Goal: Task Accomplishment & Management: Use online tool/utility

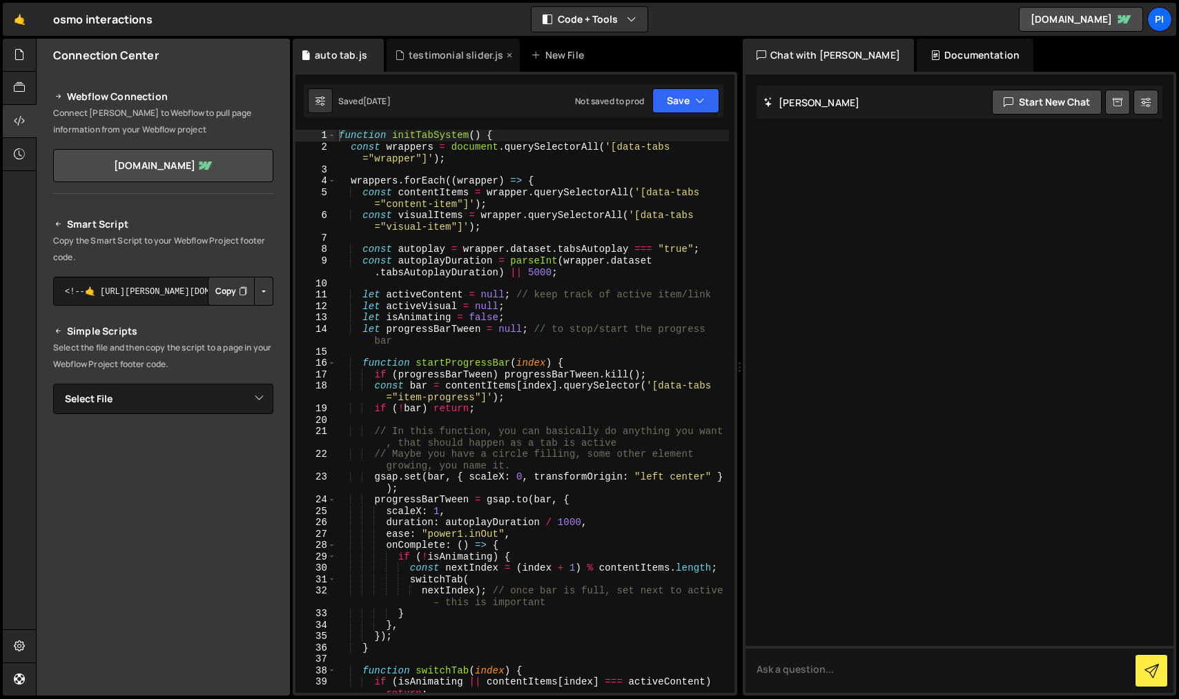
click at [435, 57] on div "testimonial slider.js" at bounding box center [456, 55] width 95 height 14
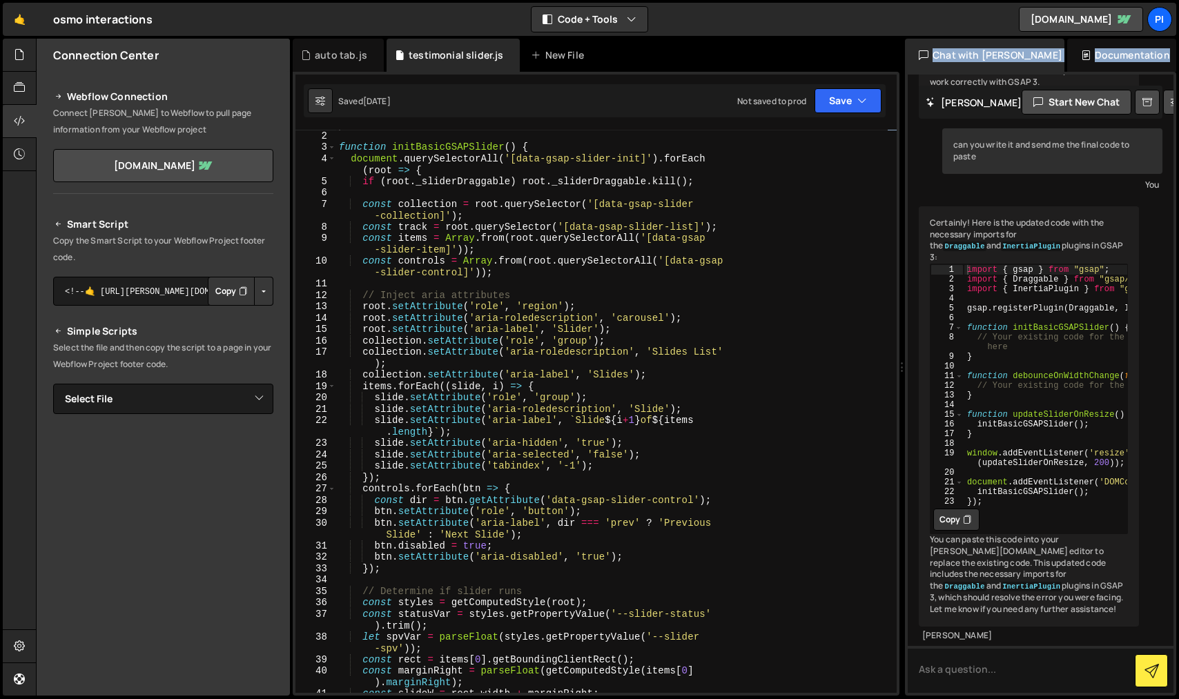
scroll to position [7406, 0]
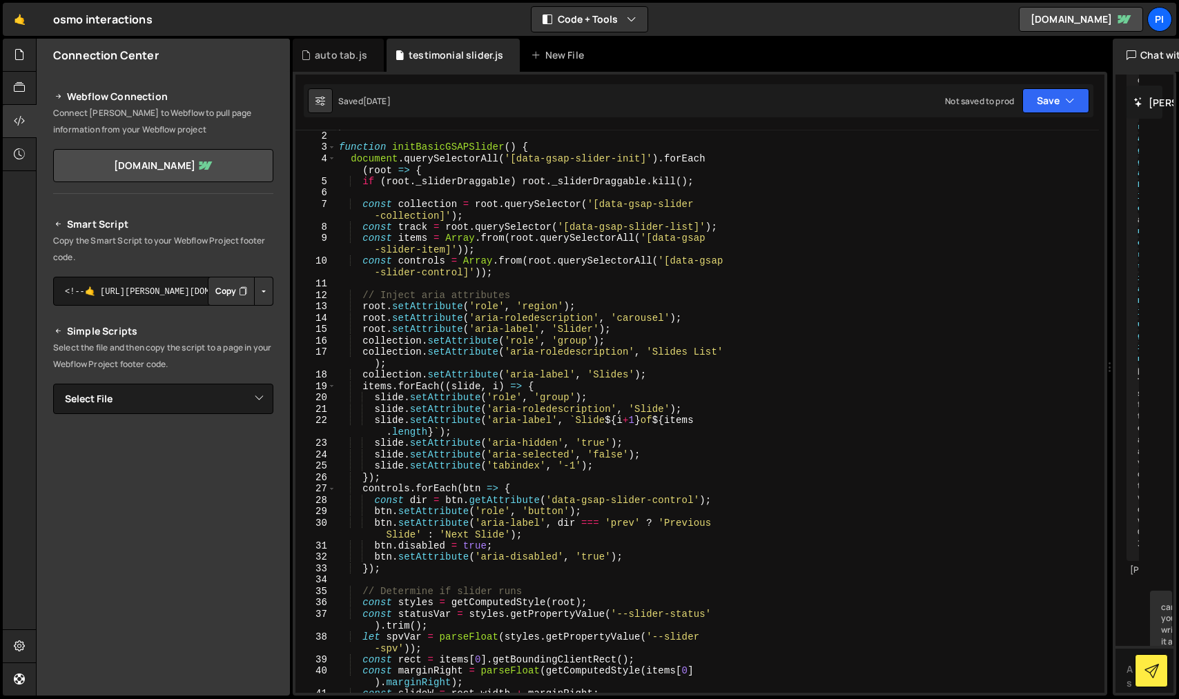
drag, startPoint x: 740, startPoint y: 375, endPoint x: 1102, endPoint y: 369, distance: 361.7
click at [1102, 369] on div "Files New File Javascript files 1 auto tab.js 0 1 navbar.js 0 1 testimonial sli…" at bounding box center [607, 368] width 1143 height 658
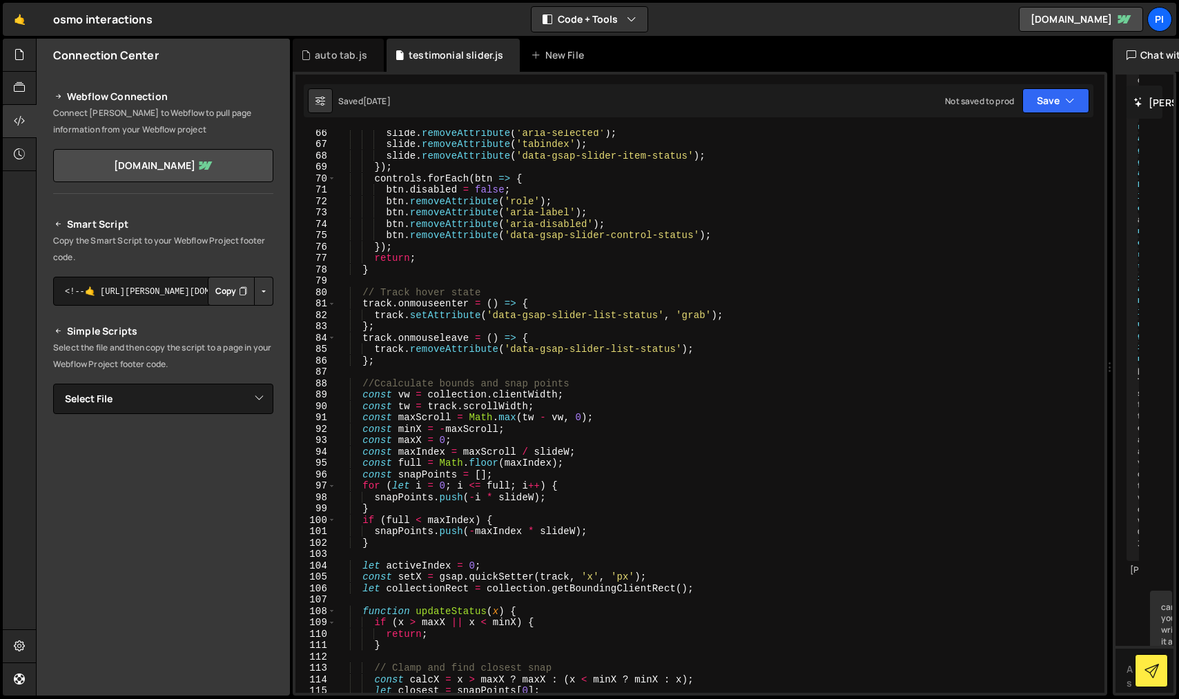
scroll to position [745, 0]
click at [564, 402] on div "slide . removeAttribute ( 'aria-selected' ) ; slide . removeAttribute ( 'tabind…" at bounding box center [717, 418] width 763 height 586
click at [581, 383] on div "slide . removeAttribute ( 'aria-selected' ) ; slide . removeAttribute ( 'tabind…" at bounding box center [717, 418] width 763 height 586
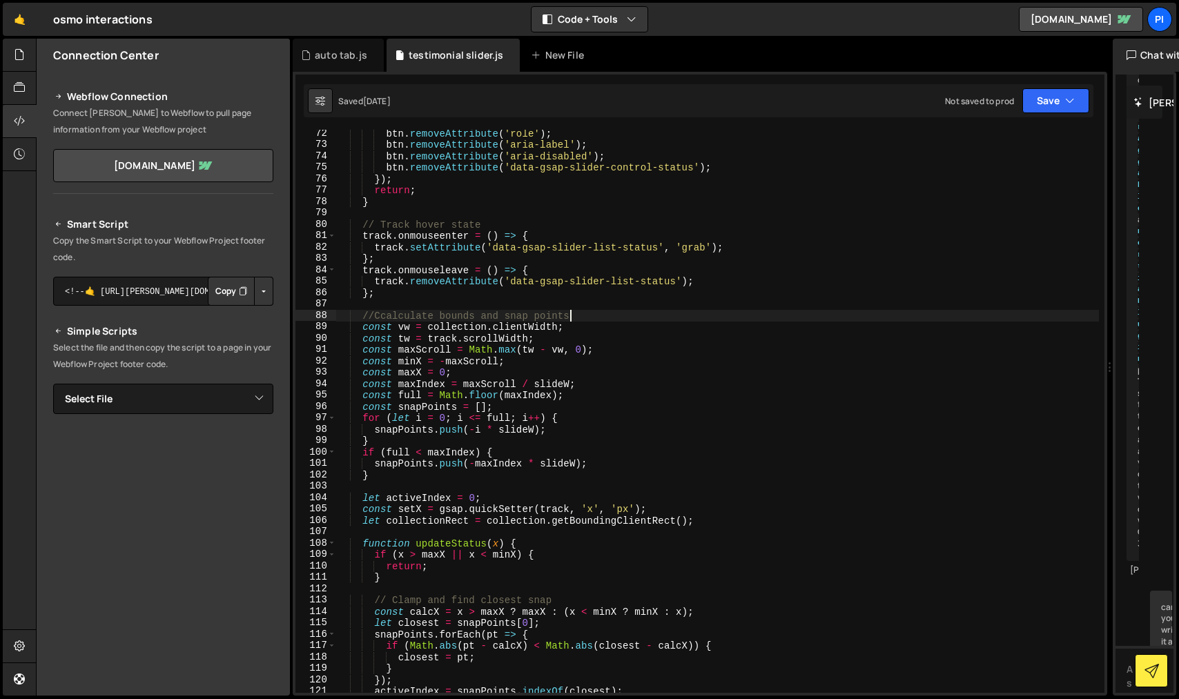
scroll to position [812, 0]
click at [383, 313] on div "btn . removeAttribute ( 'role' ) ; btn . removeAttribute ( 'aria-label' ) ; btn…" at bounding box center [717, 419] width 763 height 586
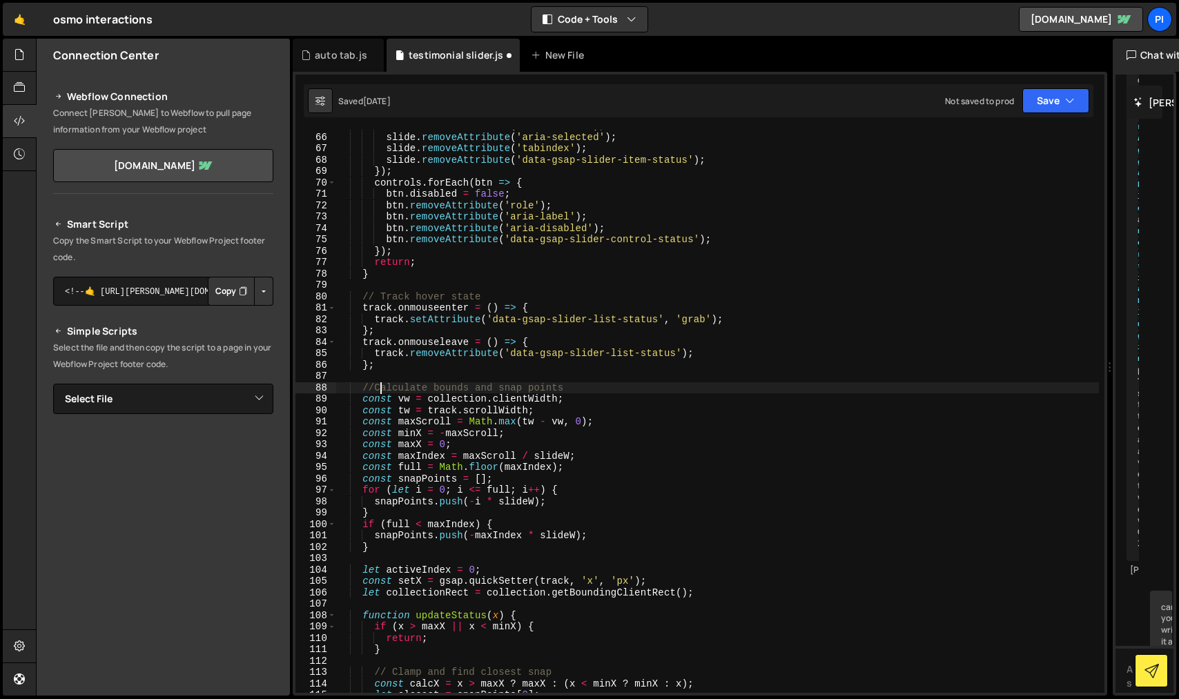
scroll to position [741, 0]
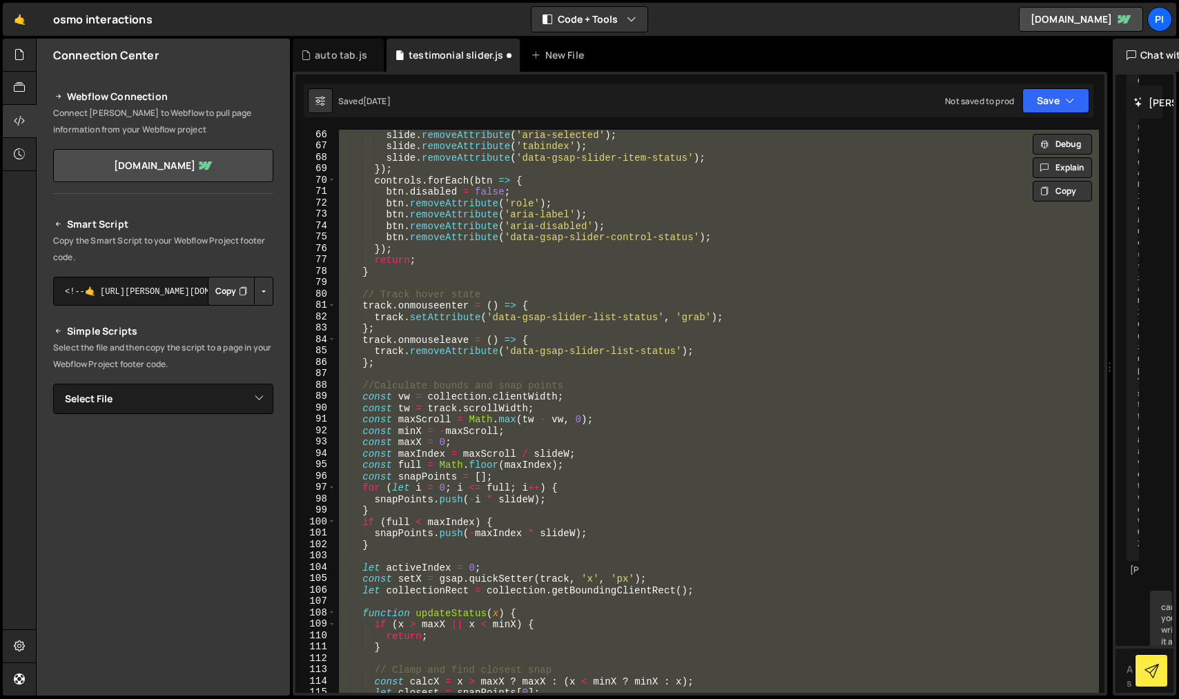
click at [619, 481] on div "slide . removeAttribute ( 'aria-selected' ) ; slide . removeAttribute ( 'tabind…" at bounding box center [717, 422] width 763 height 586
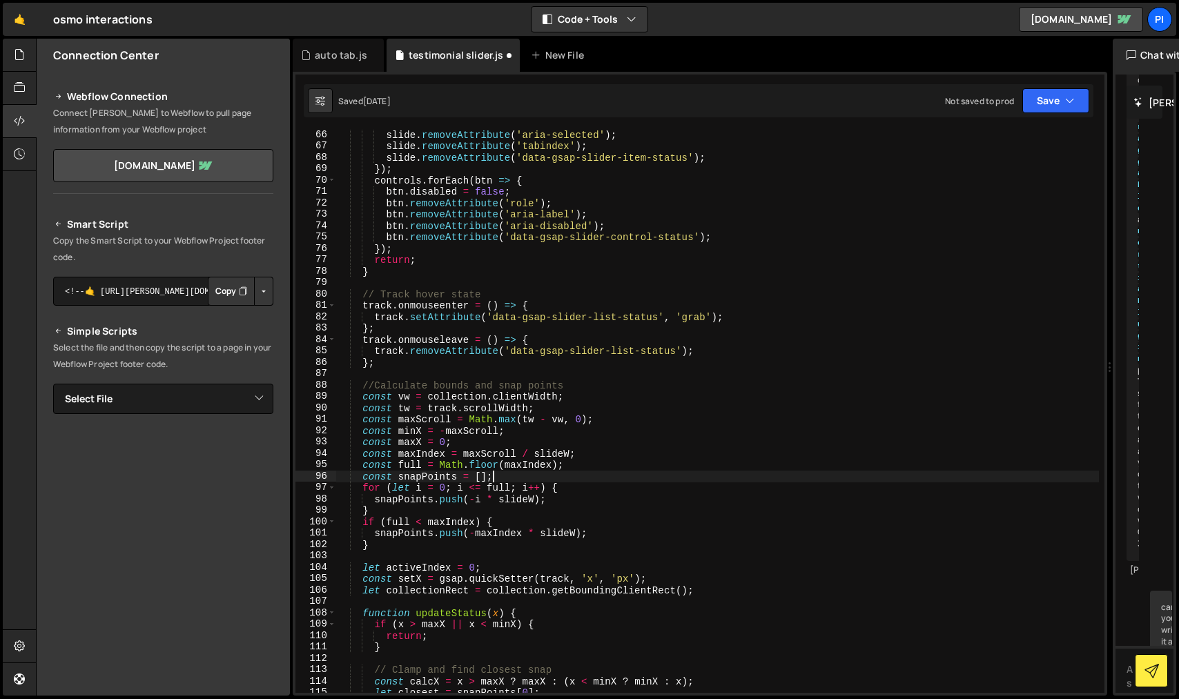
click at [443, 423] on div "slide . removeAttribute ( 'aria-selected' ) ; slide . removeAttribute ( 'tabind…" at bounding box center [717, 422] width 763 height 586
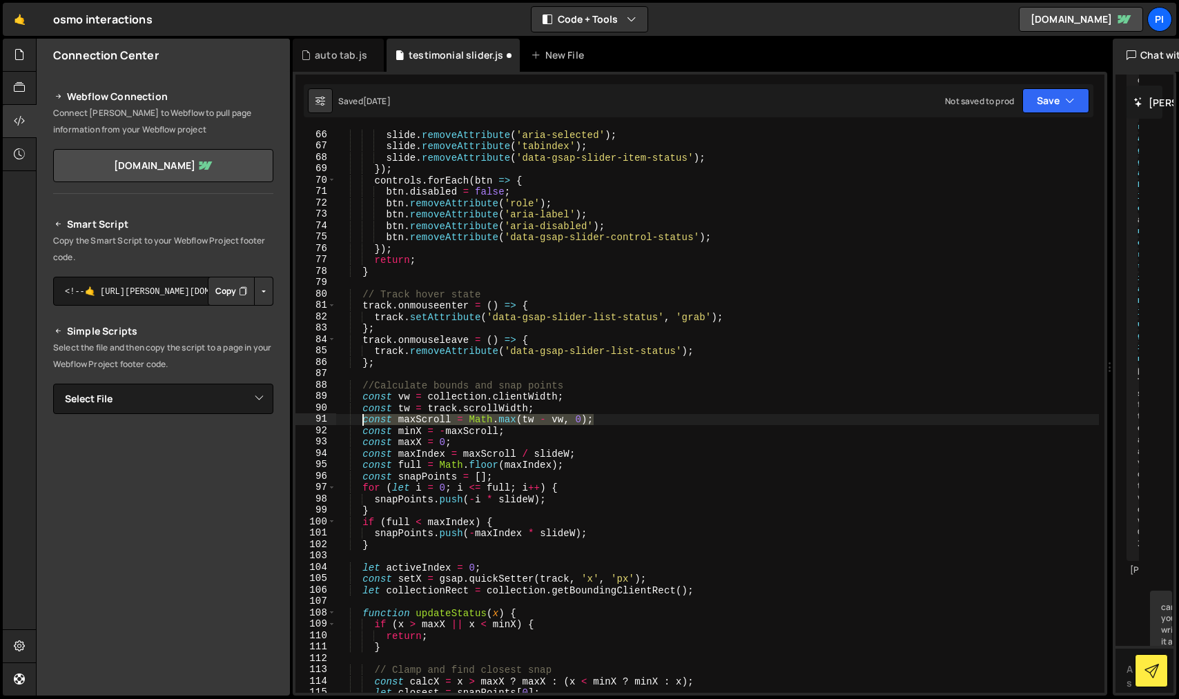
drag, startPoint x: 606, startPoint y: 423, endPoint x: 362, endPoint y: 416, distance: 244.5
click at [362, 416] on div "slide . removeAttribute ( 'aria-selected' ) ; slide . removeAttribute ( 'tabind…" at bounding box center [717, 422] width 763 height 586
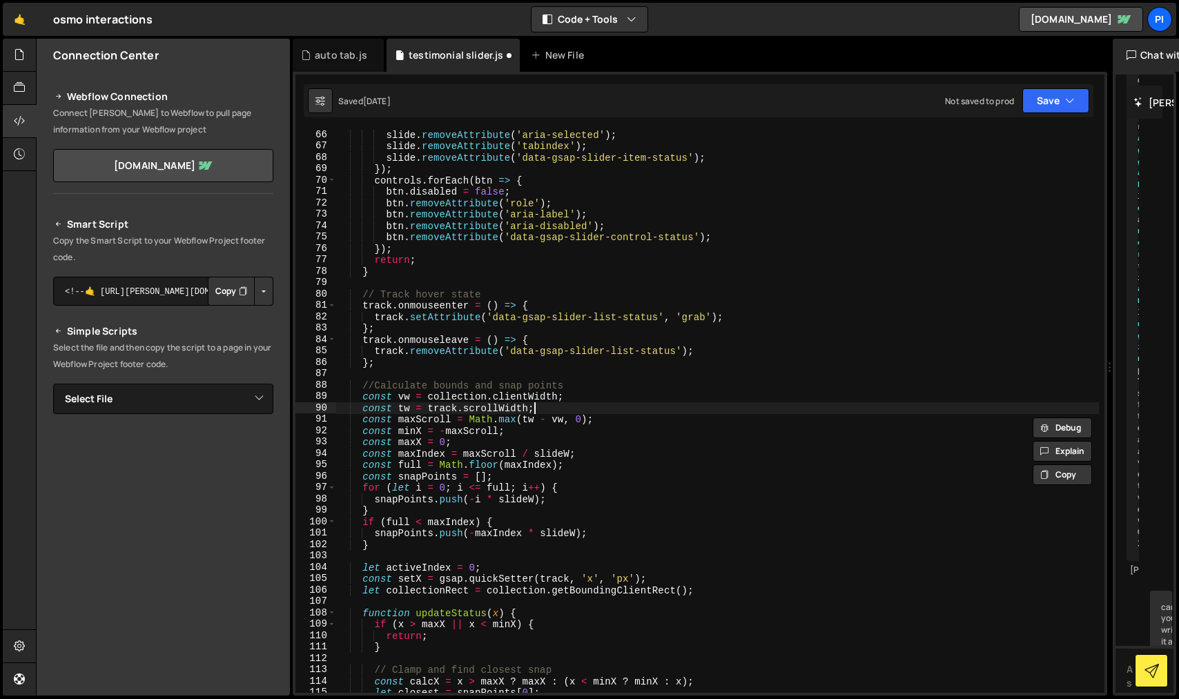
click at [594, 405] on div "slide . removeAttribute ( 'aria-selected' ) ; slide . removeAttribute ( 'tabind…" at bounding box center [717, 422] width 763 height 586
type textarea "const tw = track.scrollWidth;"
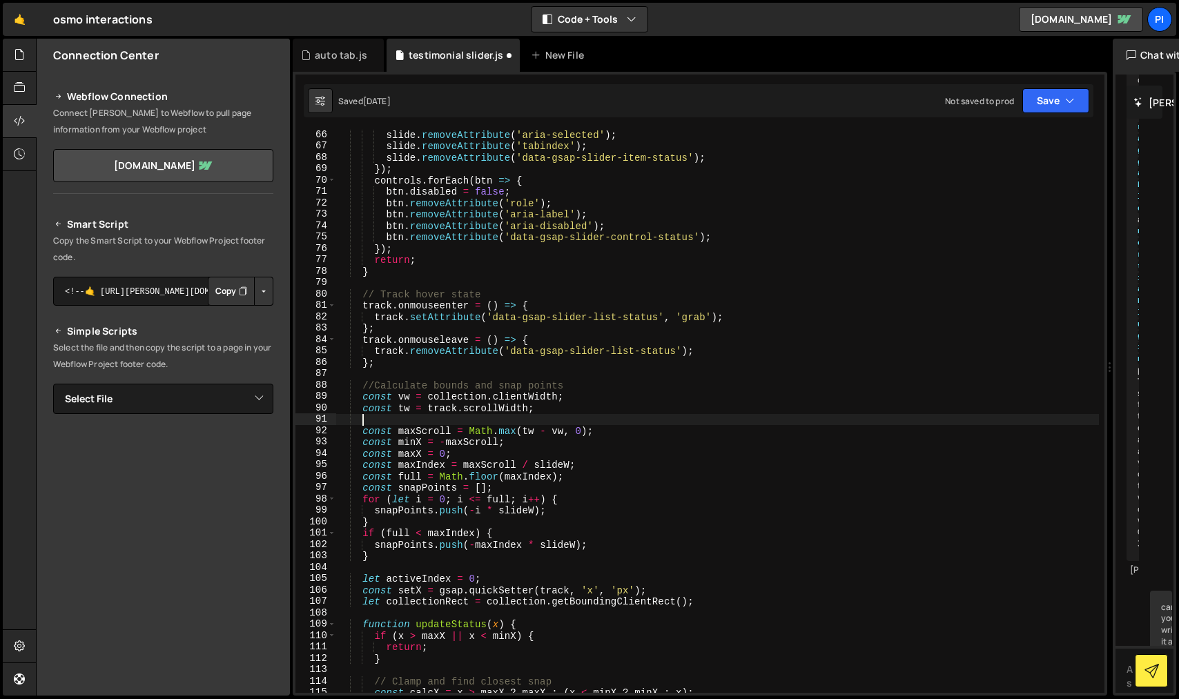
scroll to position [0, 1]
paste textarea "const maxScroll = Math.max(tw - vw + vw * 0.05, 0); // 5% extra space"
click at [363, 433] on div "slide . removeAttribute ( 'aria-selected' ) ; slide . removeAttribute ( 'tabind…" at bounding box center [717, 422] width 763 height 586
click at [593, 455] on div "slide . removeAttribute ( 'aria-selected' ) ; slide . removeAttribute ( 'tabind…" at bounding box center [717, 422] width 763 height 586
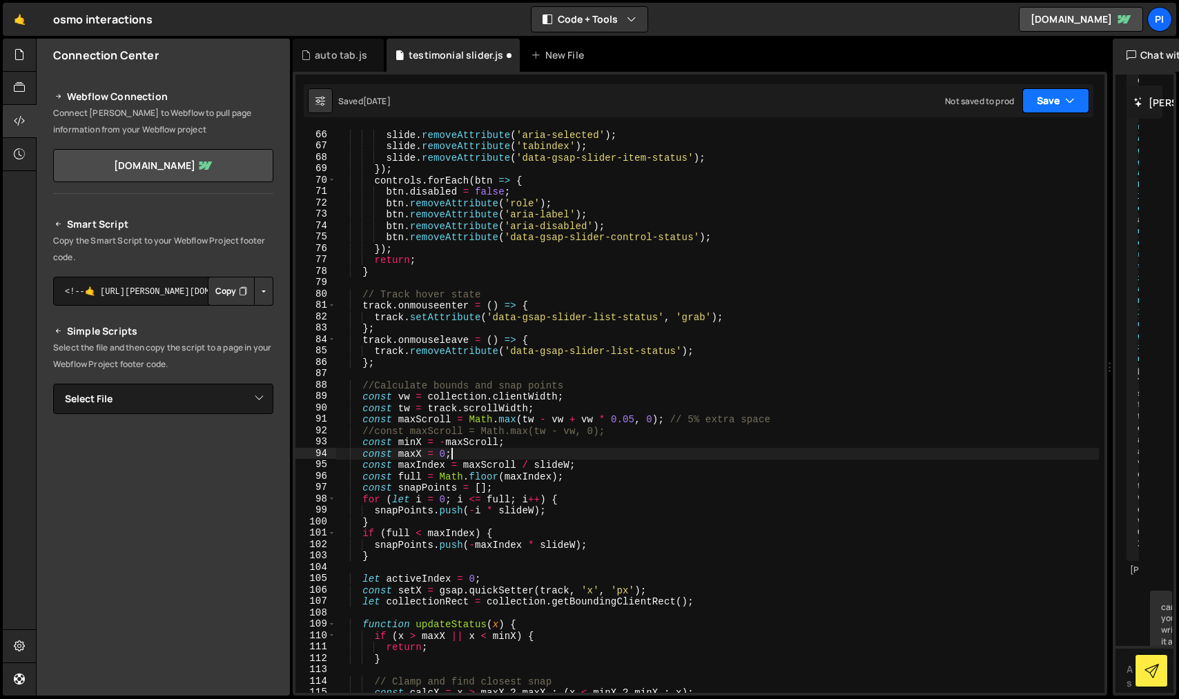
click at [1049, 110] on button "Save" at bounding box center [1055, 100] width 67 height 25
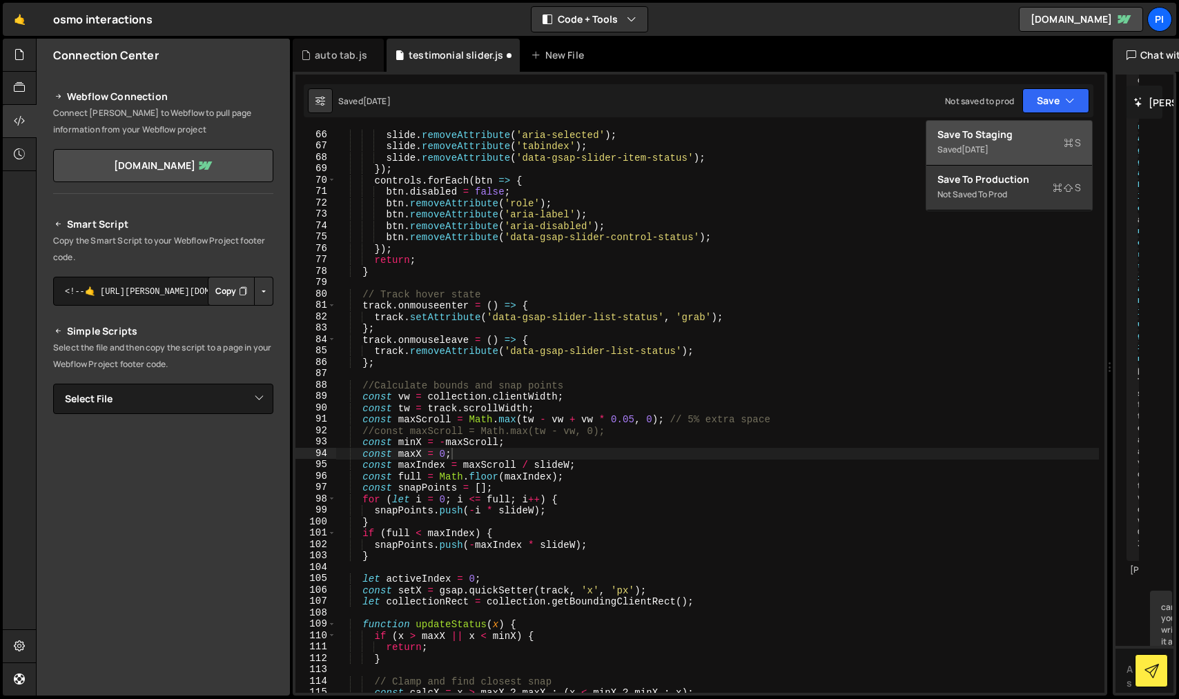
click at [1035, 133] on div "Save to Staging S" at bounding box center [1009, 135] width 144 height 14
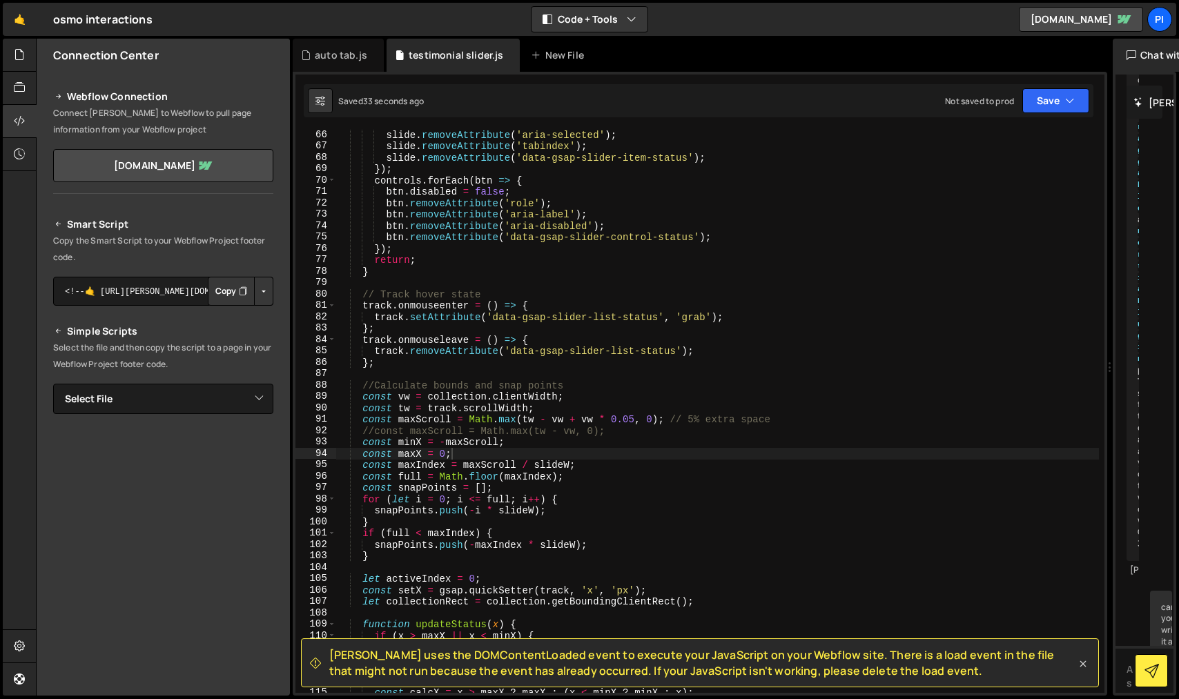
click at [1082, 666] on icon at bounding box center [1083, 664] width 14 height 14
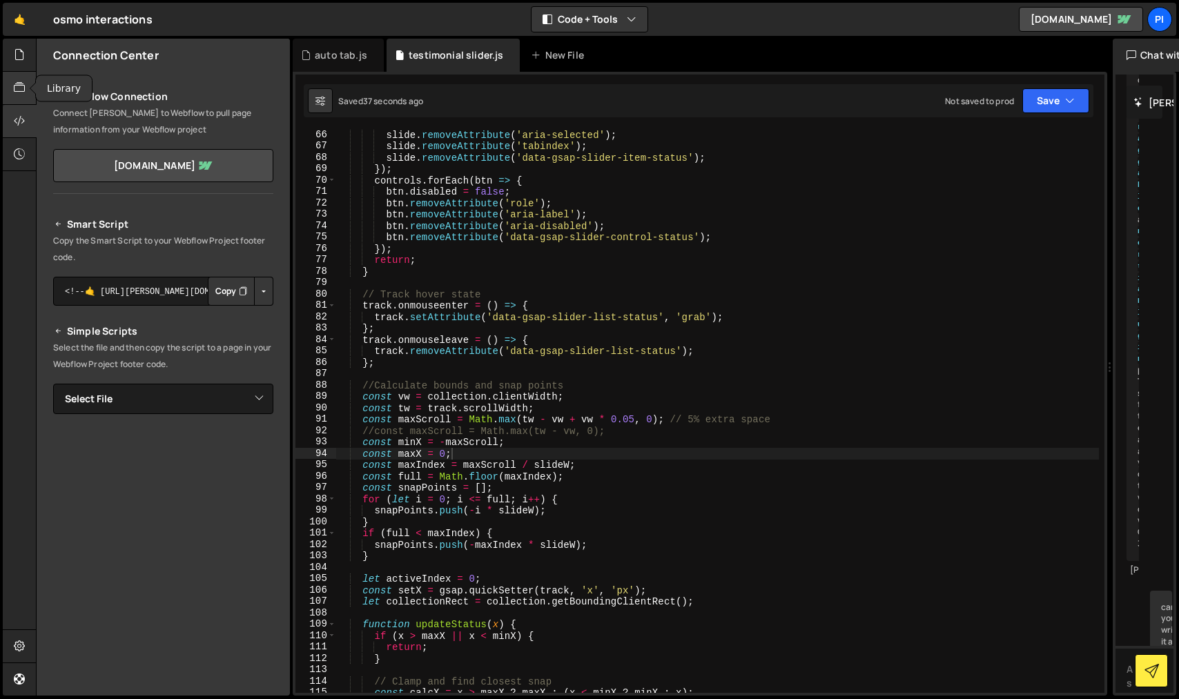
click at [24, 86] on icon at bounding box center [19, 87] width 11 height 15
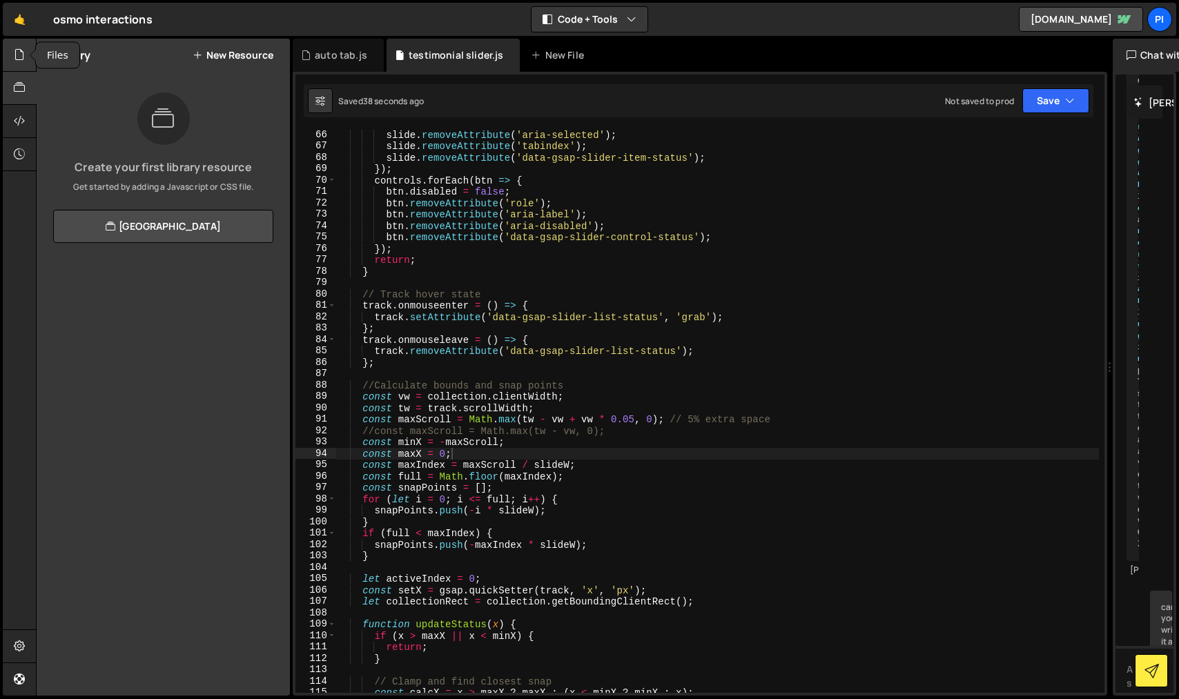
click at [21, 52] on icon at bounding box center [19, 54] width 11 height 15
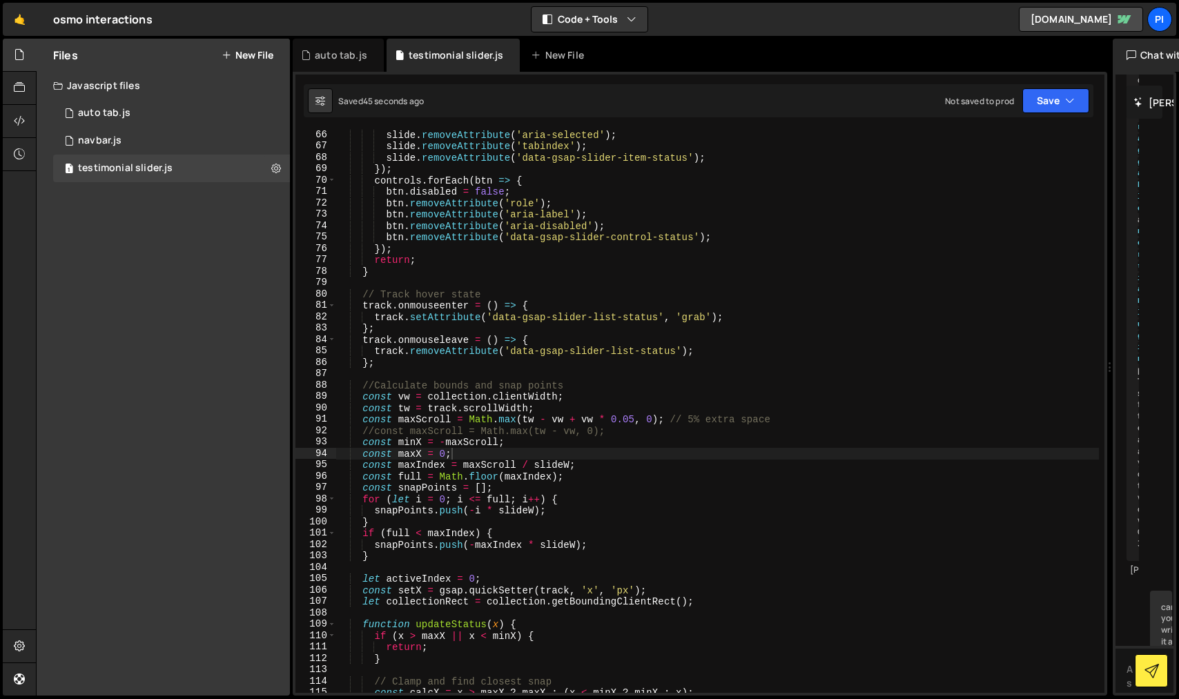
click at [657, 438] on div "slide . removeAttribute ( 'aria-selected' ) ; slide . removeAttribute ( 'tabind…" at bounding box center [717, 422] width 763 height 586
click at [657, 435] on div "slide . removeAttribute ( 'aria-selected' ) ; slide . removeAttribute ( 'tabind…" at bounding box center [717, 422] width 763 height 586
click at [1075, 100] on button "Save" at bounding box center [1055, 100] width 67 height 25
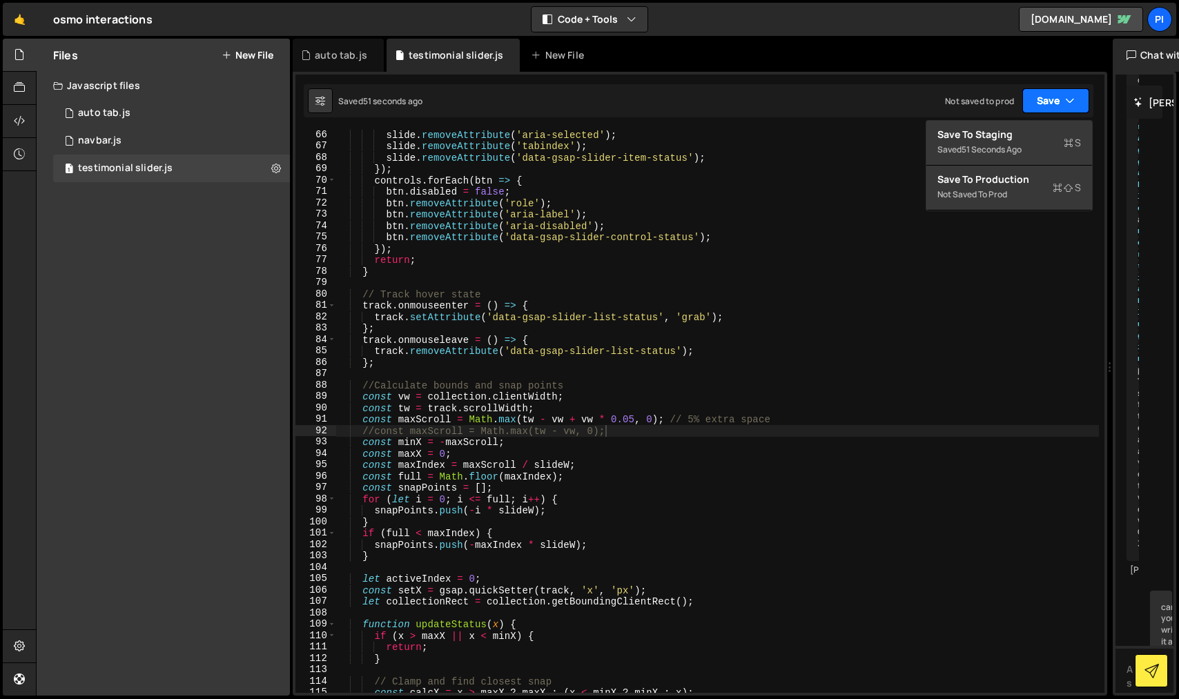
click at [1075, 100] on button "Save" at bounding box center [1055, 100] width 67 height 25
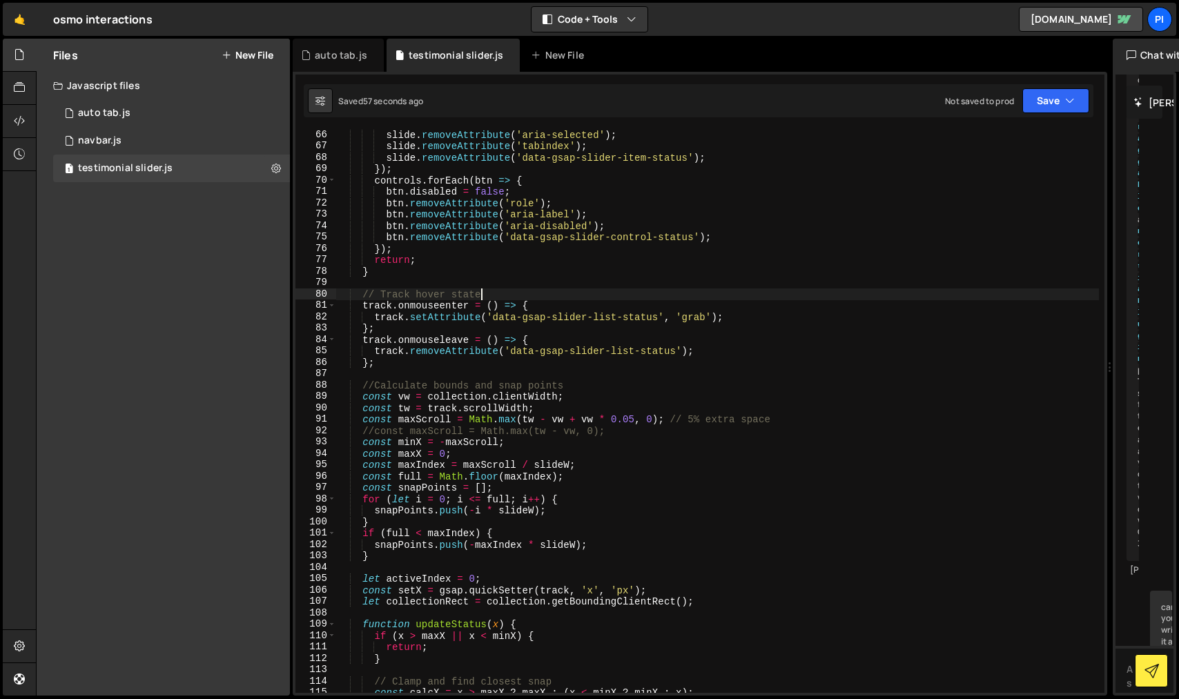
click at [507, 297] on div "slide . removeAttribute ( 'aria-selected' ) ; slide . removeAttribute ( 'tabind…" at bounding box center [717, 422] width 763 height 586
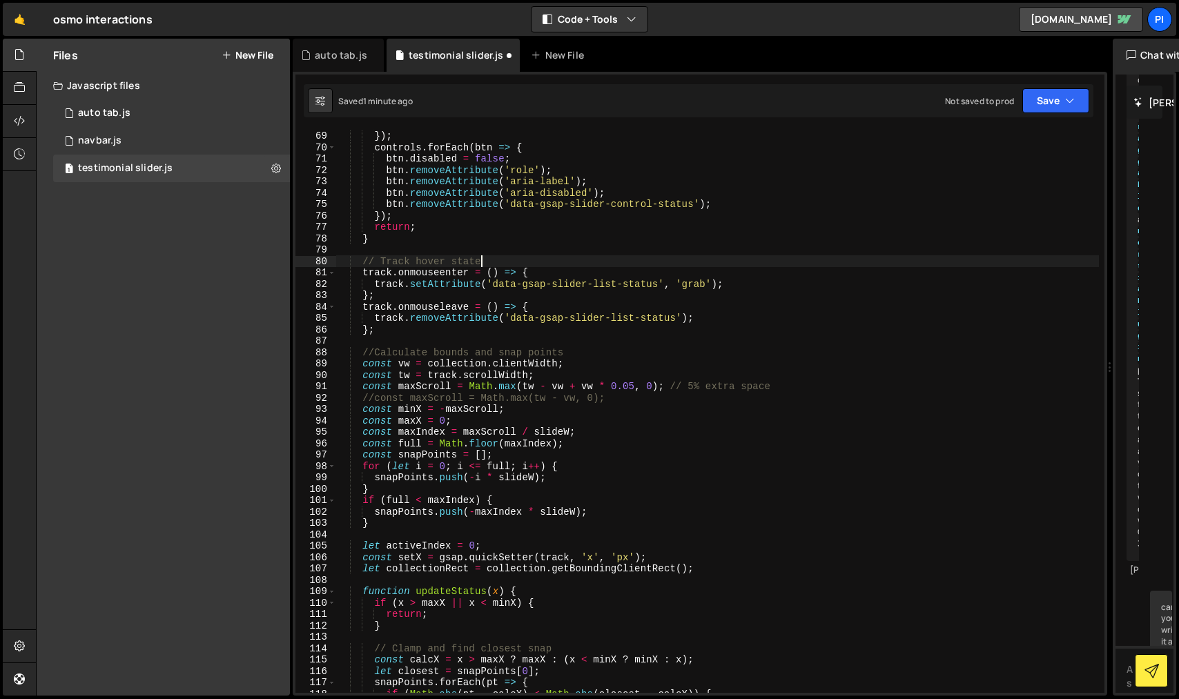
scroll to position [795, 0]
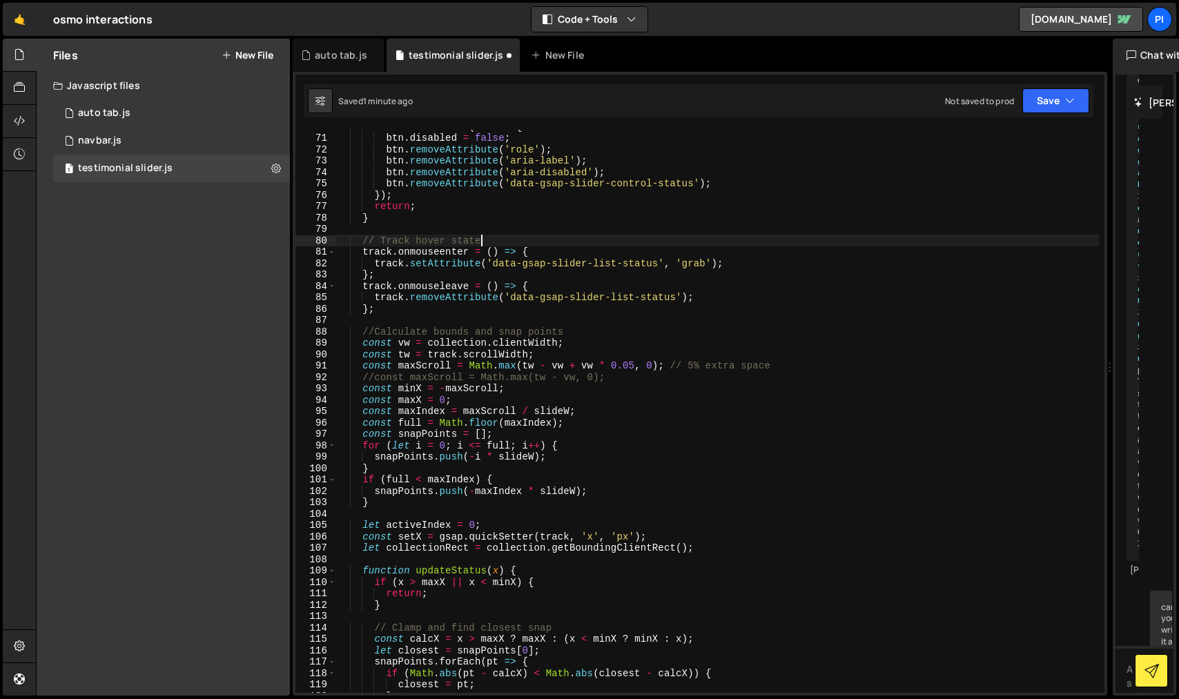
click at [533, 414] on div "controls . forEach ( btn => { btn . disabled = false ; btn . removeAttribute ( …" at bounding box center [717, 414] width 763 height 586
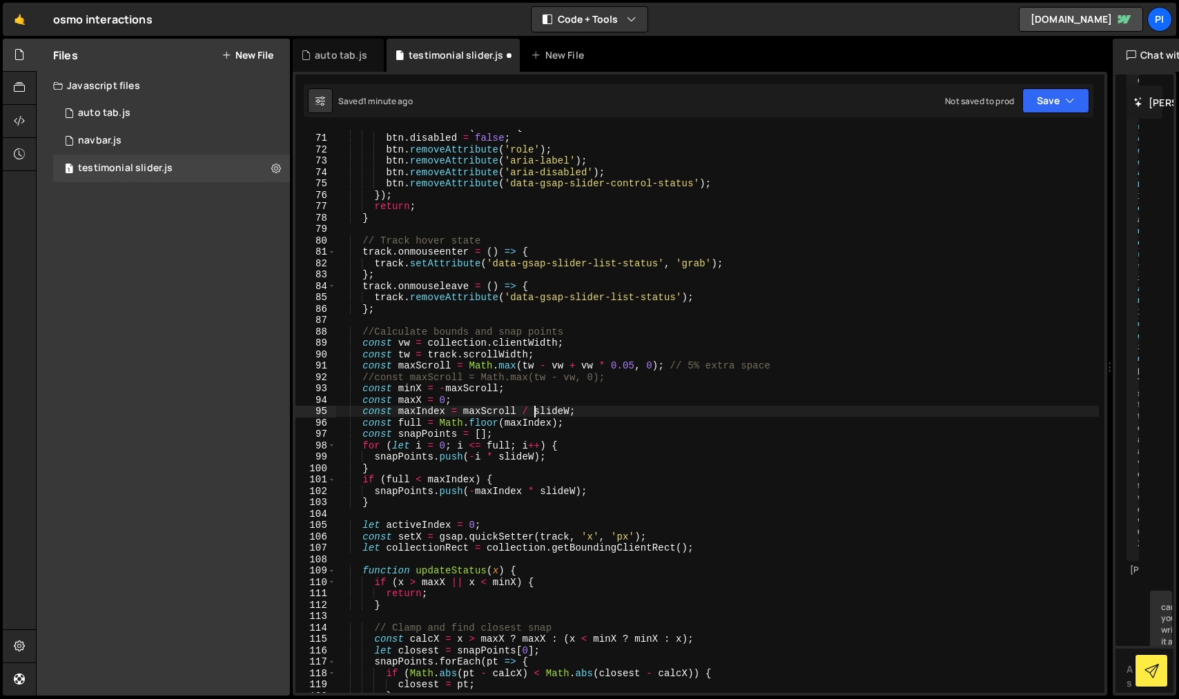
click at [786, 365] on div "controls . forEach ( btn => { btn . disabled = false ; btn . removeAttribute ( …" at bounding box center [717, 414] width 763 height 586
click at [1082, 90] on button "Save" at bounding box center [1055, 100] width 67 height 25
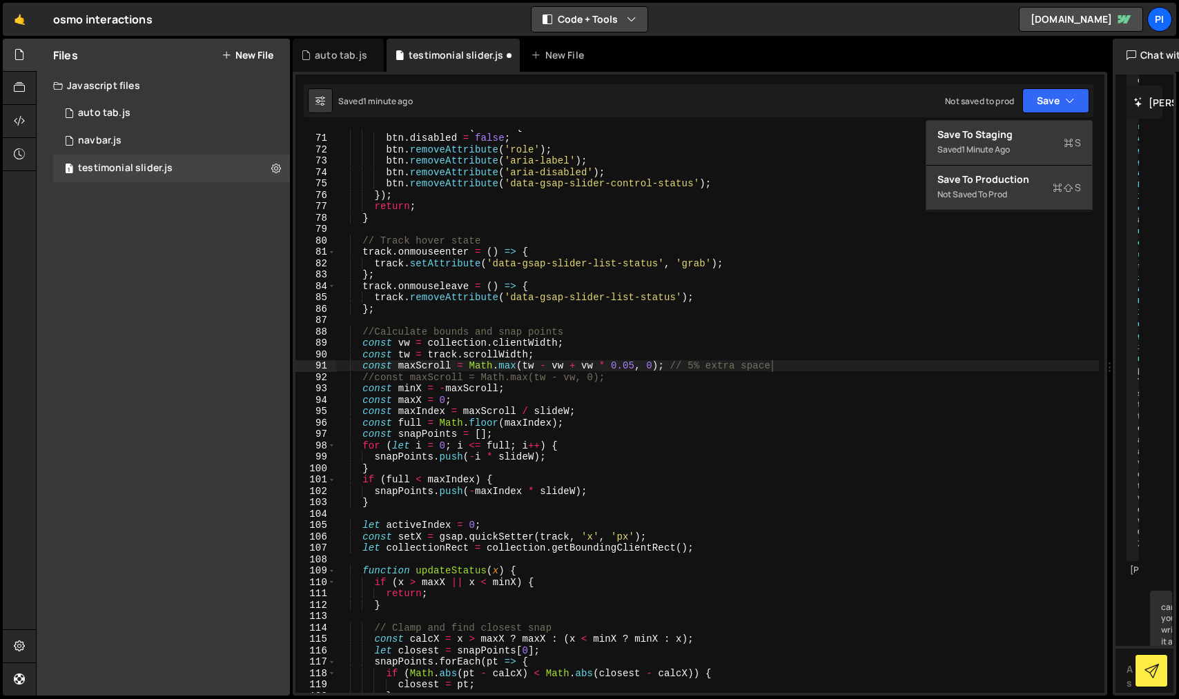
click at [641, 25] on button "Code + Tools" at bounding box center [590, 19] width 116 height 25
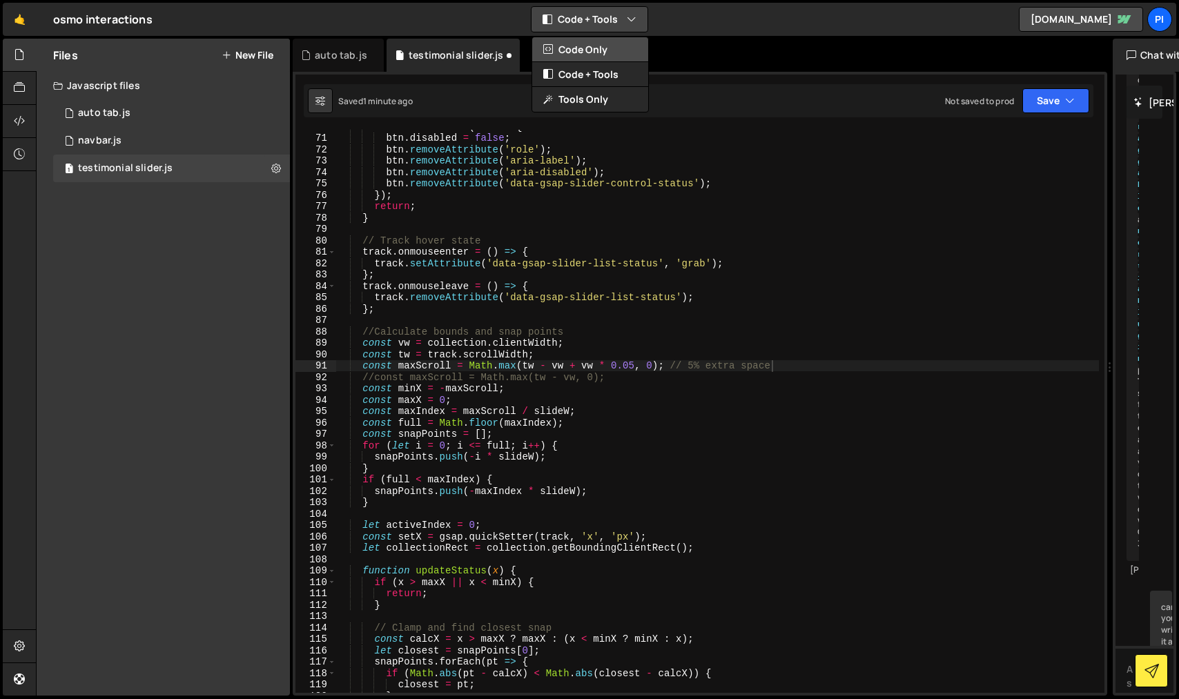
click at [620, 47] on button "Code Only" at bounding box center [590, 49] width 116 height 25
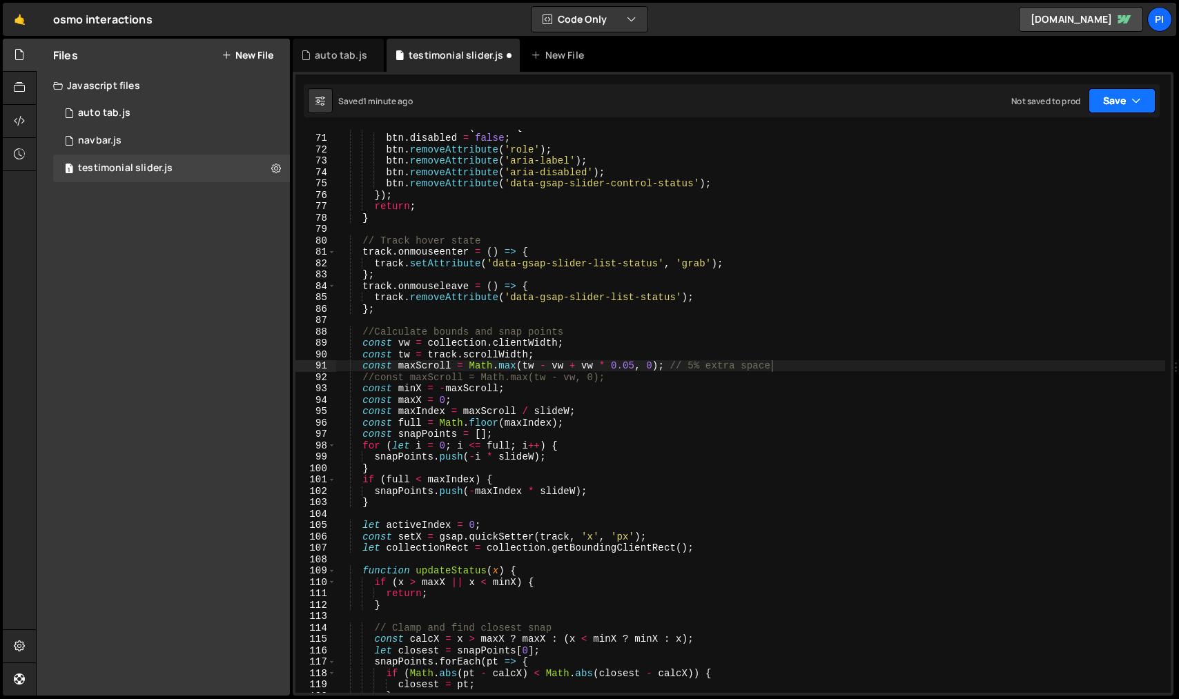
click at [1142, 97] on button "Save" at bounding box center [1122, 100] width 67 height 25
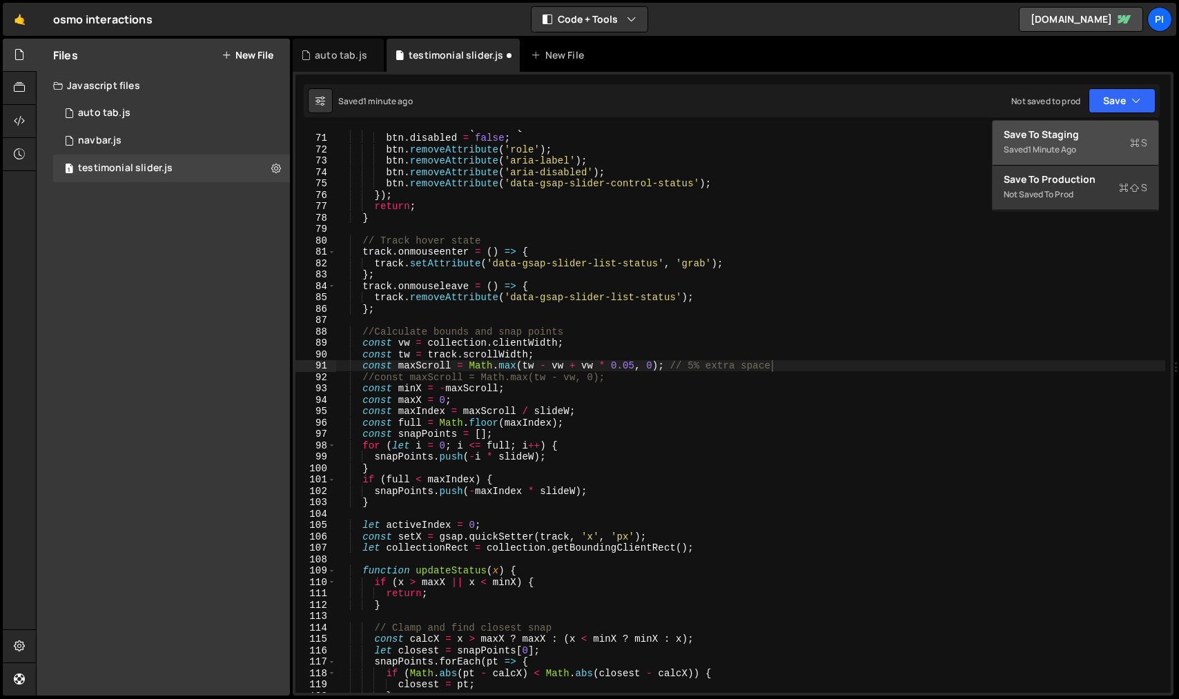
click at [1116, 129] on div "Save to Staging S" at bounding box center [1076, 135] width 144 height 14
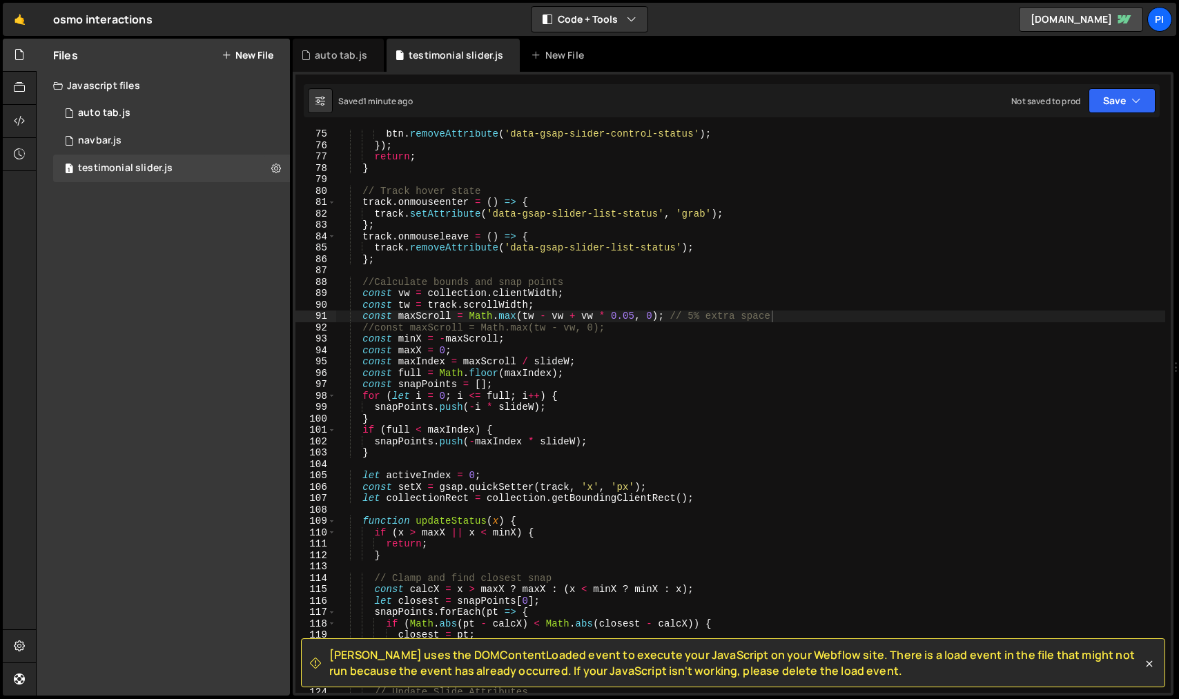
scroll to position [849, 0]
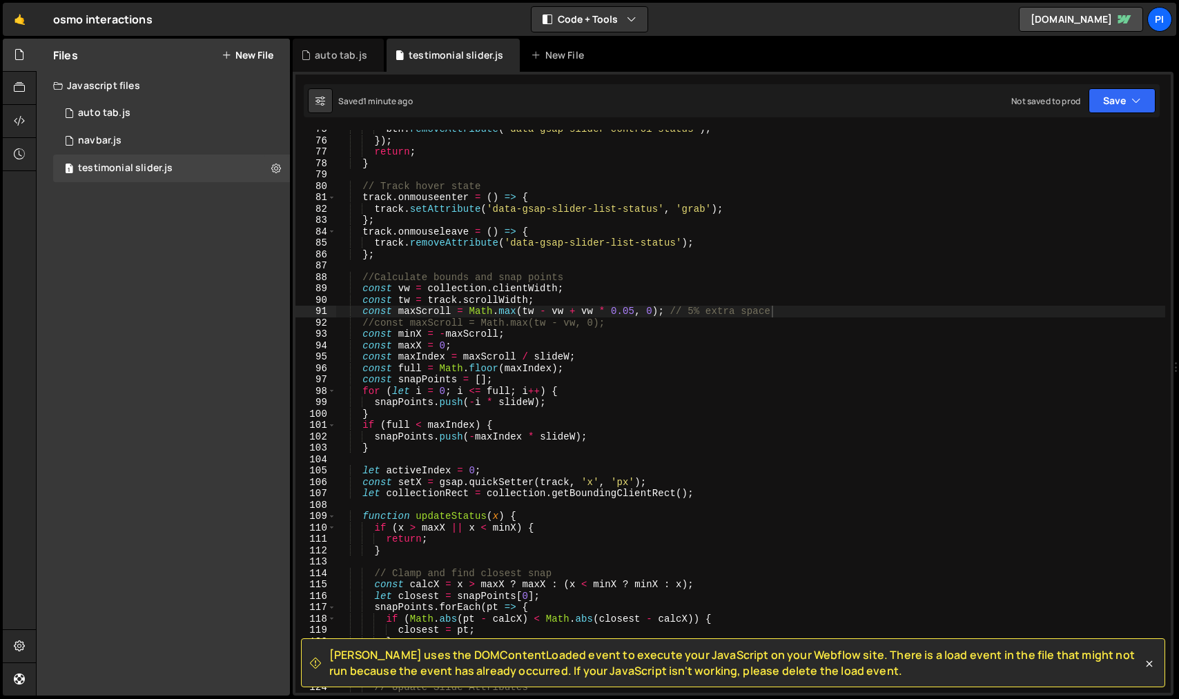
click at [463, 289] on div "btn . removeAttribute ( 'data-gsap-slider-control-status' ) ; }) ; return ; } /…" at bounding box center [750, 417] width 829 height 586
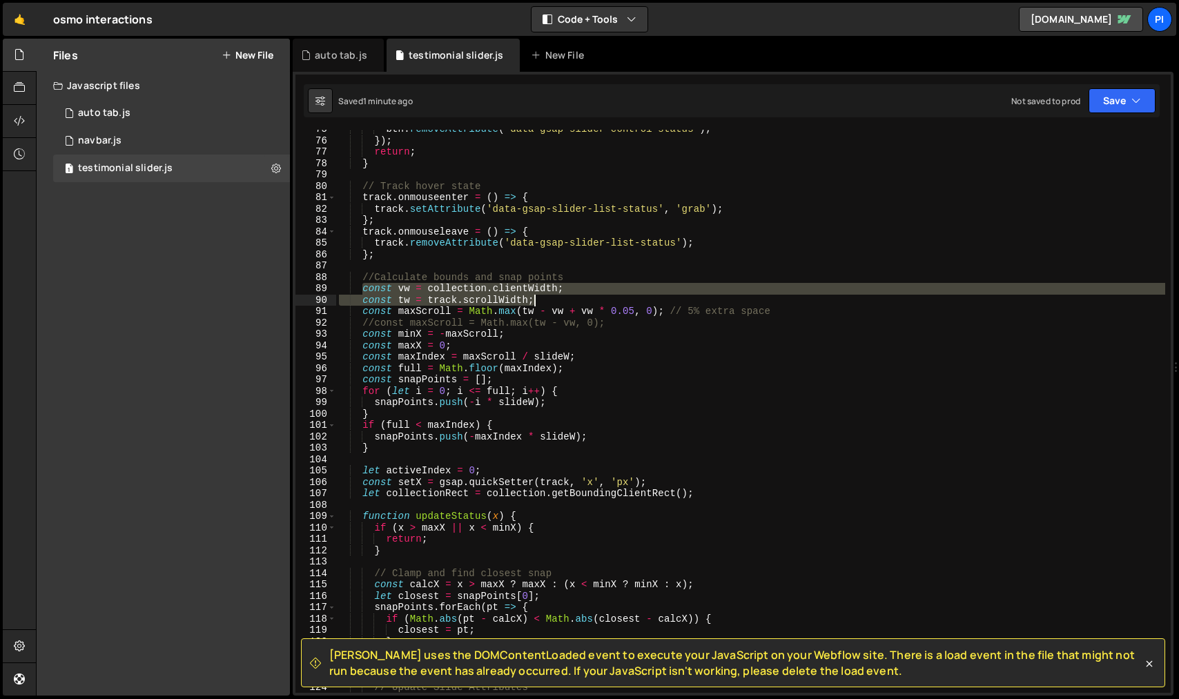
drag, startPoint x: 362, startPoint y: 289, endPoint x: 543, endPoint y: 302, distance: 180.6
click at [543, 302] on div "btn . removeAttribute ( 'data-gsap-slider-control-status' ) ; }) ; return ; } /…" at bounding box center [750, 417] width 829 height 586
click at [512, 315] on div "btn . removeAttribute ( 'data-gsap-slider-control-status' ) ; }) ; return ; } /…" at bounding box center [750, 417] width 829 height 586
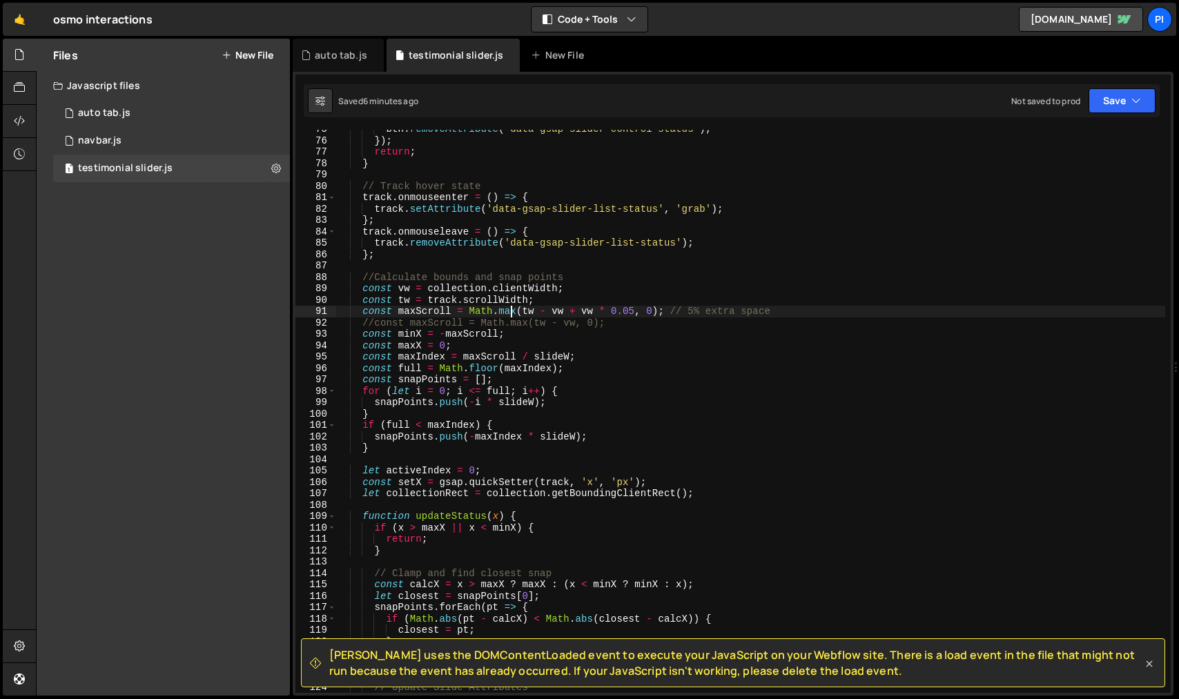
click at [1151, 665] on icon at bounding box center [1149, 664] width 14 height 14
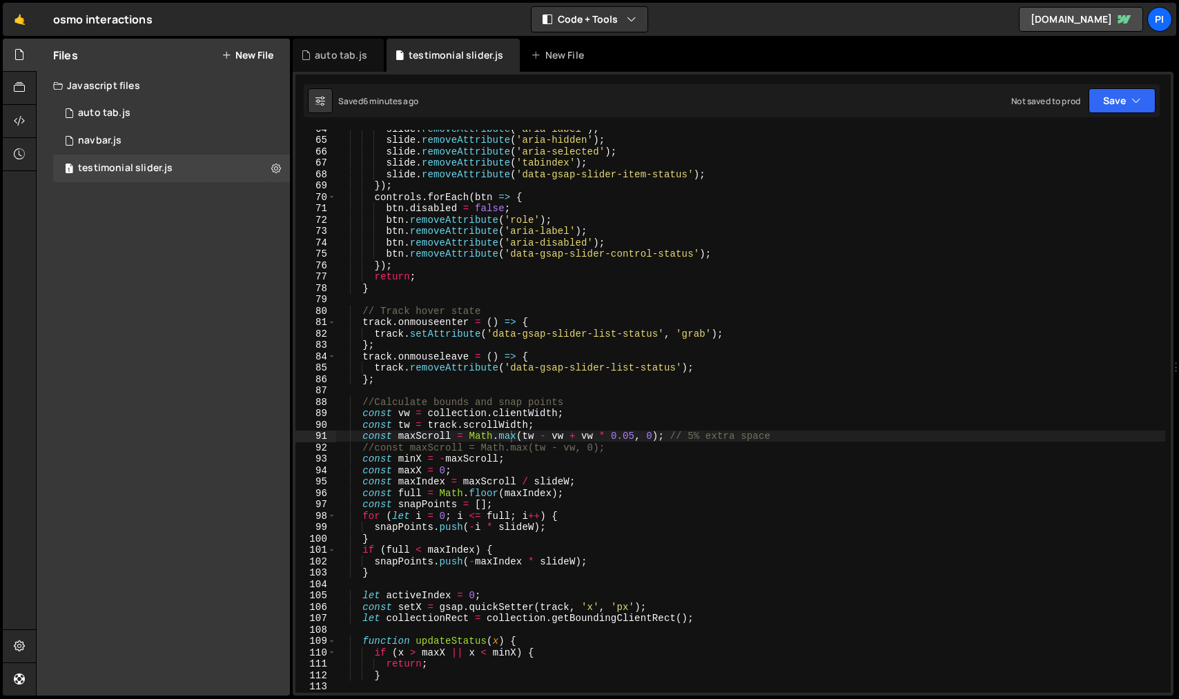
scroll to position [725, 0]
click at [537, 498] on div "slide . removeAttribute ( 'aria-label' ) ; slide . removeAttribute ( 'aria-hidd…" at bounding box center [750, 414] width 829 height 586
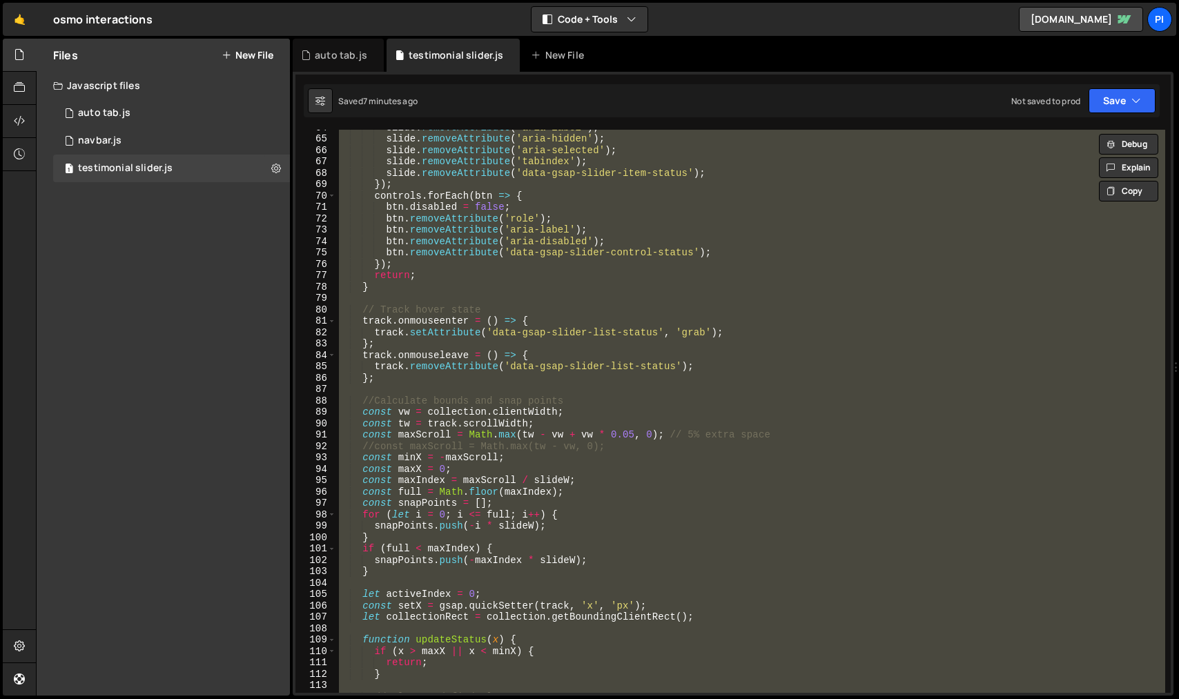
click at [611, 333] on div "slide . removeAttribute ( 'aria-label' ) ; slide . removeAttribute ( 'aria-hidd…" at bounding box center [750, 414] width 829 height 586
click at [568, 60] on div "New File" at bounding box center [560, 55] width 58 height 14
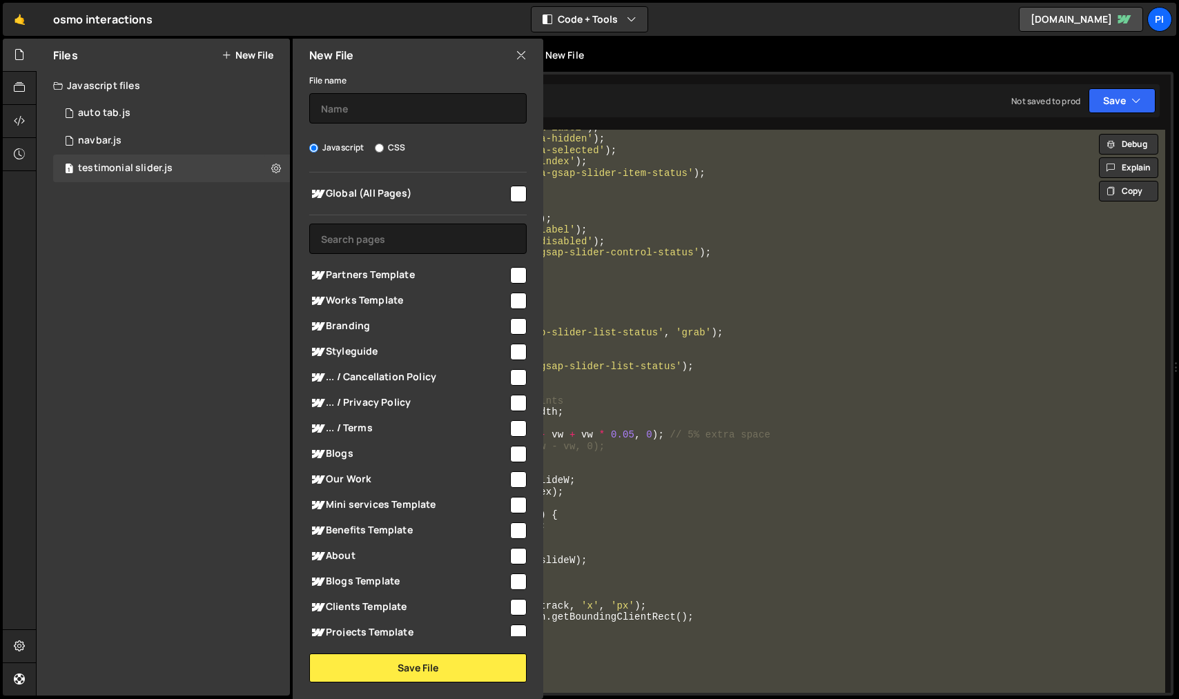
click at [568, 60] on div "New File" at bounding box center [560, 55] width 58 height 14
click at [519, 56] on icon at bounding box center [521, 55] width 11 height 15
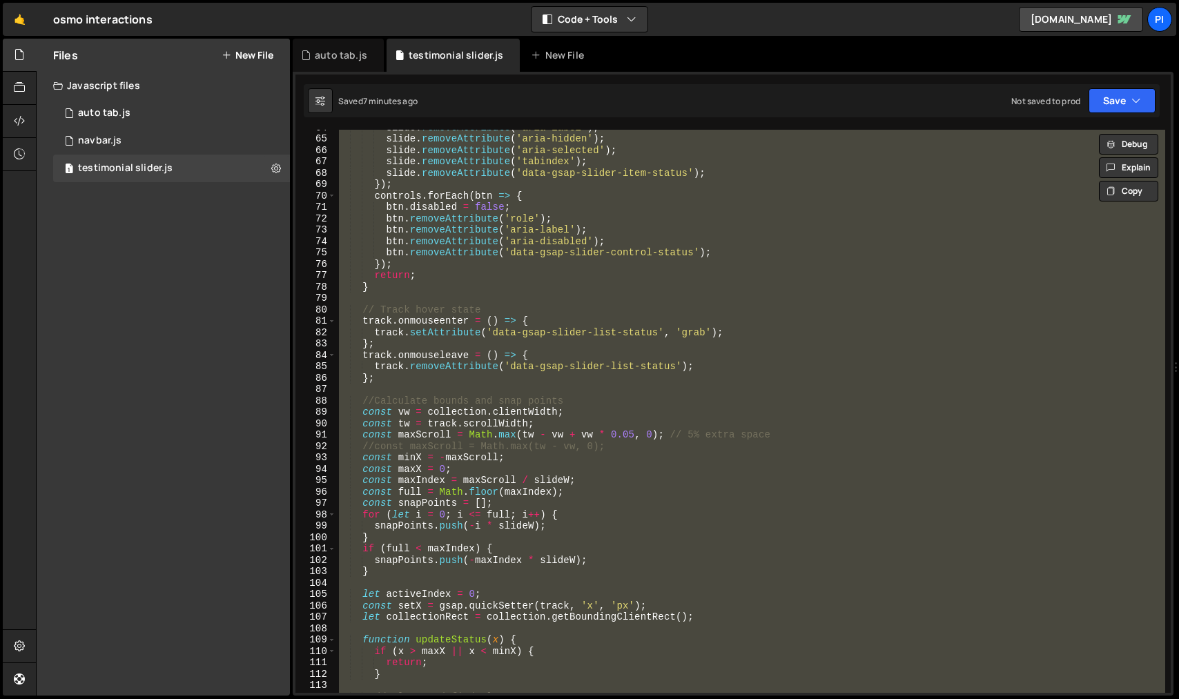
click at [540, 365] on div "slide . removeAttribute ( 'aria-label' ) ; slide . removeAttribute ( 'aria-hidd…" at bounding box center [750, 414] width 829 height 586
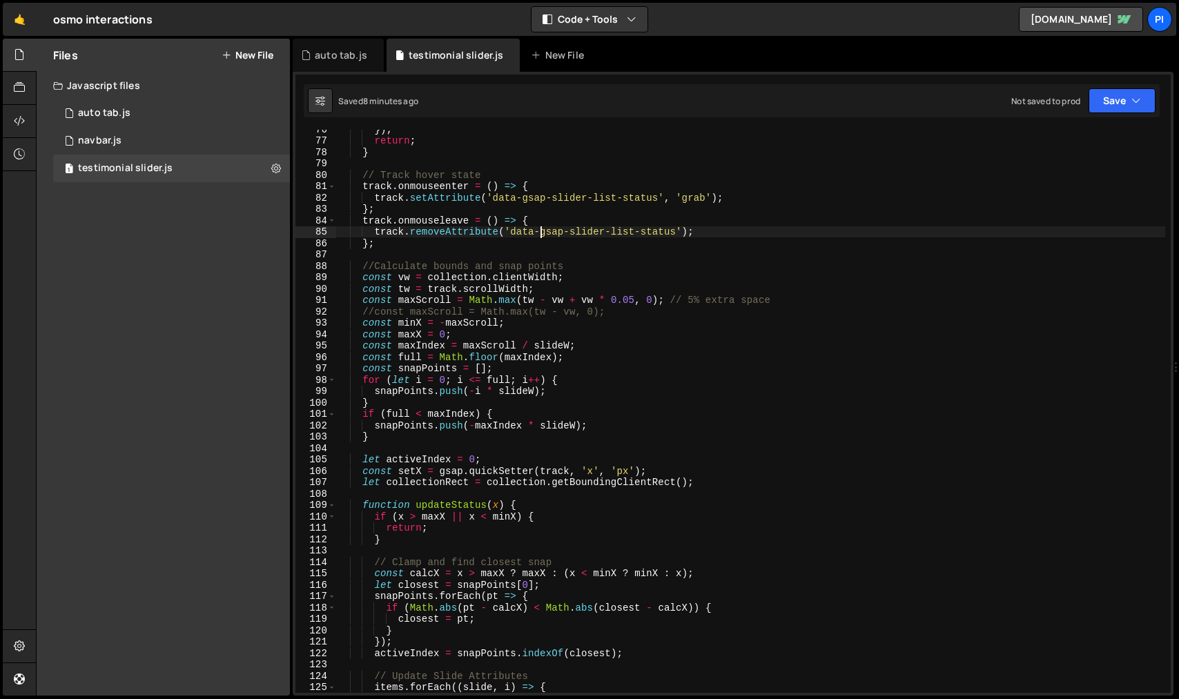
scroll to position [854, 0]
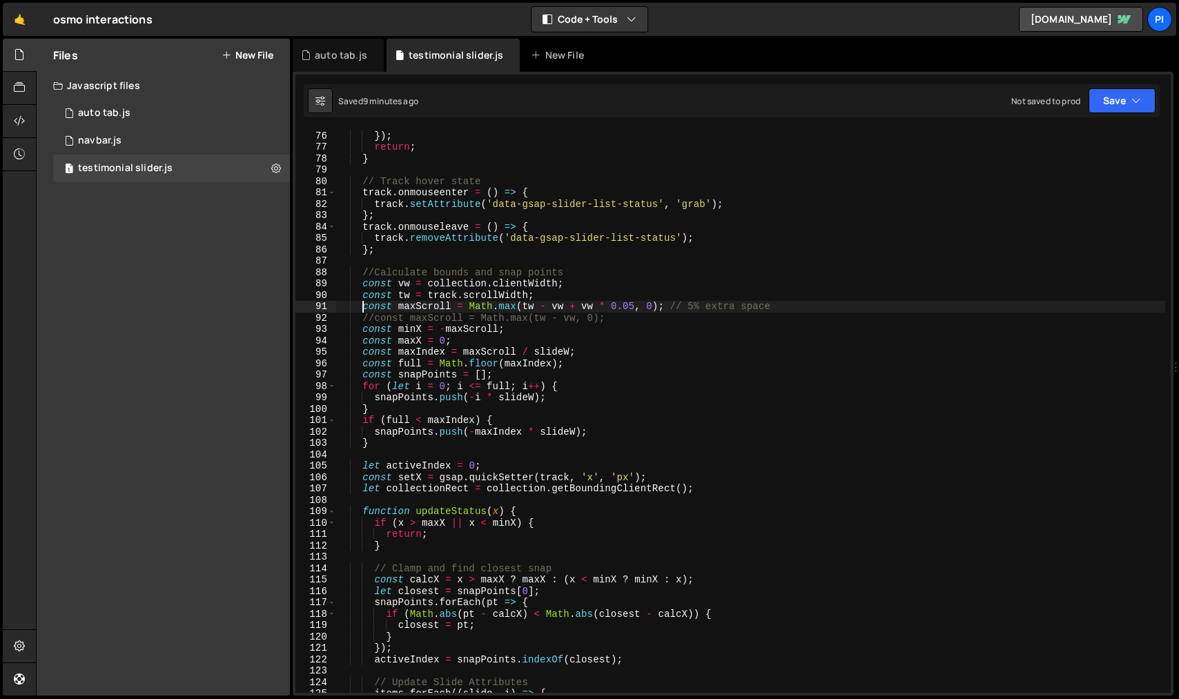
click at [364, 310] on div "btn . removeAttribute ( 'data-gsap-slider-control-status' ) ; }) ; return ; } /…" at bounding box center [750, 412] width 829 height 586
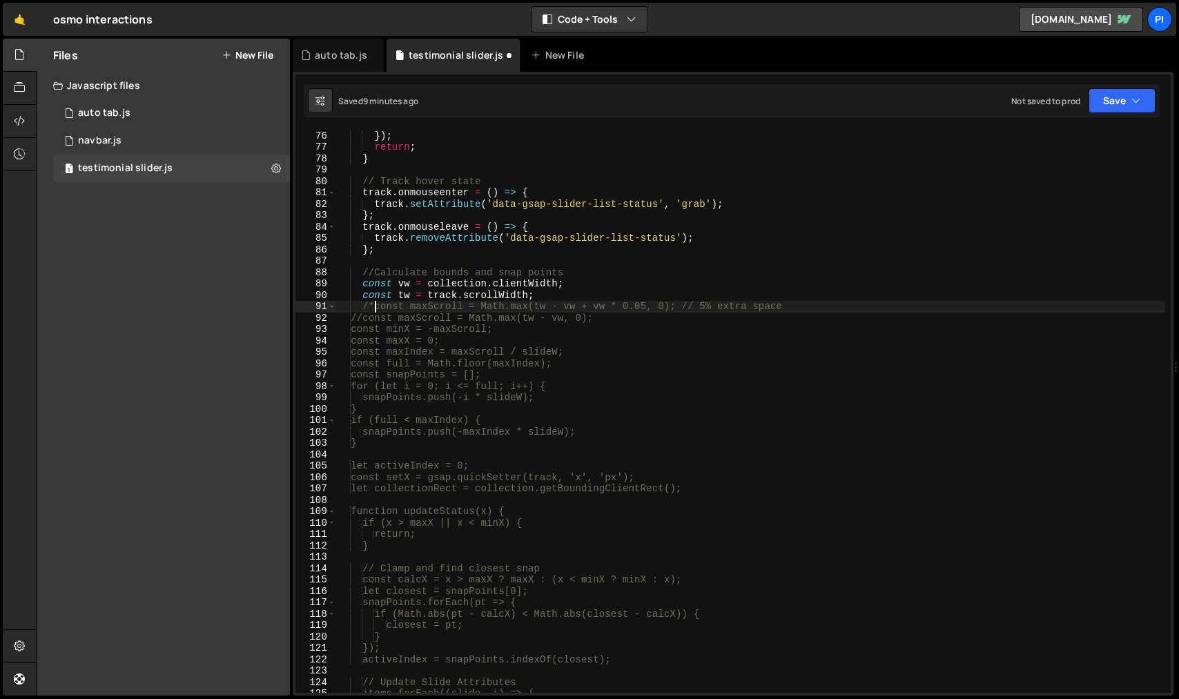
click at [460, 340] on div "btn . removeAttribute ( 'data-gsap-slider-control-status' ) ; }) ; return ; } /…" at bounding box center [750, 412] width 829 height 586
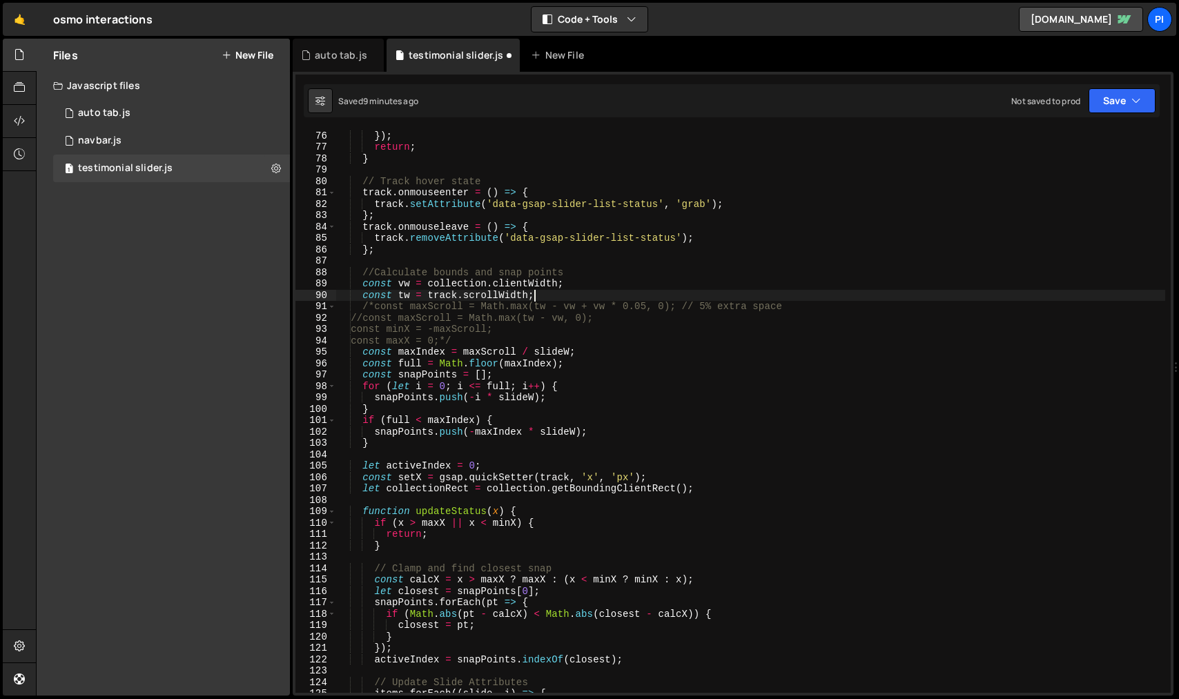
click at [543, 297] on div "btn . removeAttribute ( 'data-gsap-slider-control-status' ) ; }) ; return ; } /…" at bounding box center [750, 412] width 829 height 586
type textarea "const tw = track.scrollWidth;"
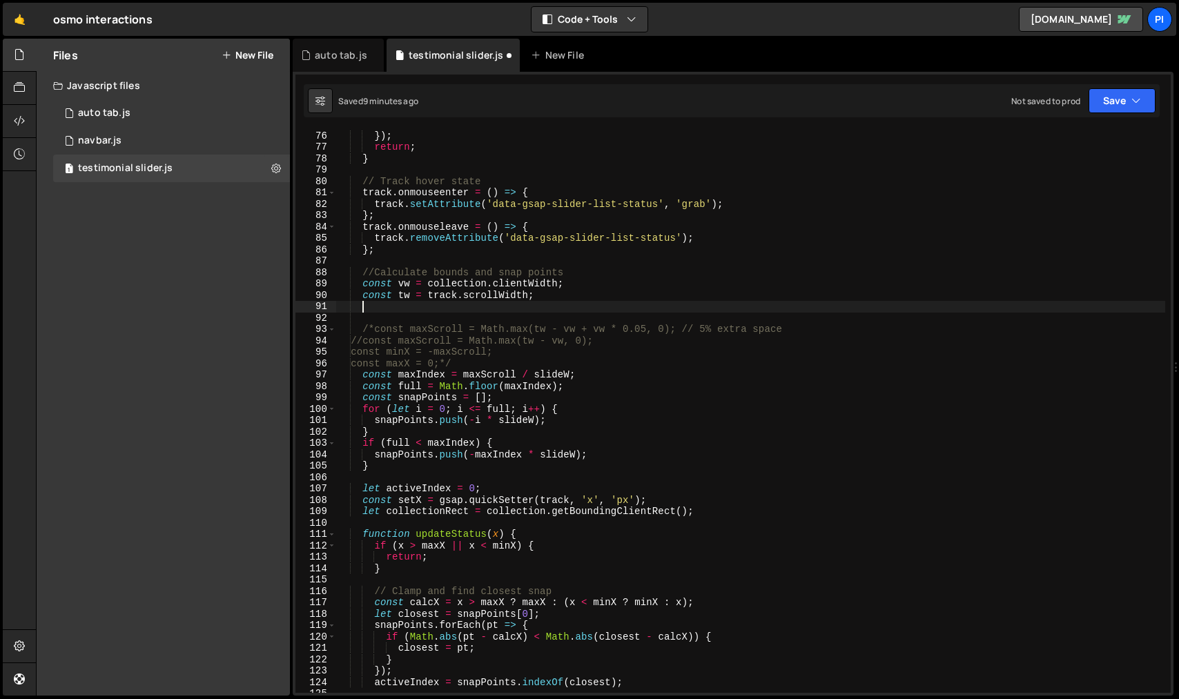
paste textarea "const maxX = 0;"
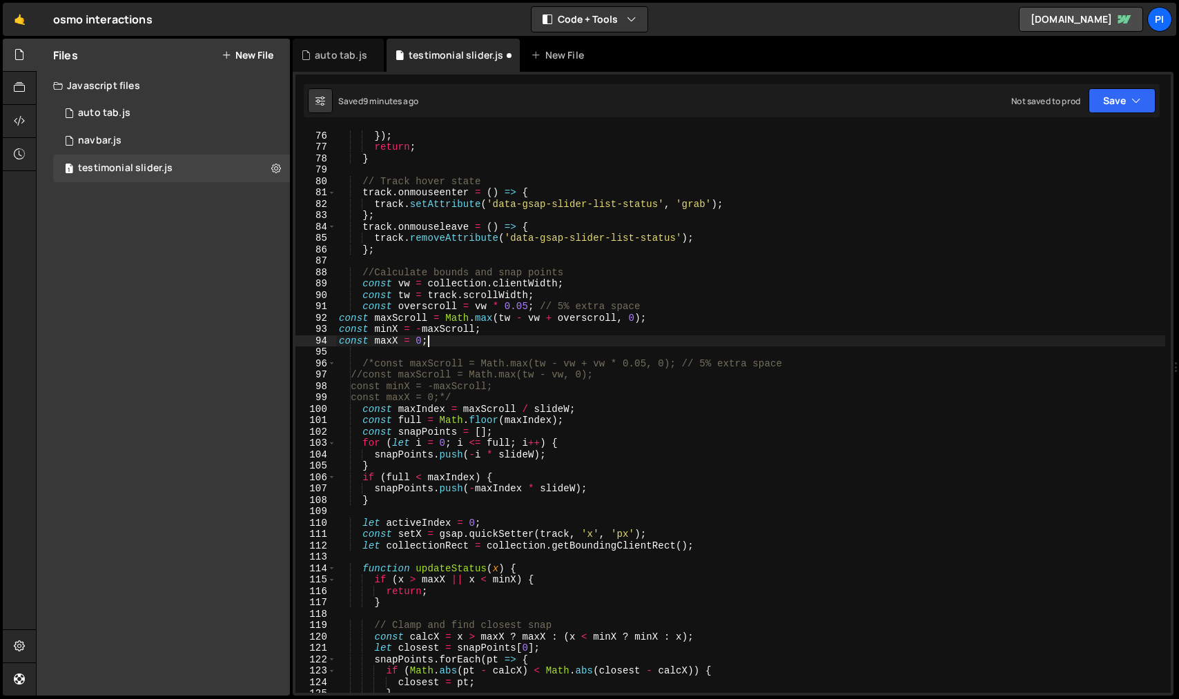
click at [336, 320] on div "btn . removeAttribute ( 'data-gsap-slider-control-status' ) ; }) ; return ; } /…" at bounding box center [750, 412] width 829 height 586
type textarea "const maxScroll = Math.max(tw - vw + overscroll, 0);"
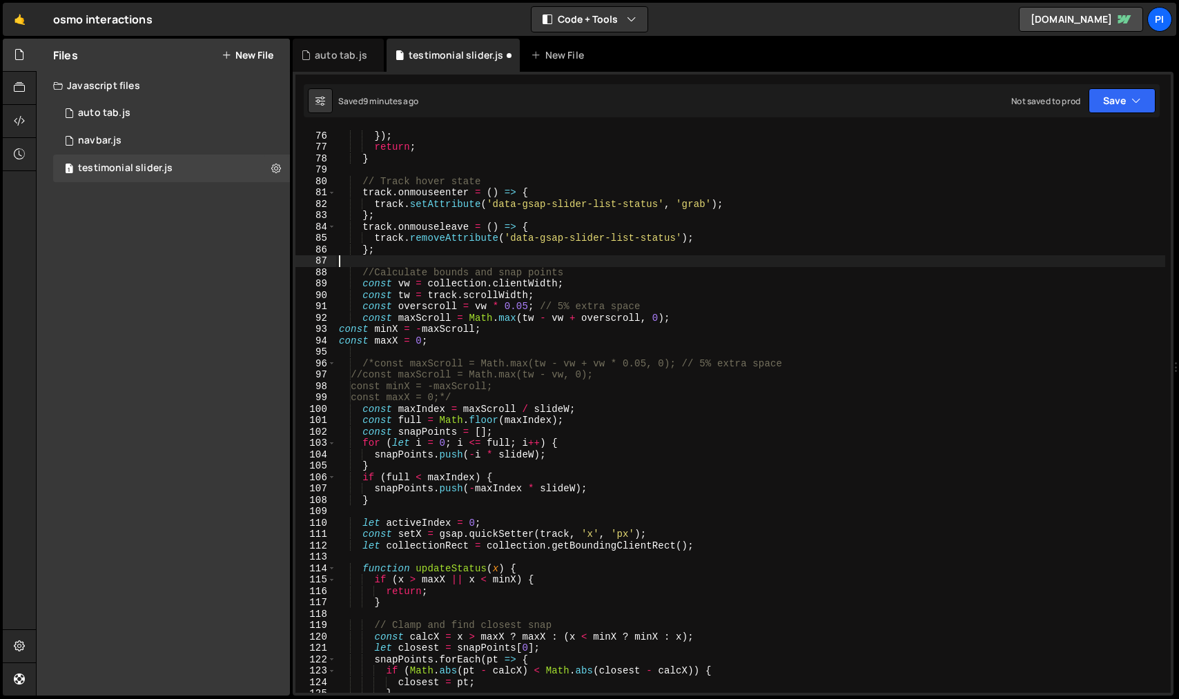
click at [360, 263] on div "btn . removeAttribute ( 'data-gsap-slider-control-status' ) ; }) ; return ; } /…" at bounding box center [750, 412] width 829 height 586
click at [337, 331] on div "btn . removeAttribute ( 'data-gsap-slider-control-status' ) ; }) ; return ; } /…" at bounding box center [750, 412] width 829 height 586
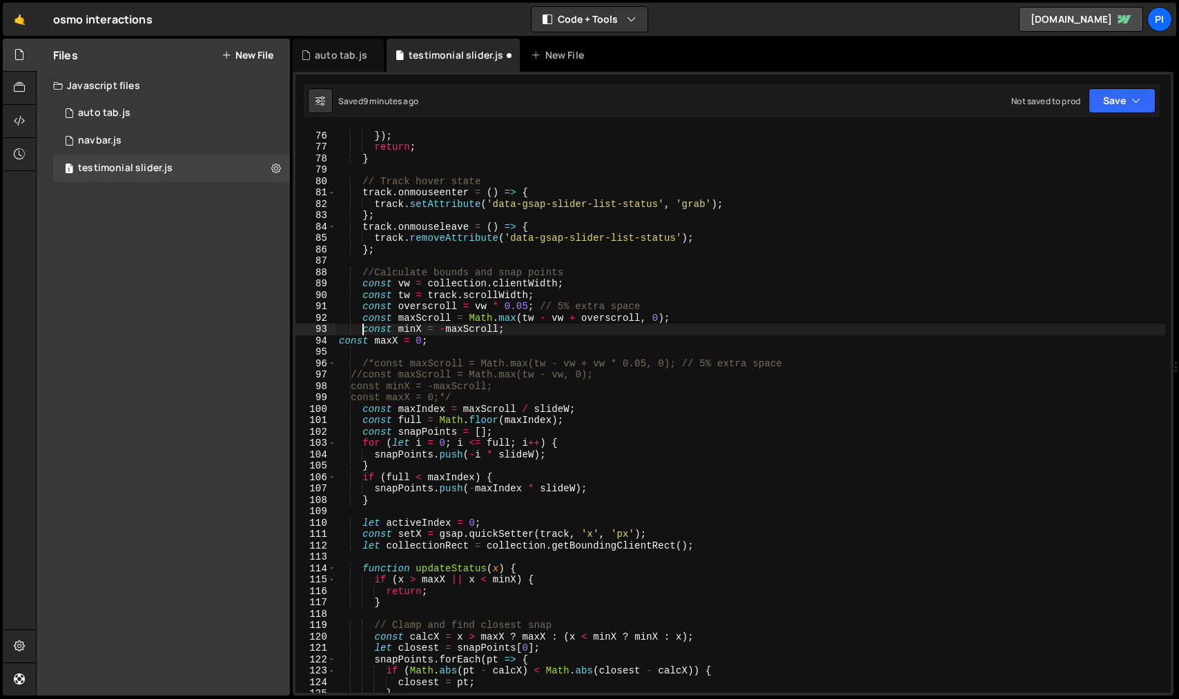
click at [333, 347] on div "95" at bounding box center [315, 353] width 41 height 12
click at [338, 343] on div "btn . removeAttribute ( 'data-gsap-slider-control-status' ) ; }) ; return ; } /…" at bounding box center [750, 412] width 829 height 586
type textarea "const maxX = 0;"
click at [491, 352] on div "btn . removeAttribute ( 'data-gsap-slider-control-status' ) ; }) ; return ; } /…" at bounding box center [750, 412] width 829 height 586
click at [492, 396] on div "btn . removeAttribute ( 'data-gsap-slider-control-status' ) ; }) ; return ; } /…" at bounding box center [750, 412] width 829 height 586
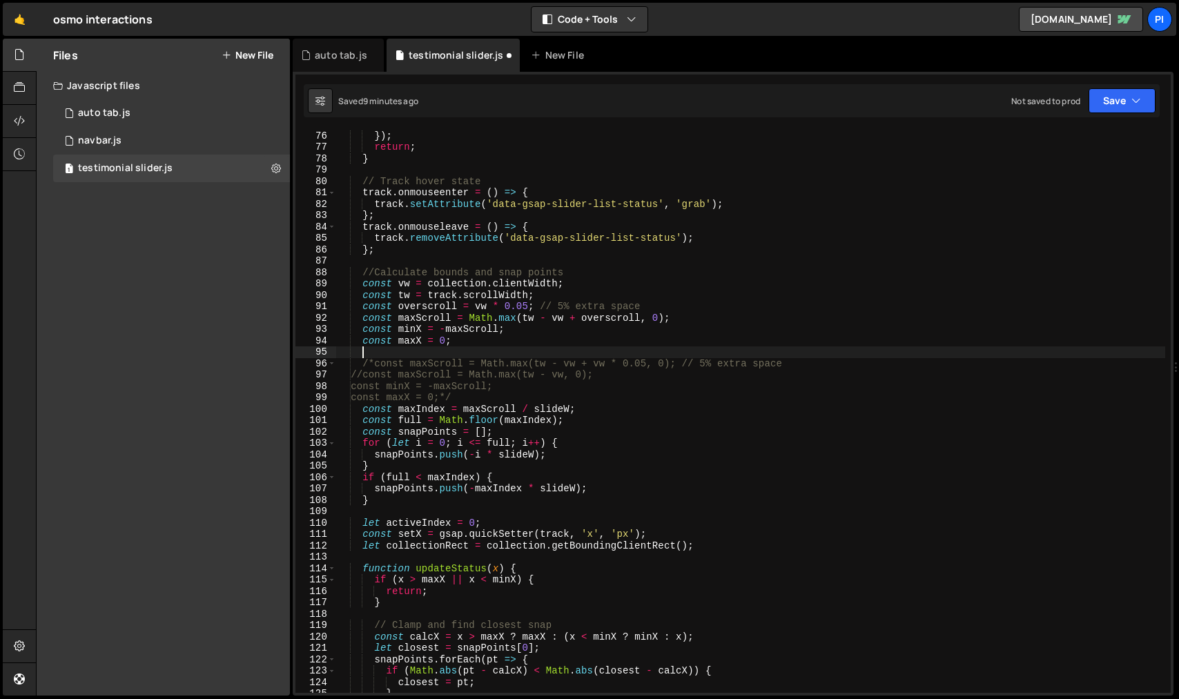
type textarea "const maxX = 0;*/"
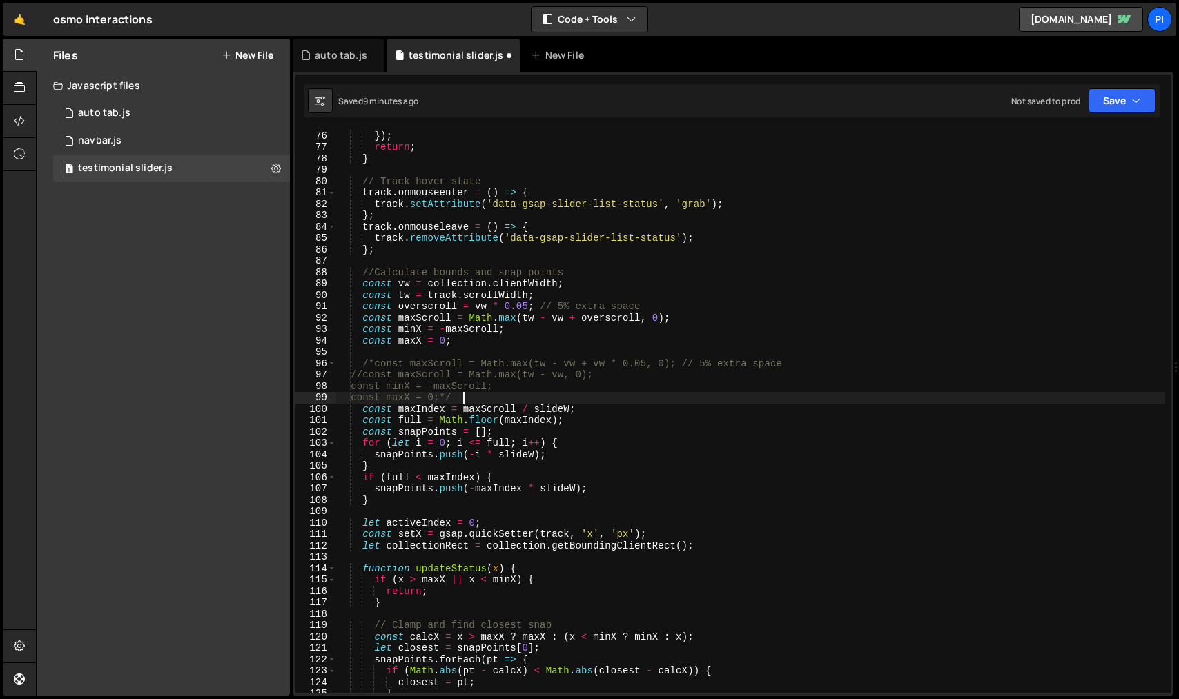
scroll to position [0, 1]
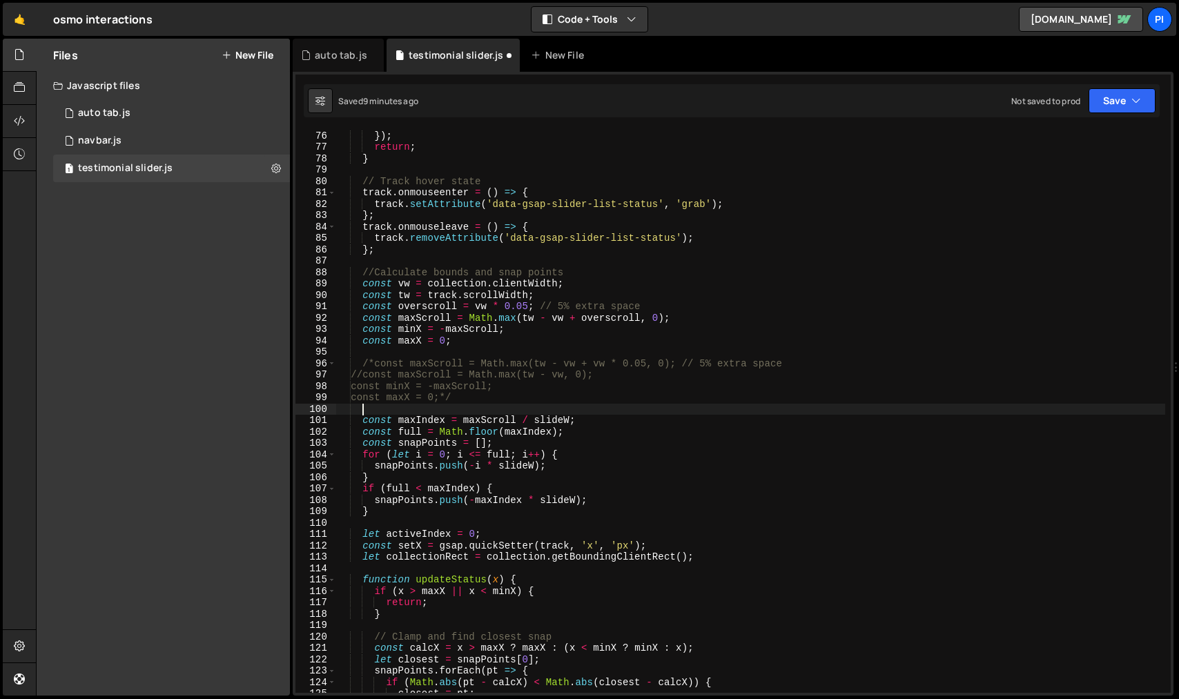
click at [514, 399] on div "btn . removeAttribute ( 'data-gsap-slider-control-status' ) ; }) ; return ; } /…" at bounding box center [750, 412] width 829 height 586
type textarea "const maxX = 0;*/"
click at [1118, 106] on button "Save" at bounding box center [1122, 100] width 67 height 25
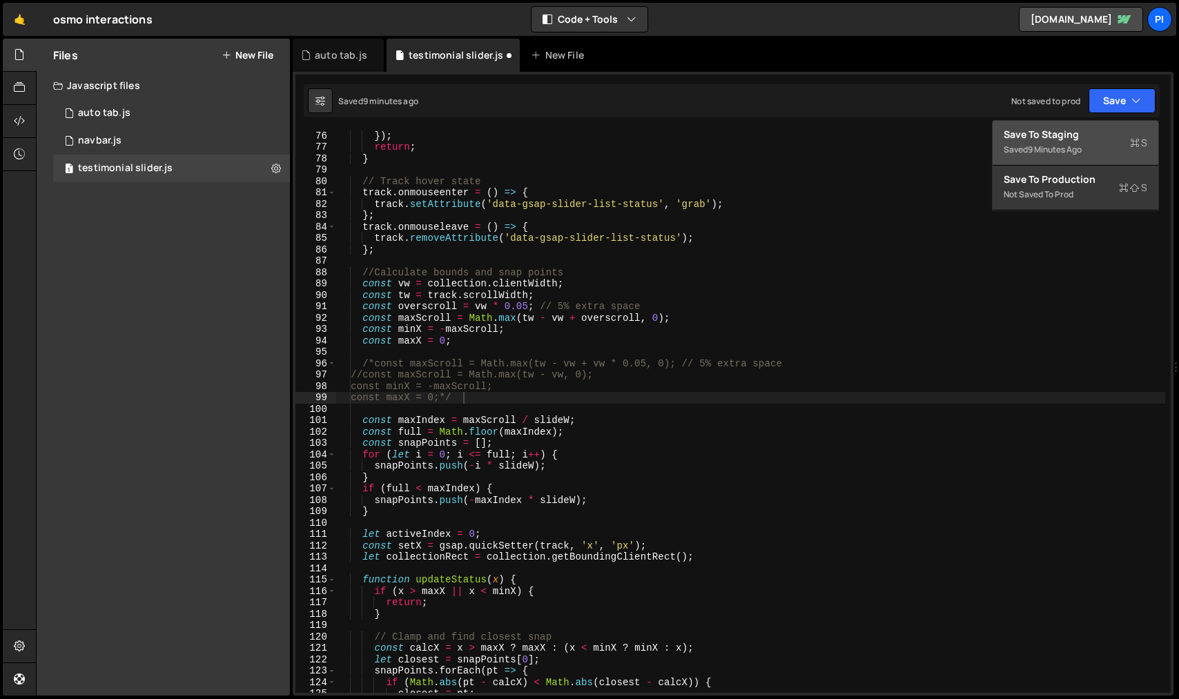
click at [1092, 150] on div "Saved 9 minutes ago" at bounding box center [1076, 150] width 144 height 17
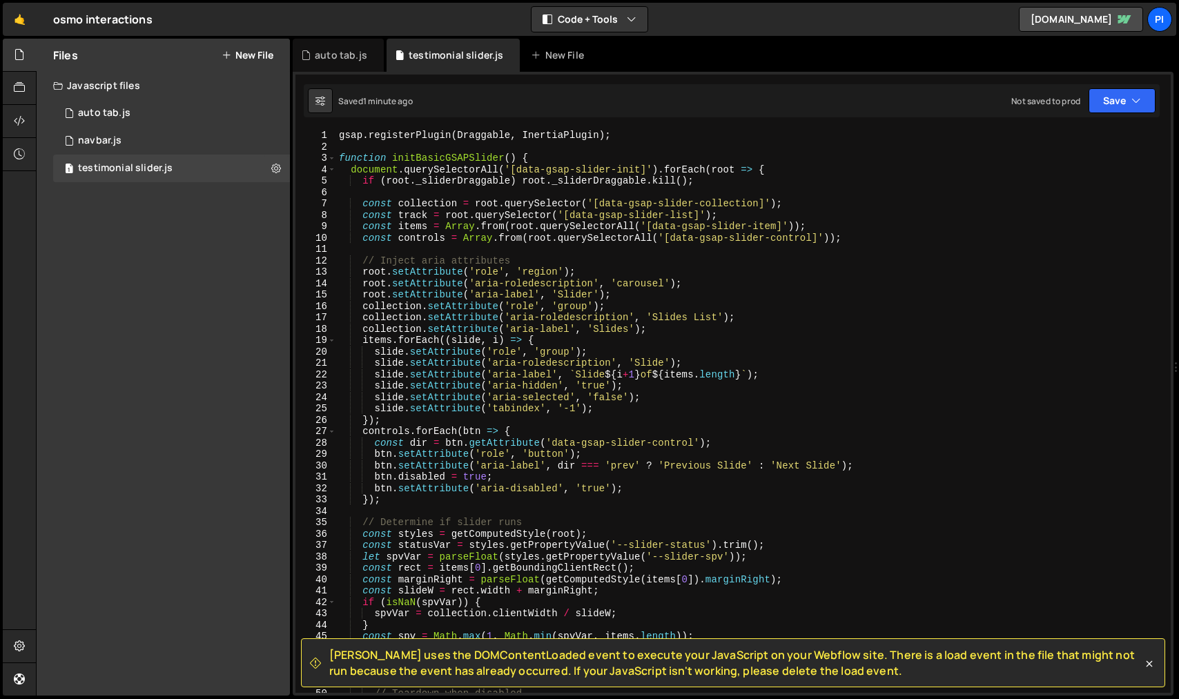
scroll to position [0, 0]
click at [344, 149] on div "gsap . registerPlugin ( Draggable , InertiaPlugin ) ; function initBasicGSAPSli…" at bounding box center [750, 423] width 829 height 586
type textarea "."
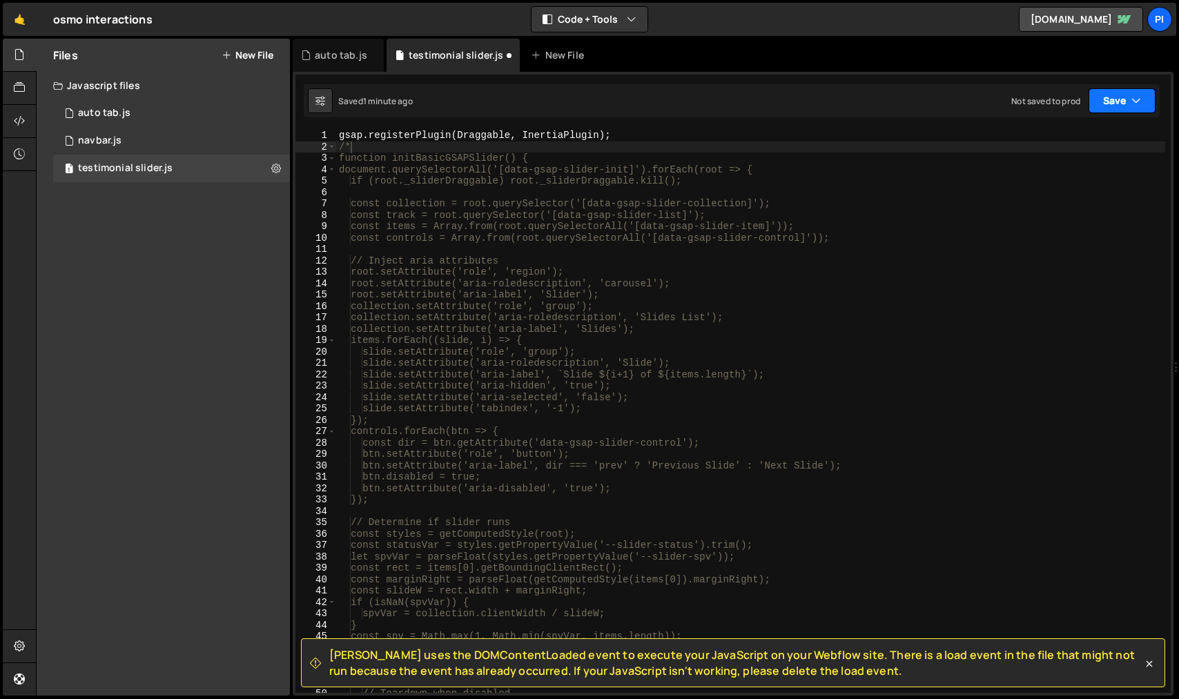
click at [1104, 107] on button "Save" at bounding box center [1122, 100] width 67 height 25
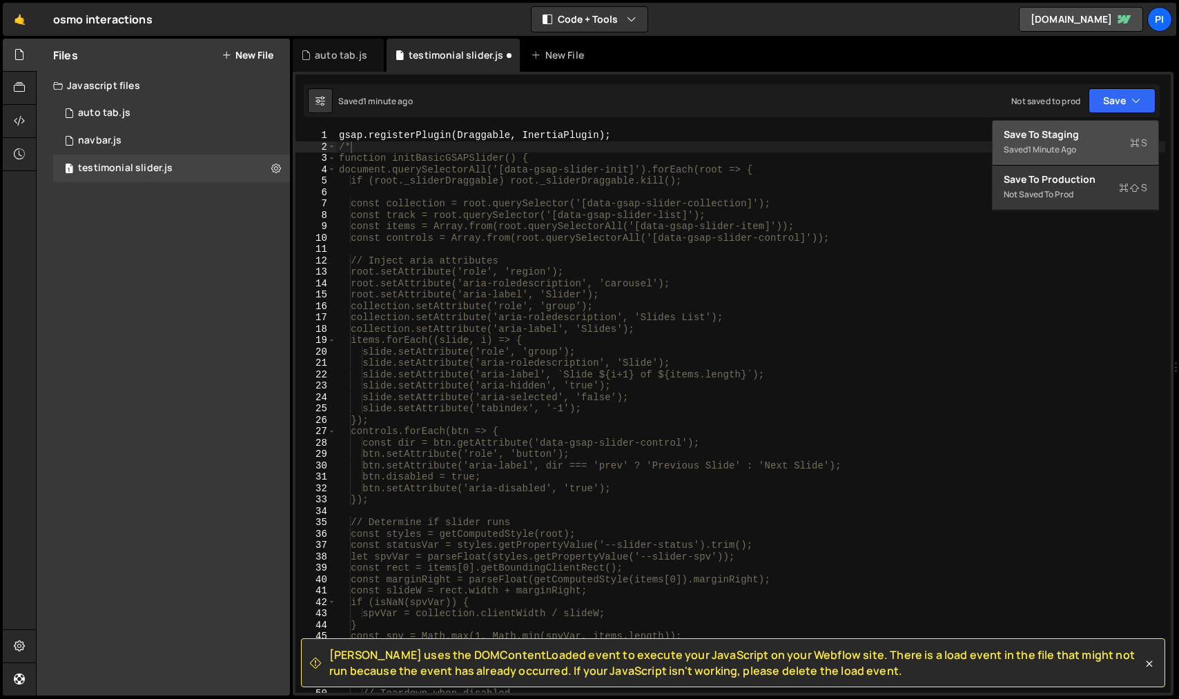
click at [1054, 155] on div "Saved 1 minute ago" at bounding box center [1076, 150] width 144 height 17
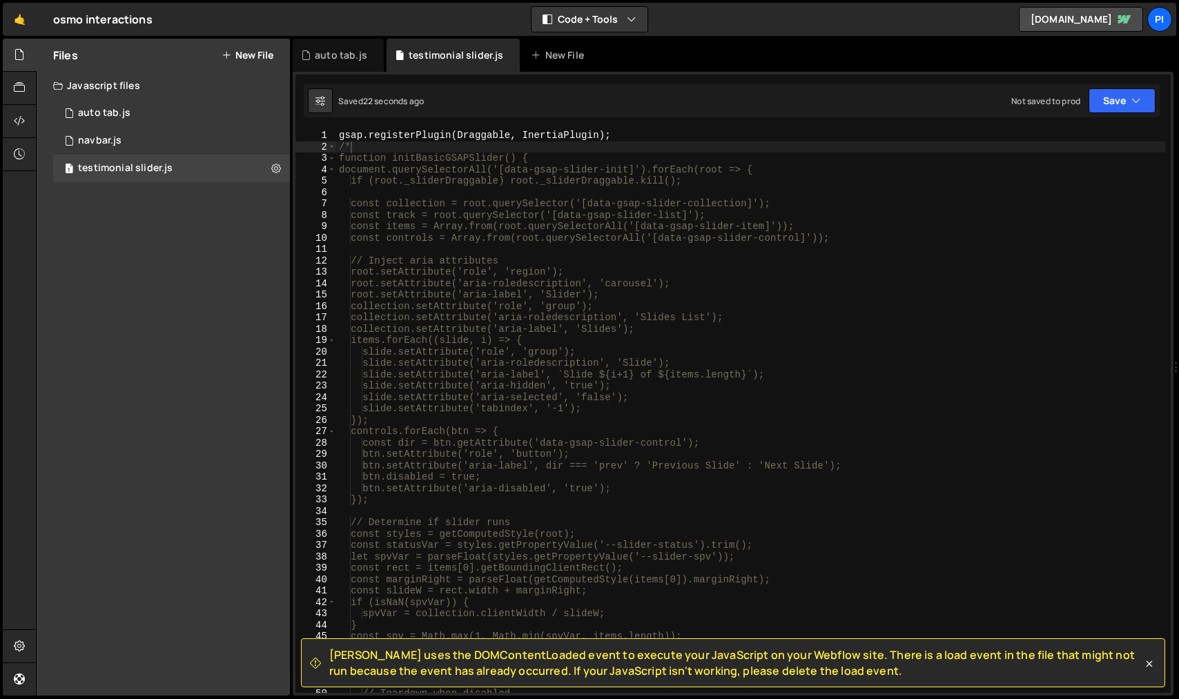
type textarea "/"
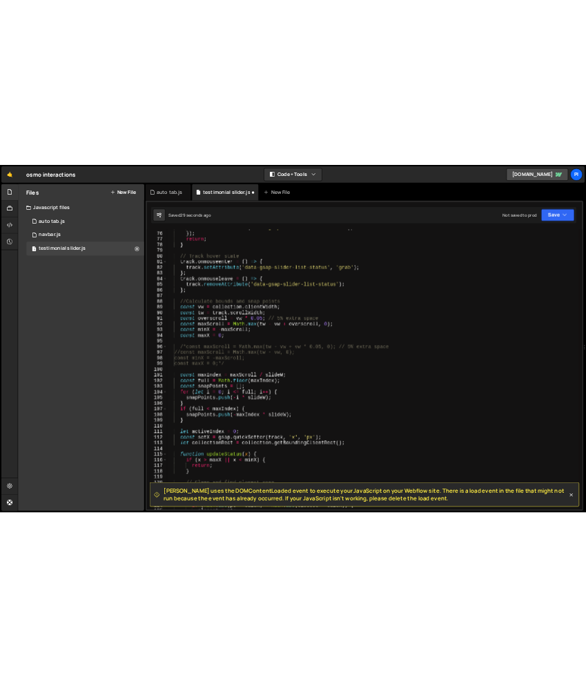
scroll to position [855, 0]
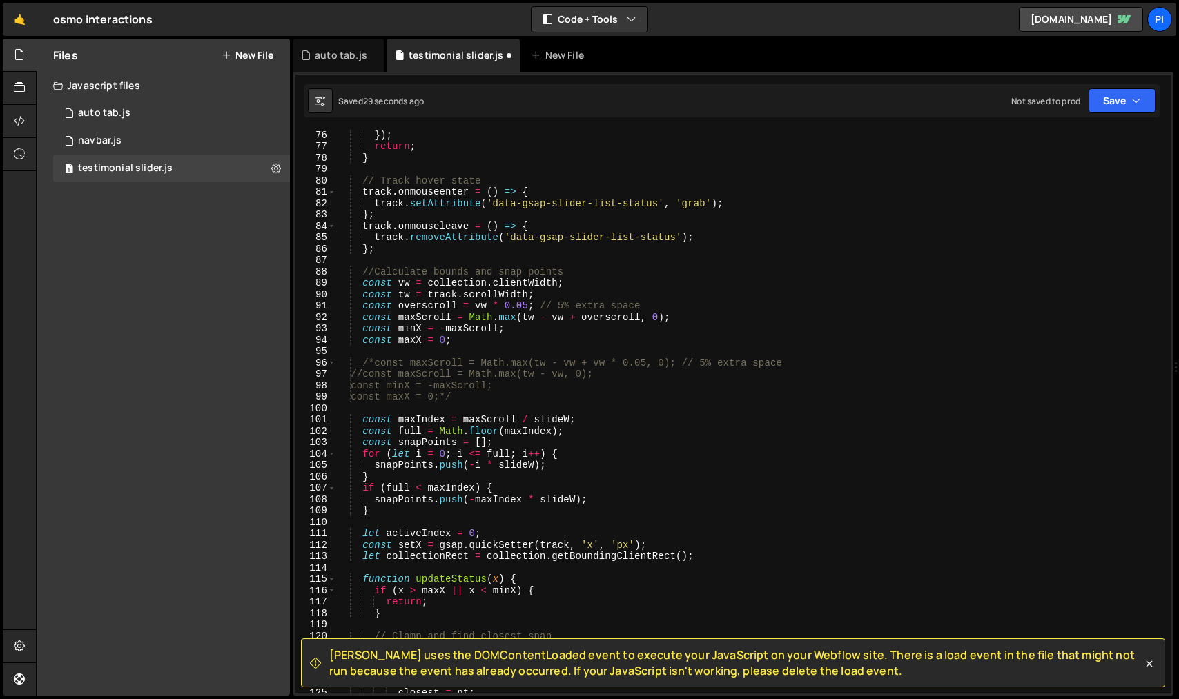
click at [447, 349] on div "}) ; return ; } // Track hover state track . onmouseenter = ( ) => { track . se…" at bounding box center [750, 422] width 829 height 586
click at [471, 340] on div "}) ; return ; } // Track hover state track . onmouseenter = ( ) => { track . se…" at bounding box center [750, 422] width 829 height 586
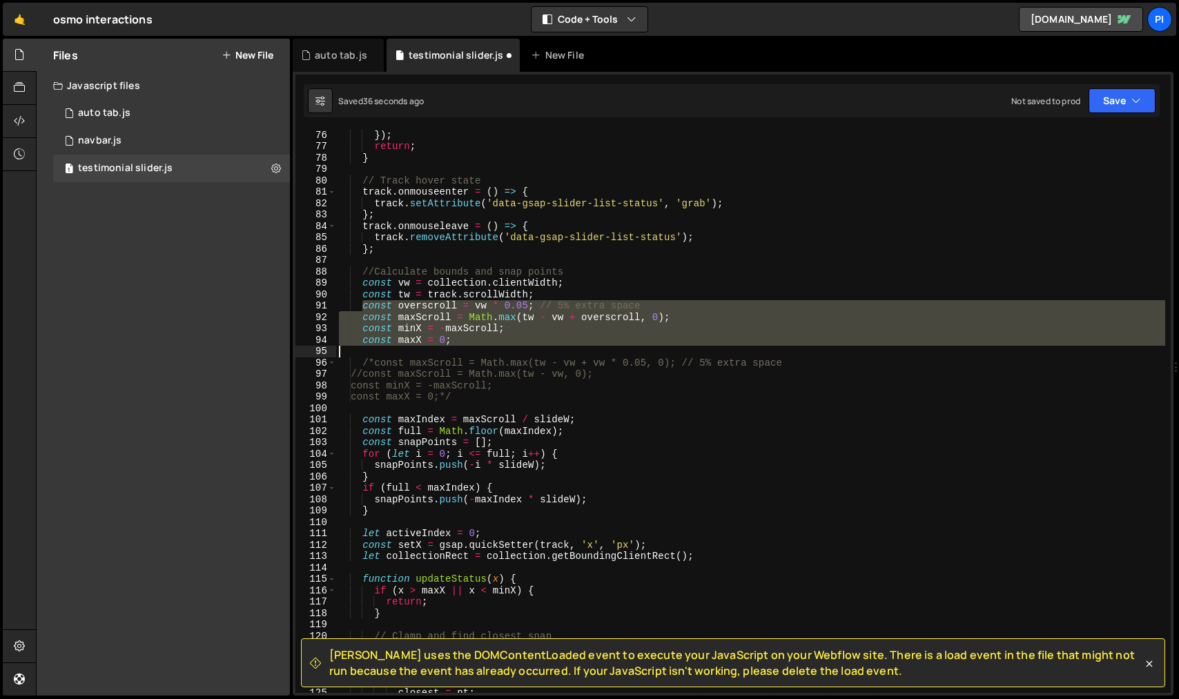
drag, startPoint x: 360, startPoint y: 309, endPoint x: 449, endPoint y: 347, distance: 96.4
click at [449, 347] on div "}) ; return ; } // Track hover state track . onmouseenter = ( ) => { track . se…" at bounding box center [750, 422] width 829 height 586
type textarea "const maxX = 0;"
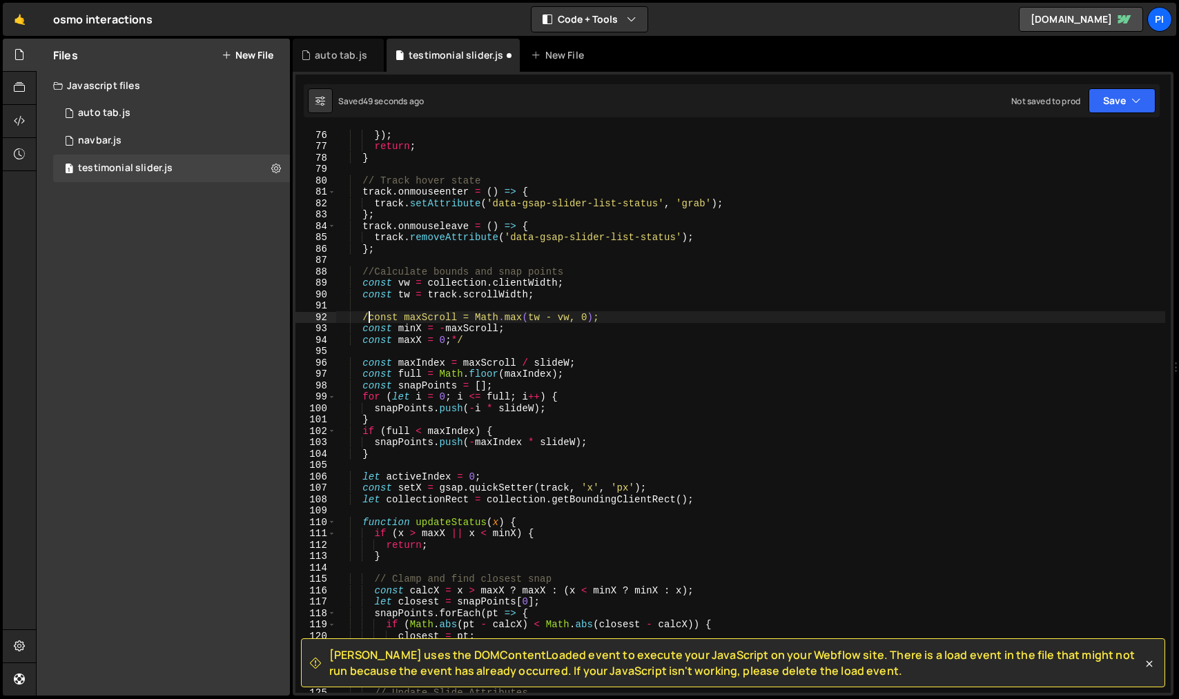
type textarea "const maxScroll = Math.max(tw - vw, 0);"
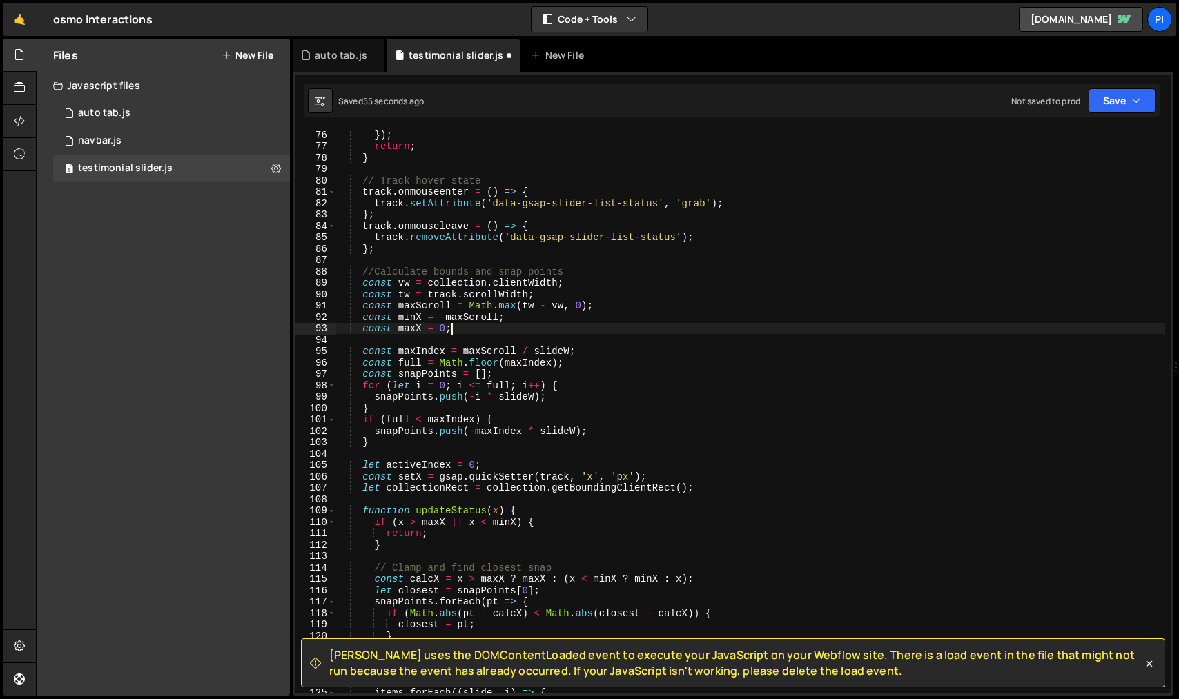
click at [630, 387] on div "}) ; return ; } // Track hover state track . onmouseenter = ( ) => { track . se…" at bounding box center [750, 422] width 829 height 586
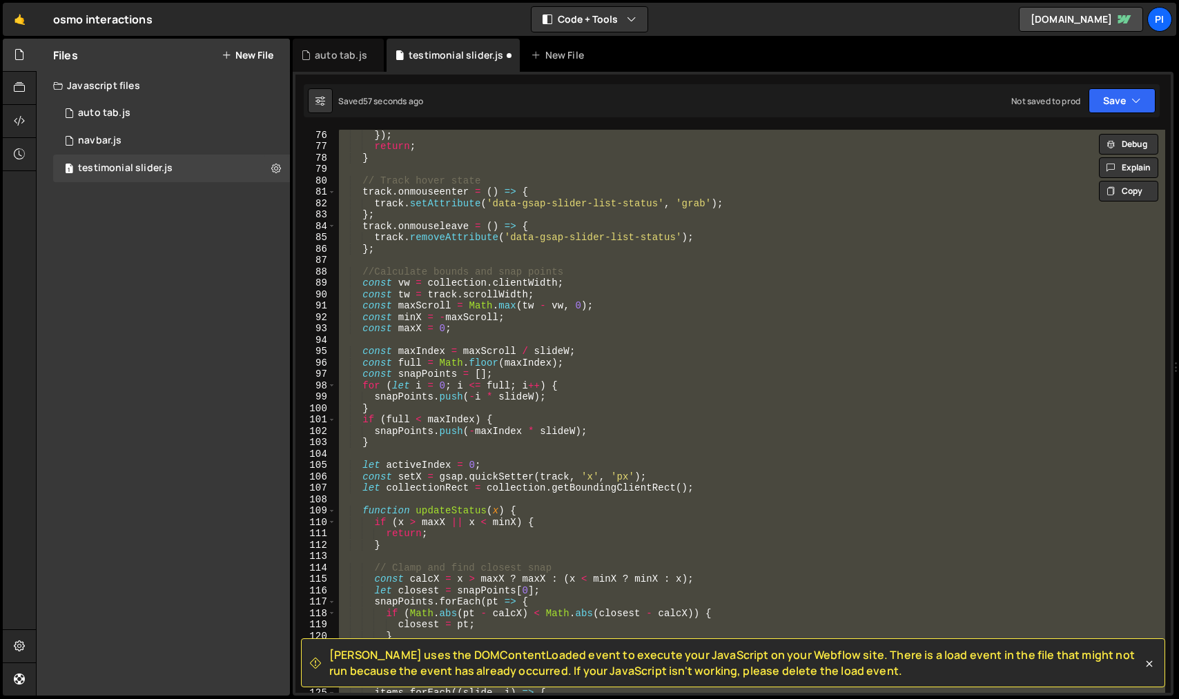
click at [630, 387] on div "}) ; return ; } // Track hover state track . onmouseenter = ( ) => { track . se…" at bounding box center [750, 422] width 829 height 586
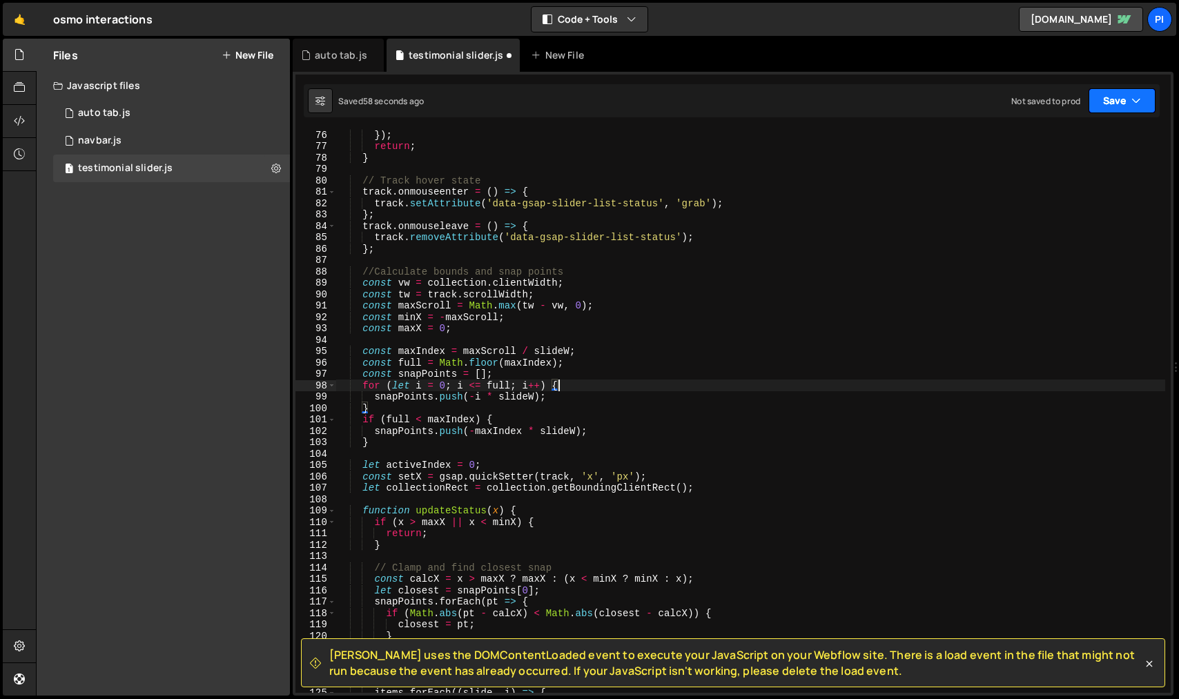
click at [1113, 104] on button "Save" at bounding box center [1122, 100] width 67 height 25
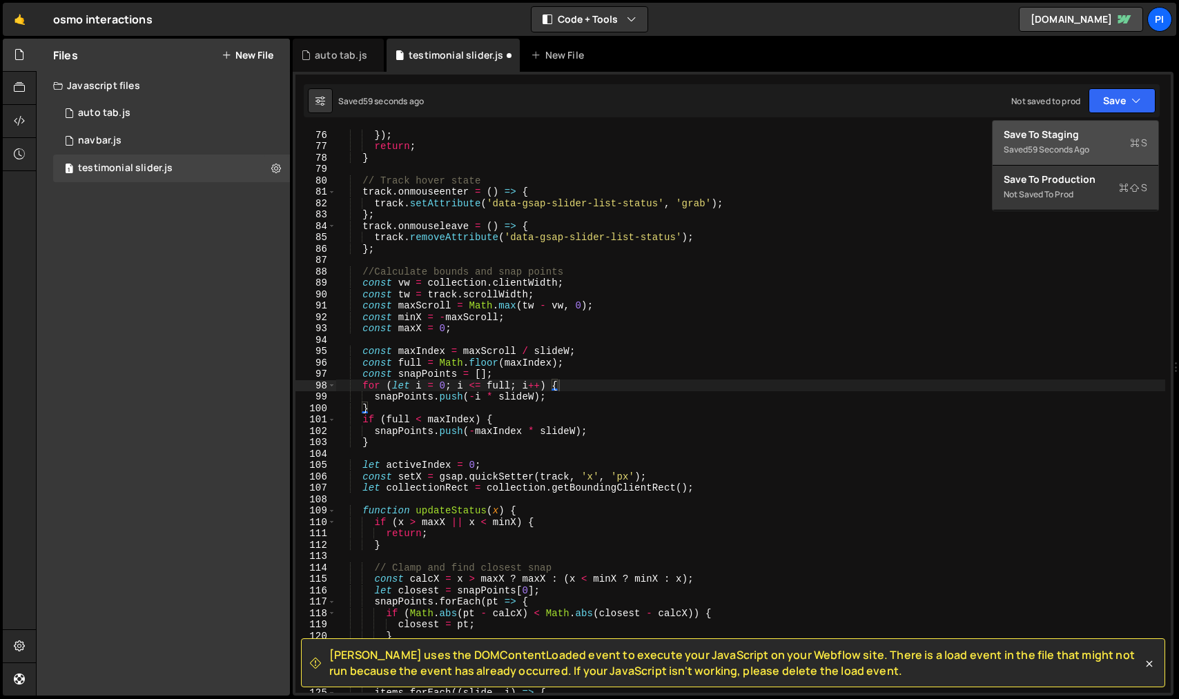
click at [1060, 148] on div "59 seconds ago" at bounding box center [1058, 150] width 61 height 12
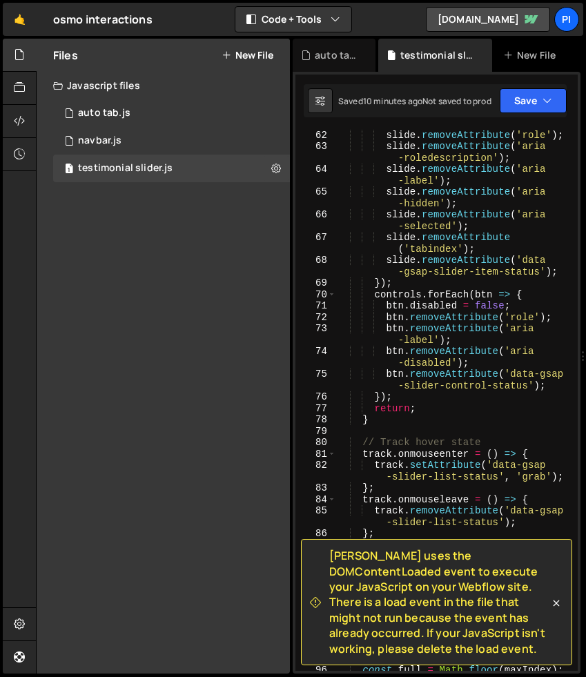
scroll to position [1265, 0]
click at [26, 55] on div at bounding box center [20, 55] width 34 height 33
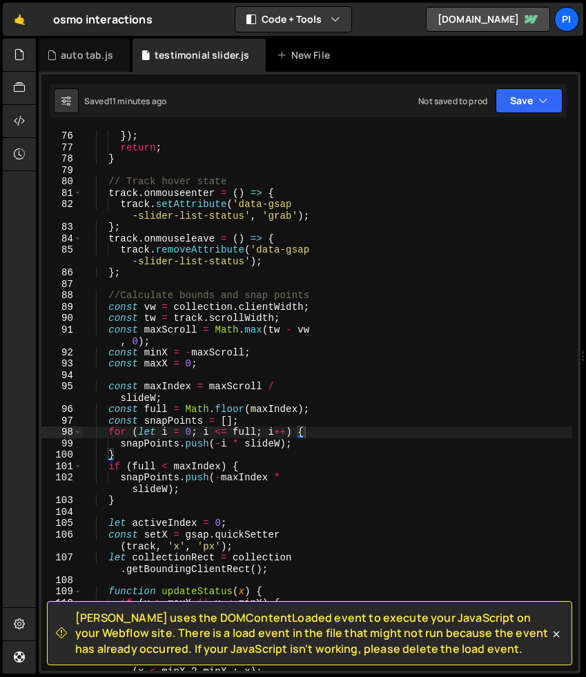
scroll to position [1531, 0]
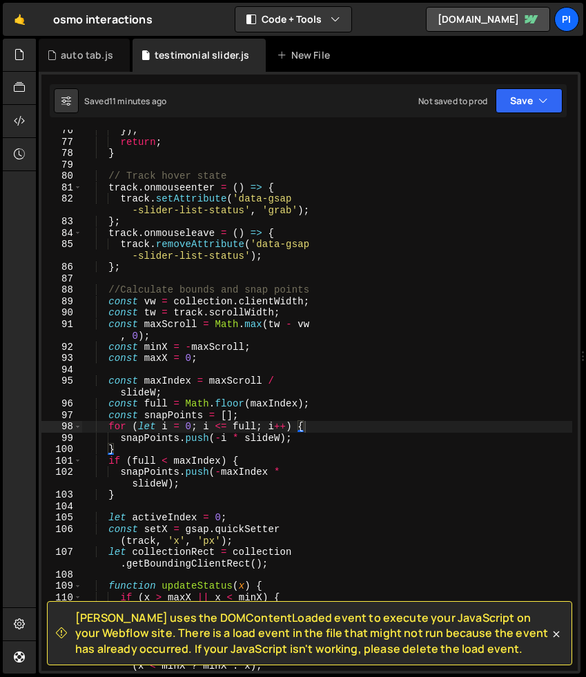
click at [338, 492] on div "}) ; return ; } // Track hover state track . onmouseenter = ( ) => { track . se…" at bounding box center [327, 407] width 490 height 564
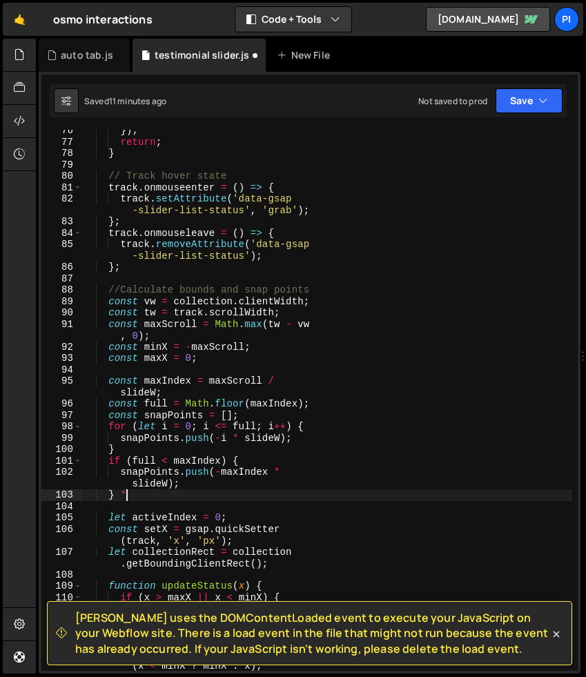
scroll to position [0, 2]
click at [121, 291] on div "}) ; return ; } // Track hover state track . onmouseenter = ( ) => { track . se…" at bounding box center [327, 407] width 490 height 564
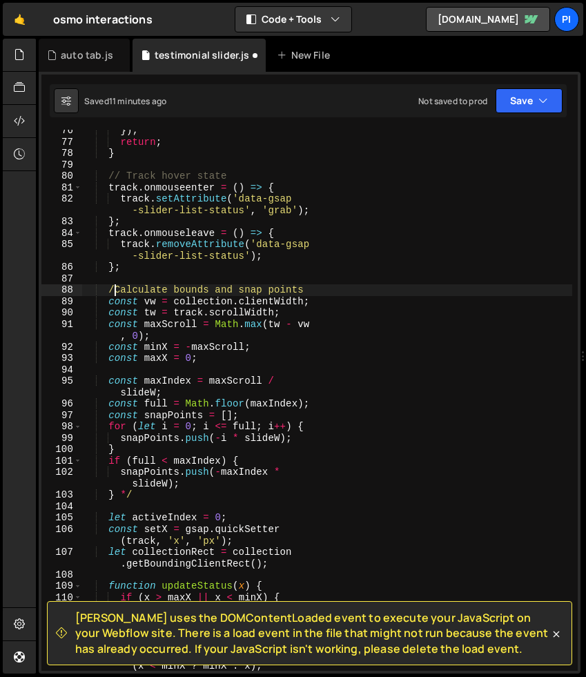
type textarea "/*Calculate bounds and snap points"
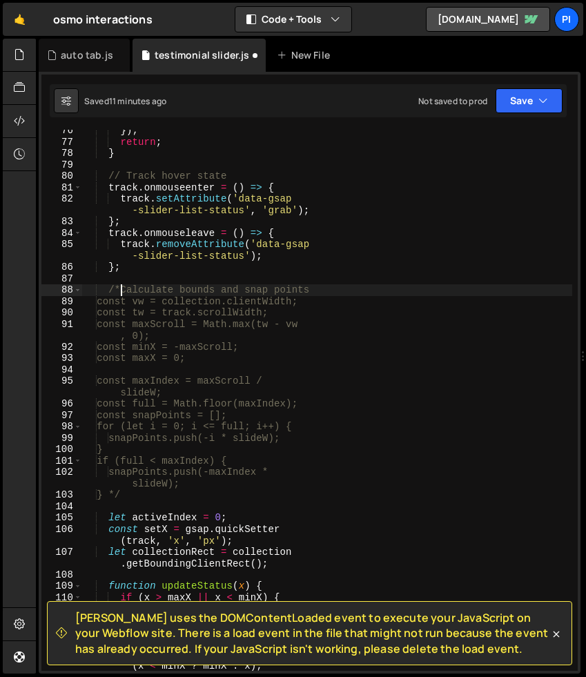
click at [135, 280] on div "}) ; return ; } // Track hover state track . onmouseenter = ( ) => { track . se…" at bounding box center [327, 407] width 490 height 564
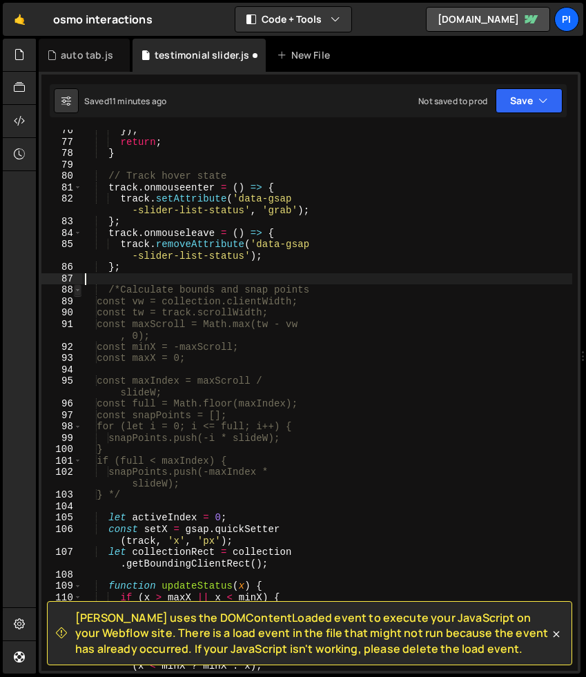
click at [75, 291] on span at bounding box center [78, 290] width 8 height 12
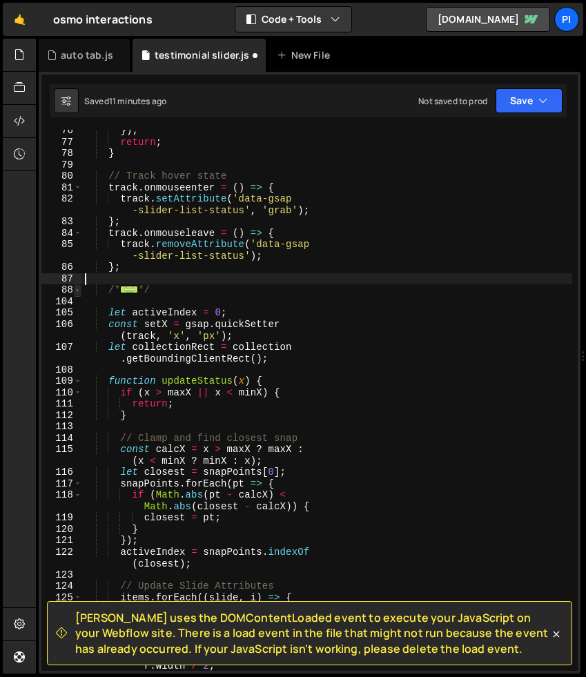
click at [75, 291] on span at bounding box center [78, 290] width 8 height 12
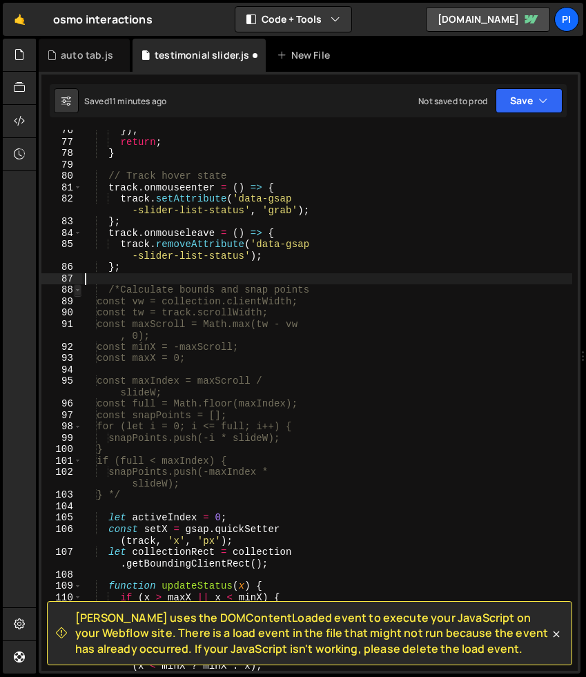
click at [77, 291] on span at bounding box center [78, 290] width 8 height 12
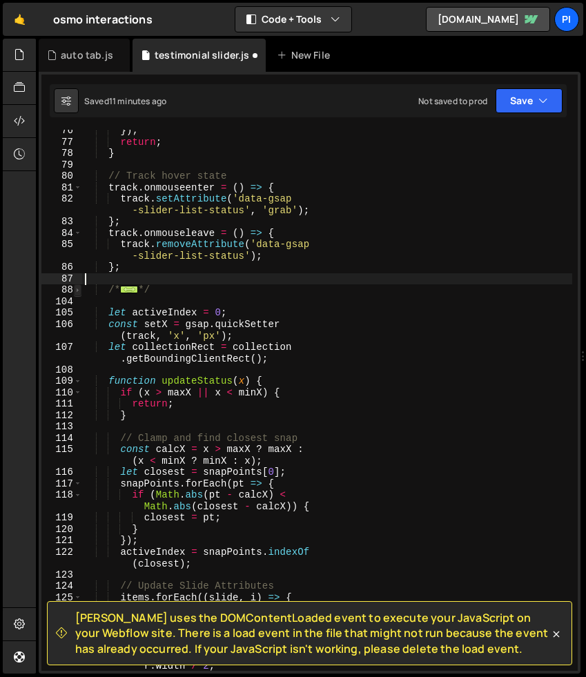
click at [79, 291] on span at bounding box center [78, 290] width 8 height 12
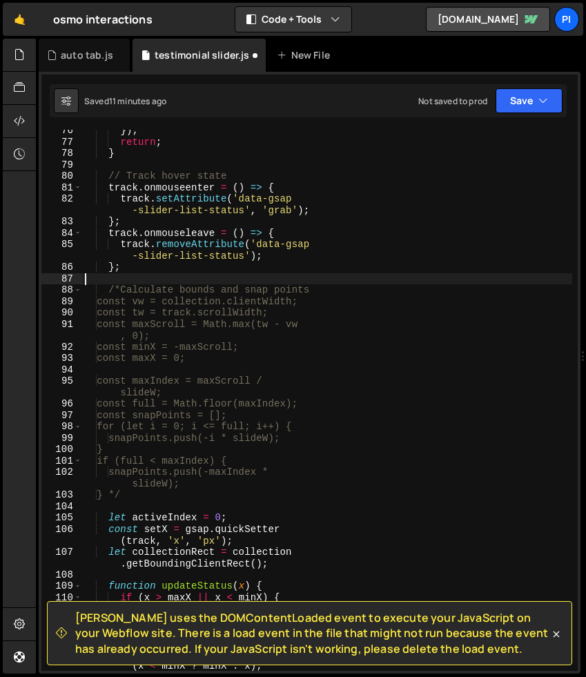
click at [130, 279] on div "}) ; return ; } // Track hover state track . onmouseenter = ( ) => { track . se…" at bounding box center [327, 407] width 490 height 564
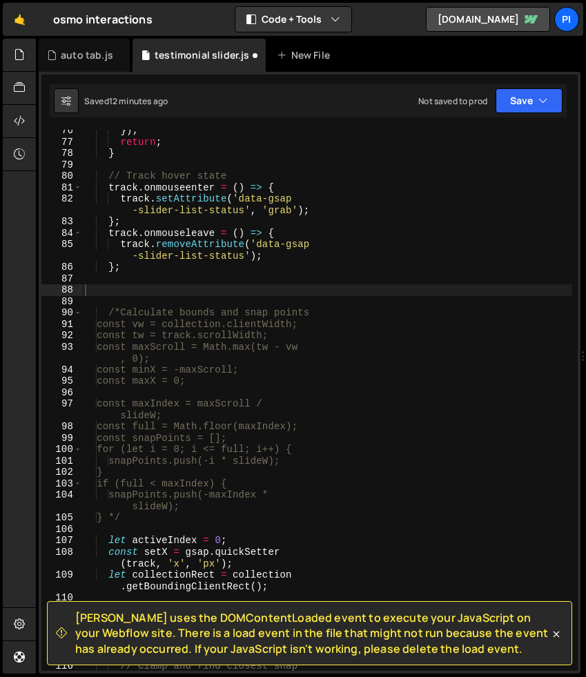
click at [196, 291] on div "}) ; return ; } // Track hover state track . onmouseenter = ( ) => { track . se…" at bounding box center [327, 413] width 490 height 576
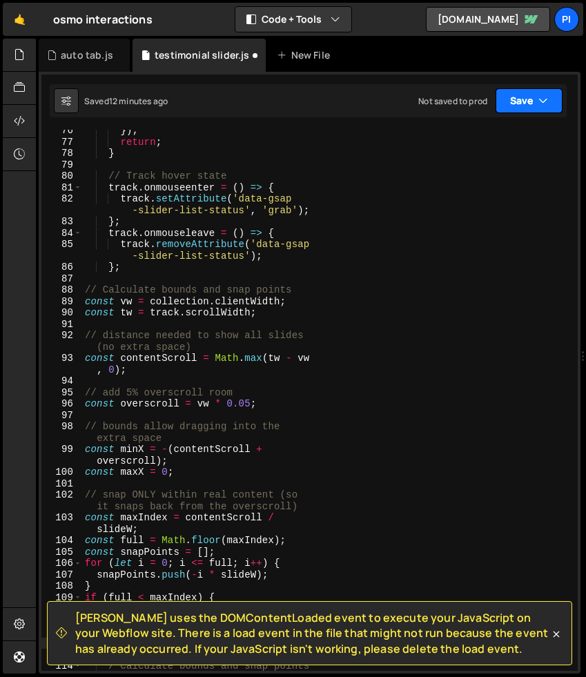
click at [545, 99] on icon "button" at bounding box center [543, 101] width 10 height 14
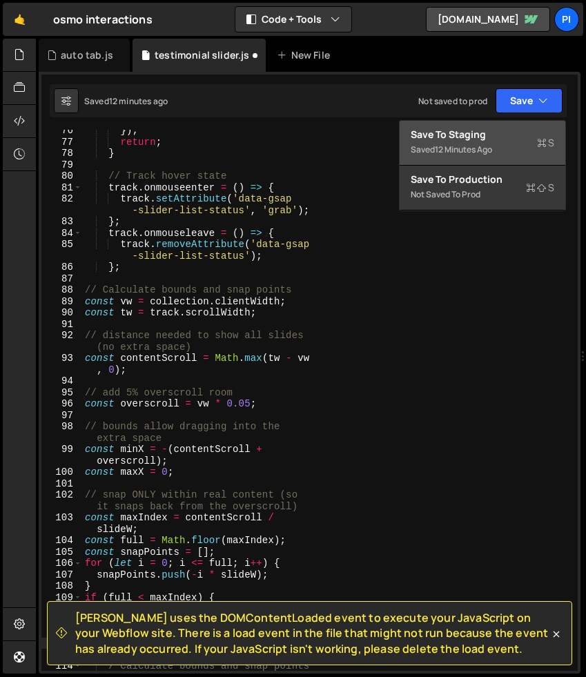
click at [531, 127] on button "Save to Staging S Saved 12 minutes ago" at bounding box center [483, 143] width 166 height 45
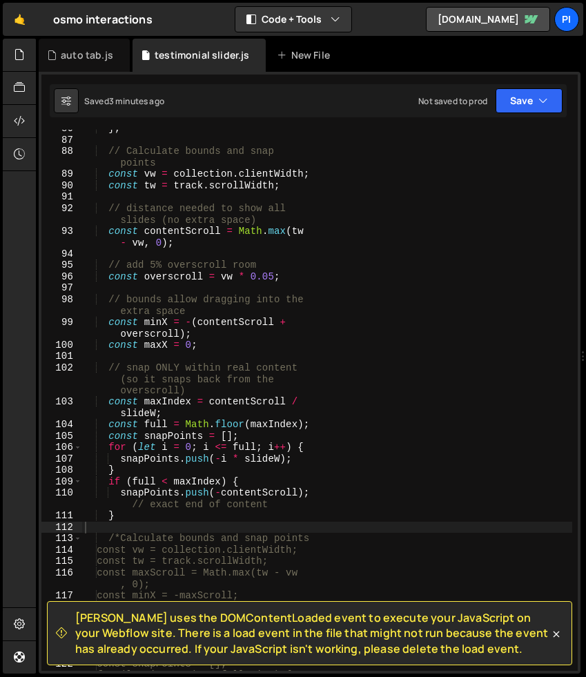
scroll to position [1664, 0]
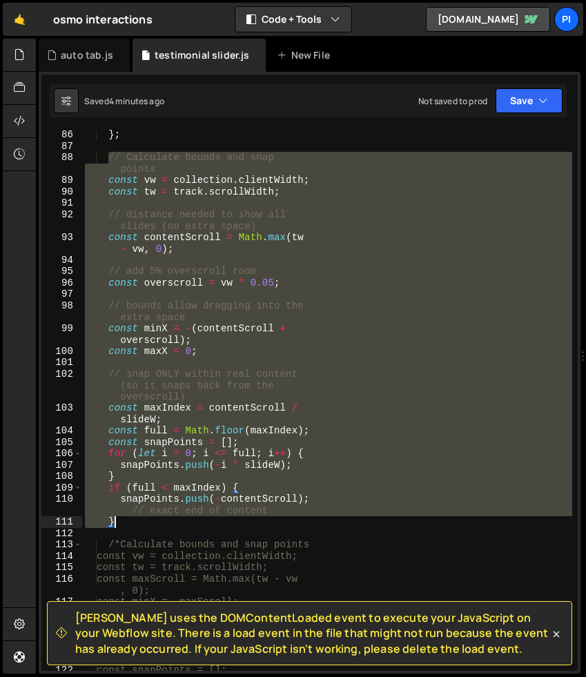
drag, startPoint x: 111, startPoint y: 159, endPoint x: 133, endPoint y: 517, distance: 358.2
click at [133, 517] on div "} ; // Calculate bounds and snap points const vw = collection . clientWidth ; c…" at bounding box center [327, 411] width 490 height 564
type textarea "snapPoints.push(-contentScroll); // exact end of content }"
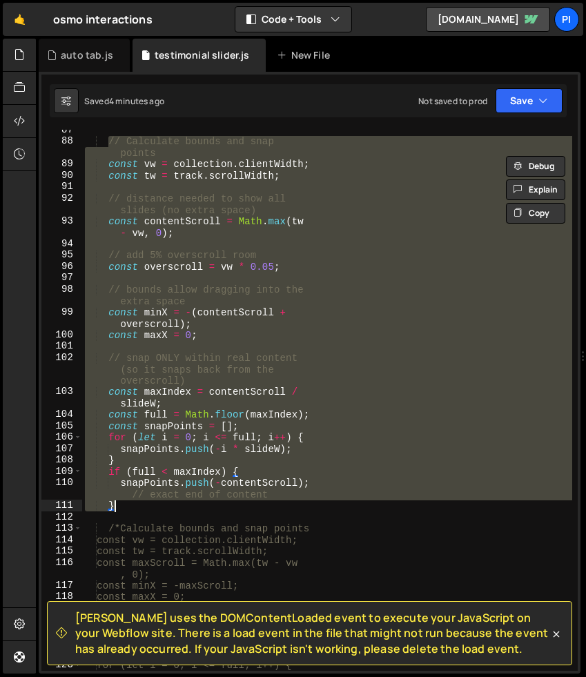
scroll to position [1671, 0]
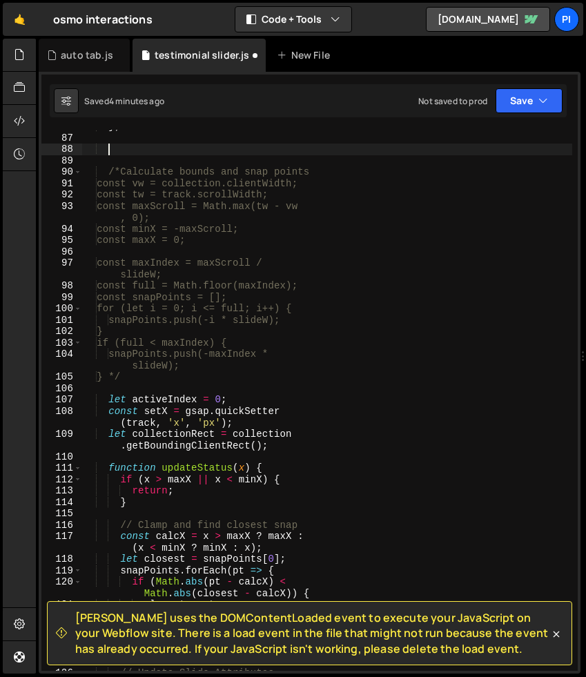
paste textarea
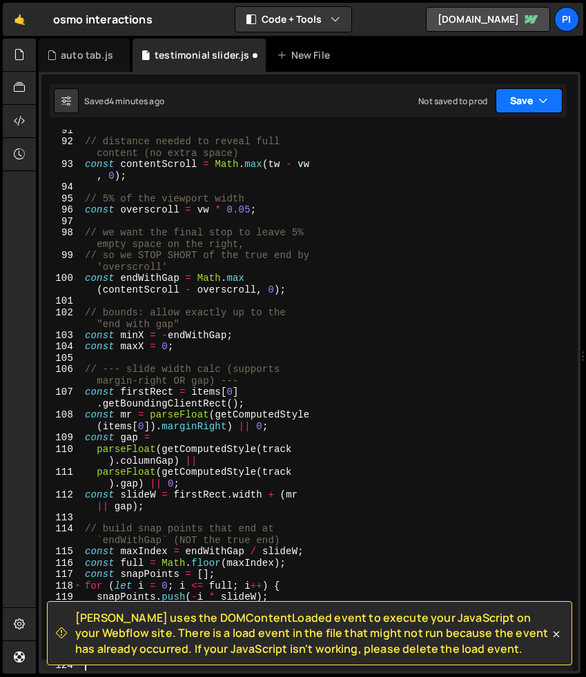
click at [517, 101] on button "Save" at bounding box center [529, 100] width 67 height 25
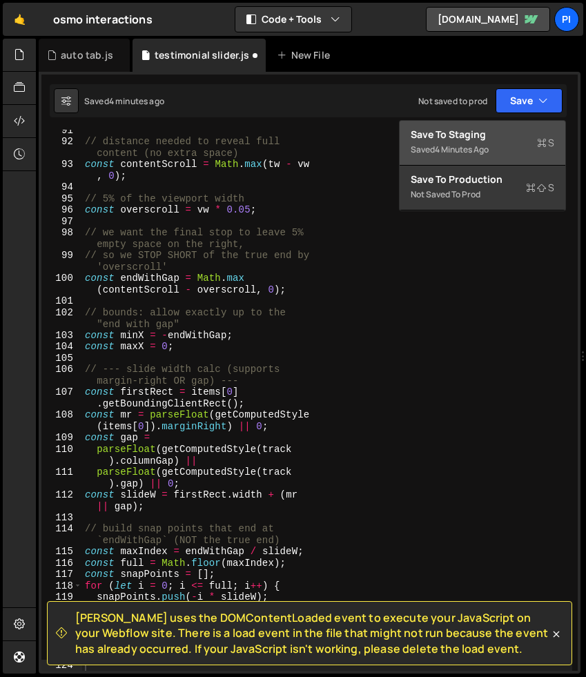
click at [506, 138] on div "Save to Staging S" at bounding box center [483, 135] width 144 height 14
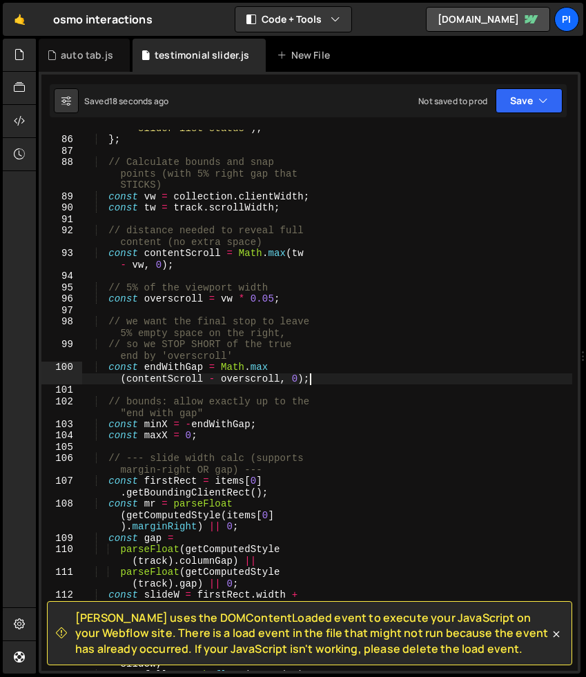
click at [338, 383] on div "track . removeAttribute ( 'data-gsap -slider-list-status' ) ; } ; // Calculate …" at bounding box center [327, 399] width 490 height 576
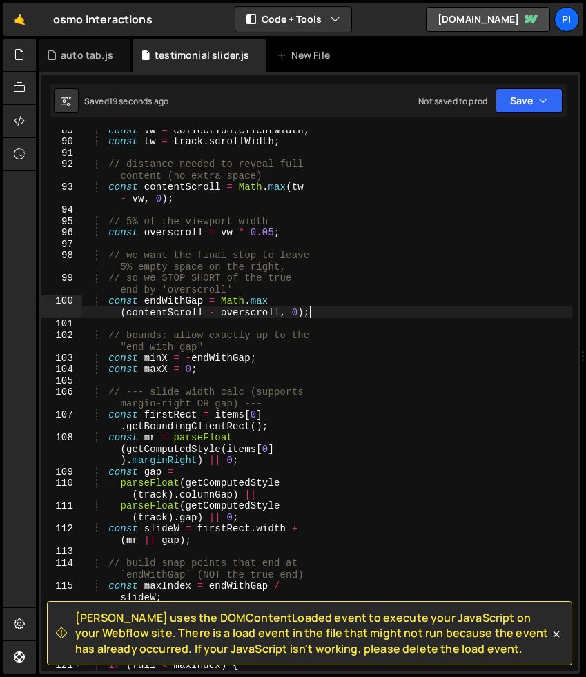
type textarea "});"
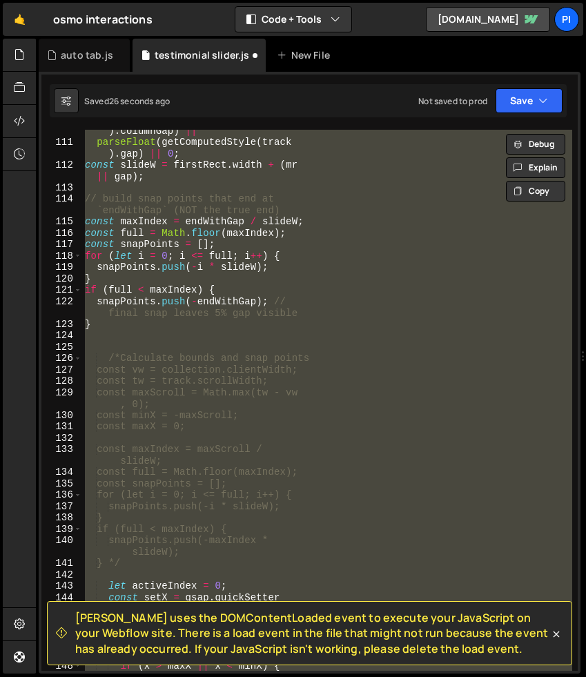
scroll to position [2073, 0]
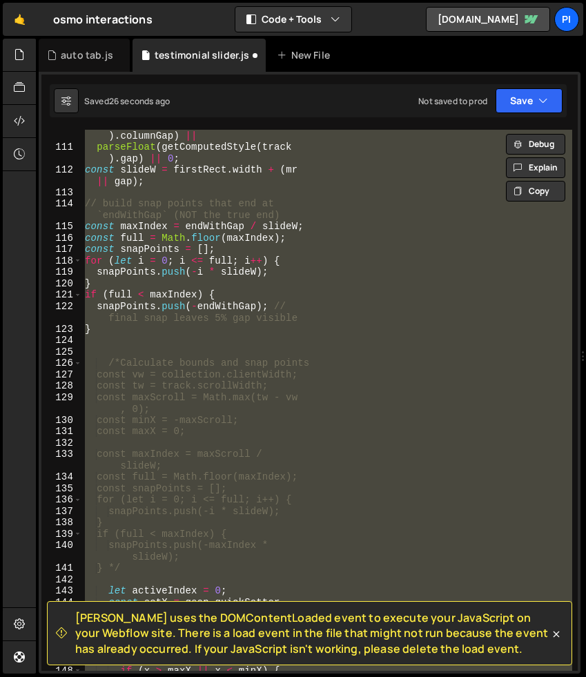
click at [269, 344] on div "parseFloat ( getComputedStyle ( track ) . columnGap ) || parseFloat ( getComput…" at bounding box center [327, 406] width 490 height 576
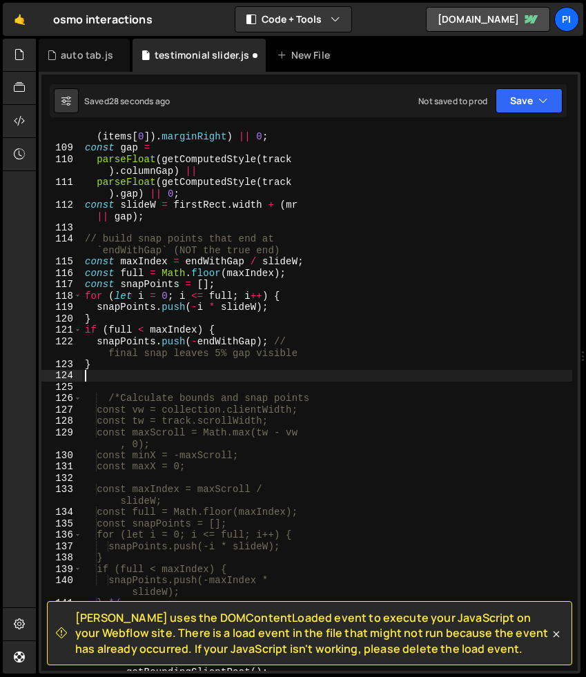
scroll to position [2037, 0]
click at [136, 360] on div "const mr = parseFloat ( getComputedStyle ( items [ 0 ]) . marginRight ) || 0 ; …" at bounding box center [327, 412] width 490 height 587
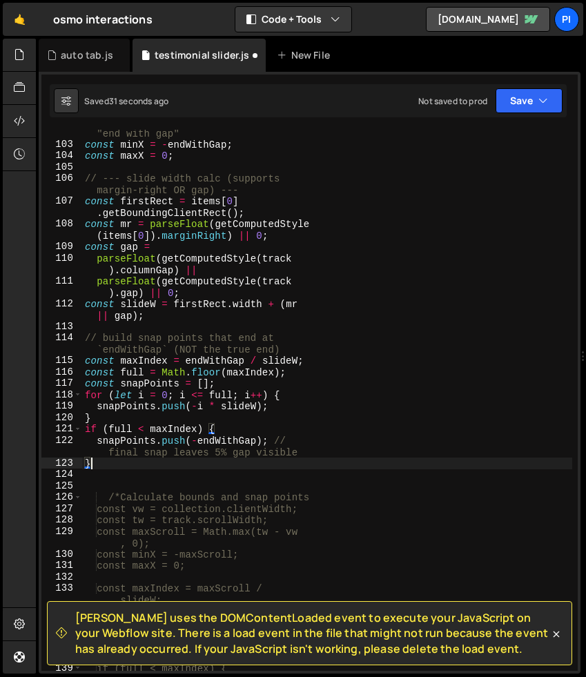
scroll to position [1929, 0]
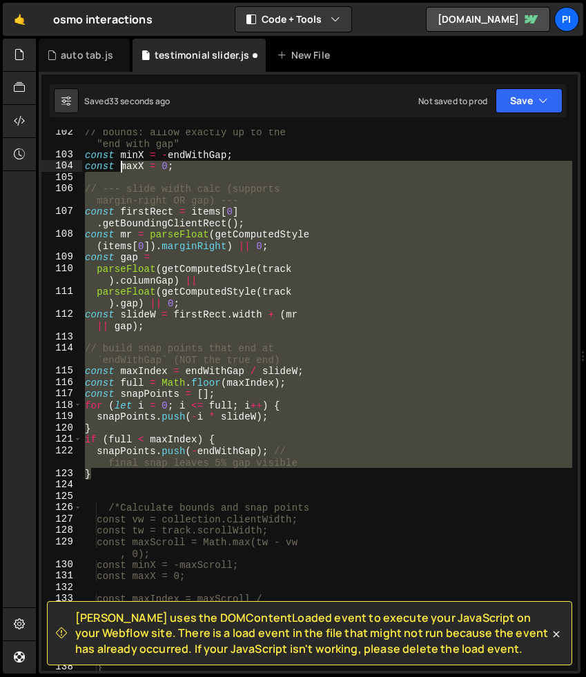
drag, startPoint x: 117, startPoint y: 471, endPoint x: 120, endPoint y: 170, distance: 301.0
click at [120, 170] on div "// bounds: allow exactly up to the "end with gap" const minX = - endWithGap ; c…" at bounding box center [327, 414] width 490 height 576
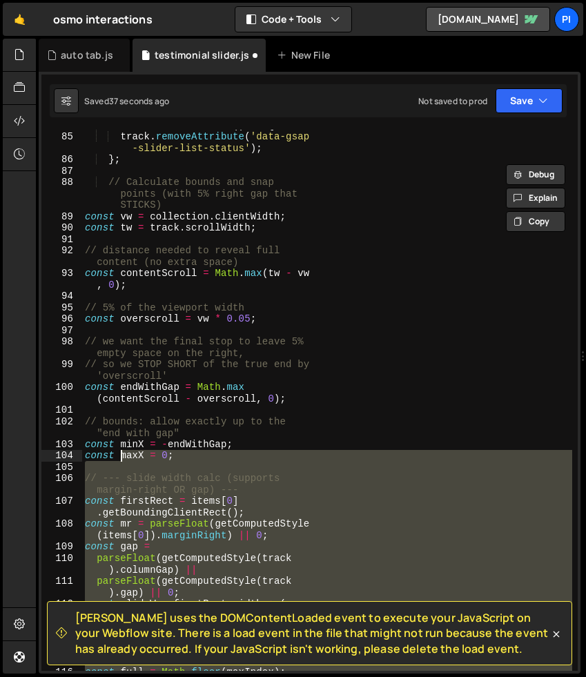
scroll to position [1635, 0]
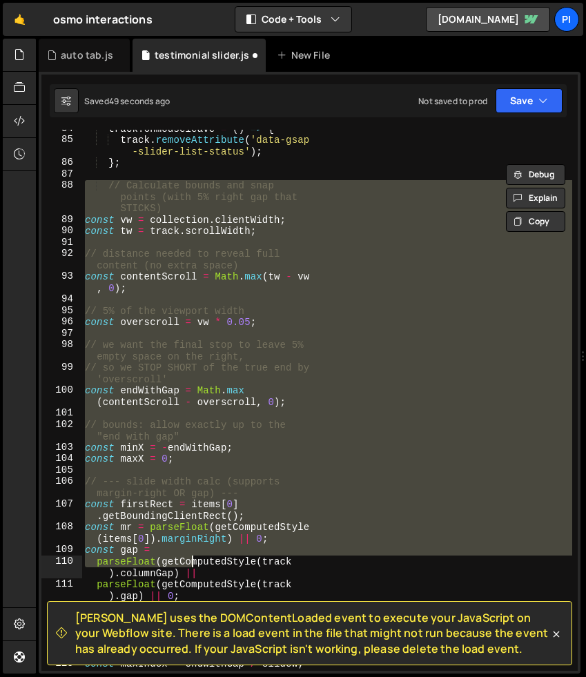
drag, startPoint x: 84, startPoint y: 186, endPoint x: 193, endPoint y: 567, distance: 396.3
click at [193, 567] on div "track . onmouseleave = ( ) => { track . removeAttribute ( 'data-gsap -slider-li…" at bounding box center [327, 405] width 490 height 564
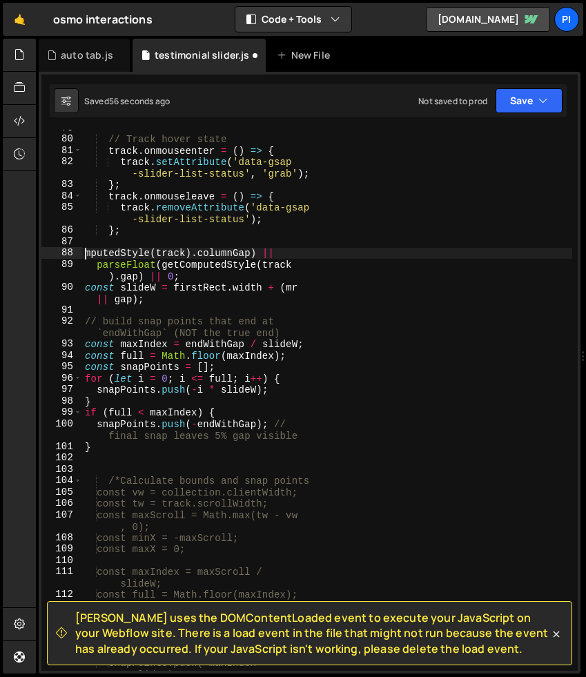
scroll to position [1540, 0]
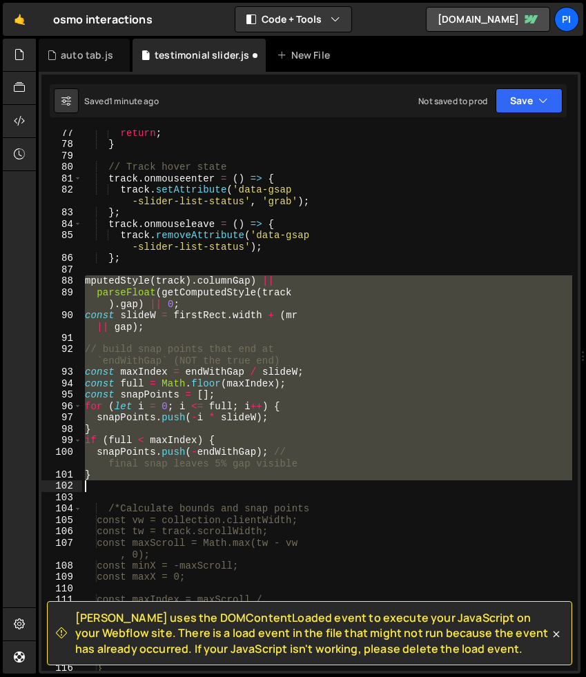
drag, startPoint x: 86, startPoint y: 282, endPoint x: 253, endPoint y: 486, distance: 263.4
click at [253, 486] on div "return ; } // Track hover state track . onmouseenter = ( ) => { track . setAttr…" at bounding box center [327, 409] width 490 height 564
type textarea "}"
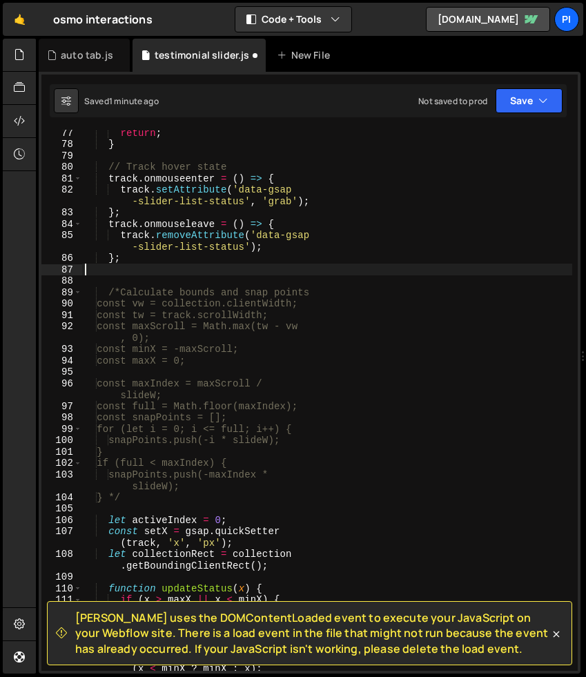
type textarea "};"
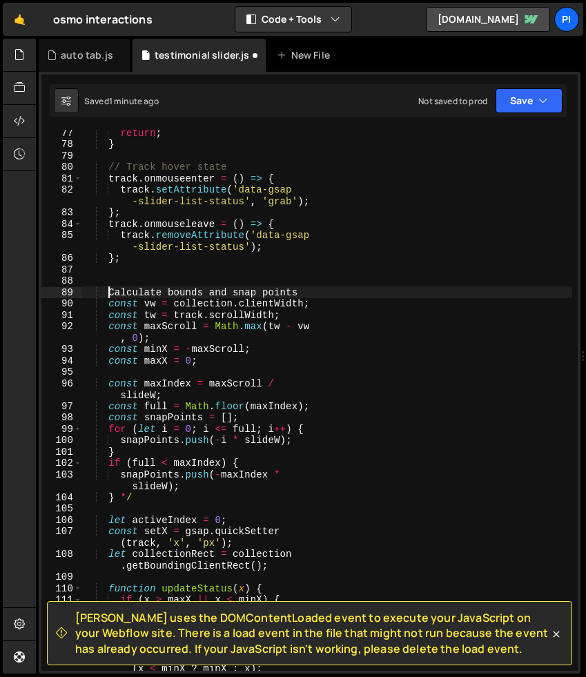
click at [155, 500] on div "return ; } // Track hover state track . onmouseenter = ( ) => { track . setAttr…" at bounding box center [327, 409] width 490 height 564
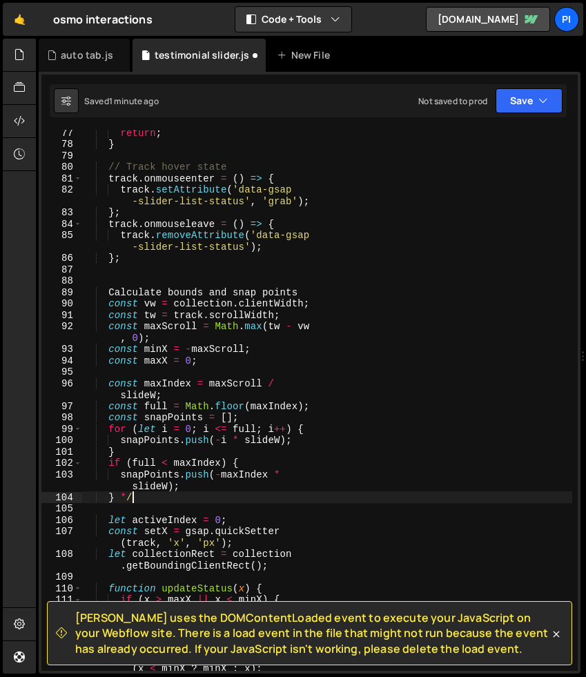
type textarea "}"
click at [223, 274] on div "return ; } // Track hover state track . onmouseenter = ( ) => { track . setAttr…" at bounding box center [327, 409] width 490 height 564
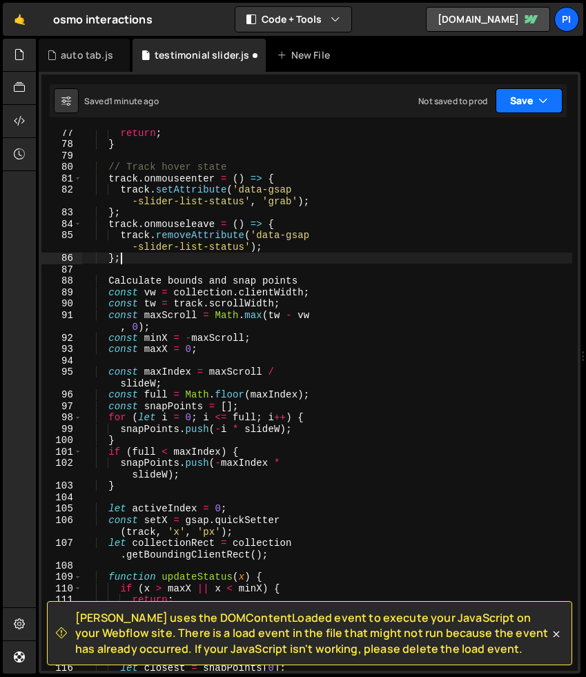
click at [532, 102] on button "Save" at bounding box center [529, 100] width 67 height 25
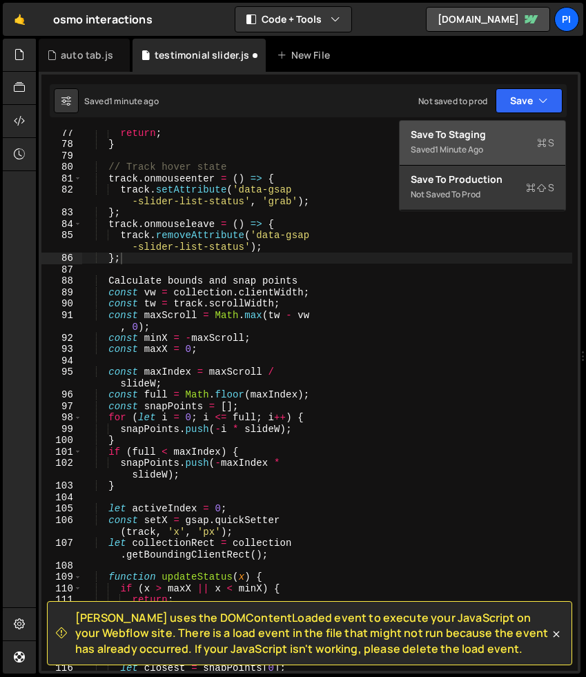
click at [520, 140] on div "Save to Staging S" at bounding box center [483, 135] width 144 height 14
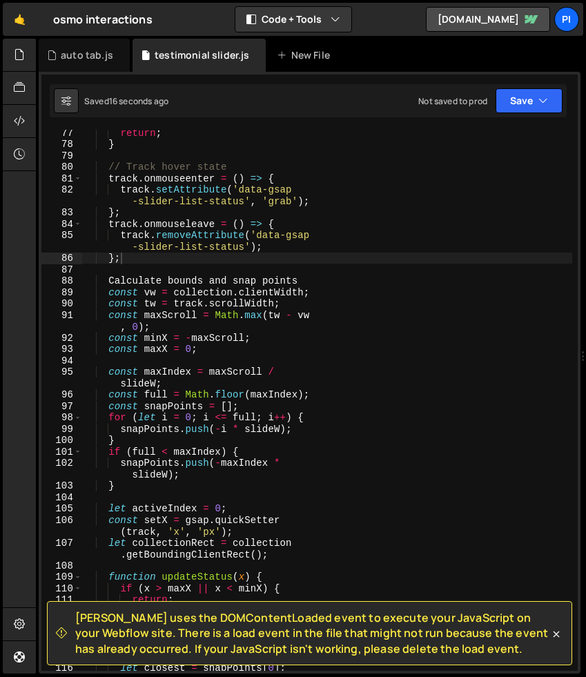
click at [373, 277] on div "return ; } // Track hover state track . onmouseenter = ( ) => { track . setAttr…" at bounding box center [327, 409] width 490 height 564
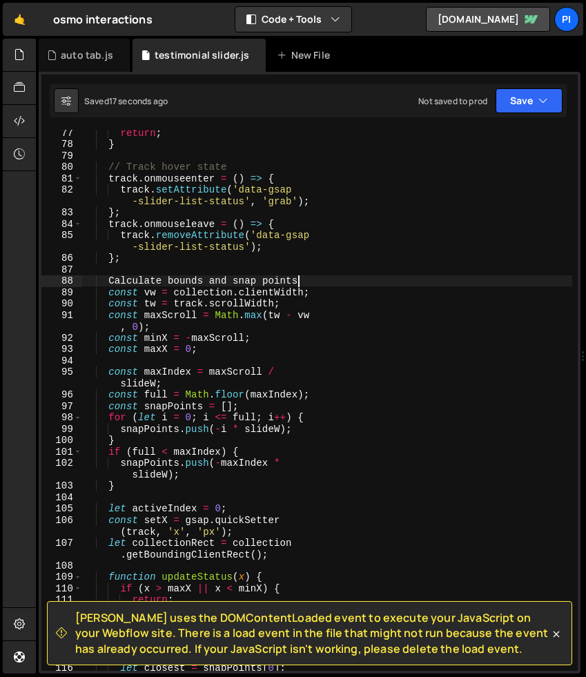
type textarea "});"
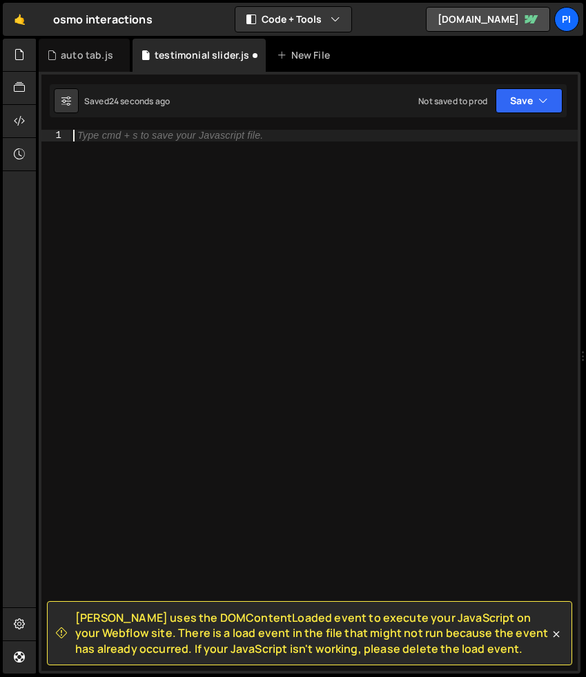
paste textarea "});"
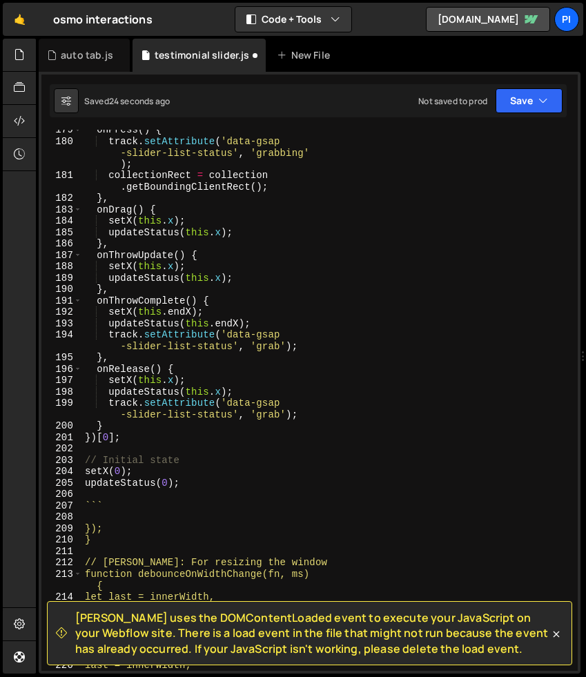
scroll to position [2944, 0]
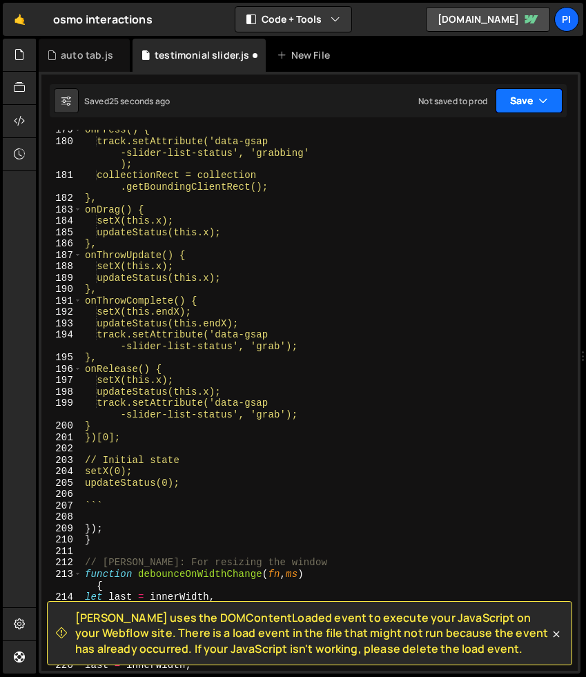
click at [541, 110] on button "Save" at bounding box center [529, 100] width 67 height 25
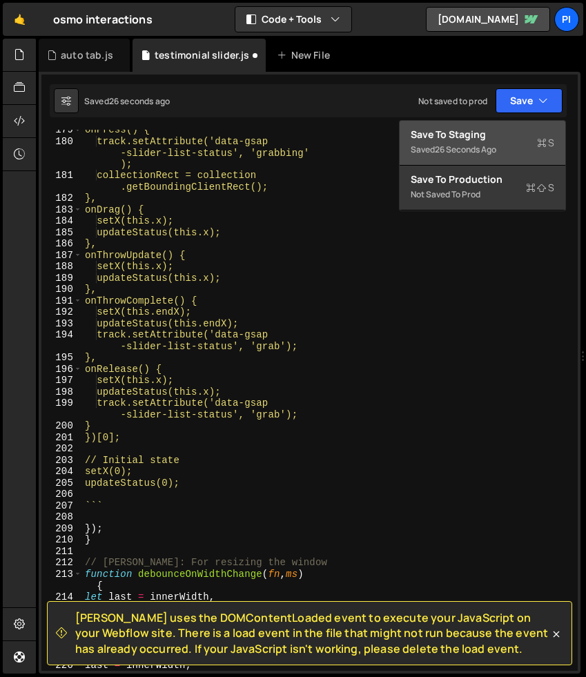
click at [528, 139] on div "Save to Staging S" at bounding box center [483, 135] width 144 height 14
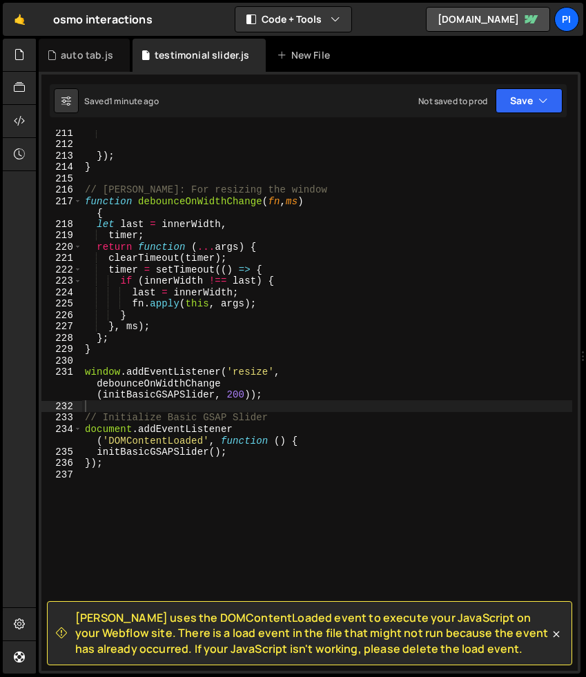
click at [270, 460] on div "` ` }) ; } // Debouncer: For resizing the window function debounceOnWidthChange…" at bounding box center [327, 409] width 490 height 564
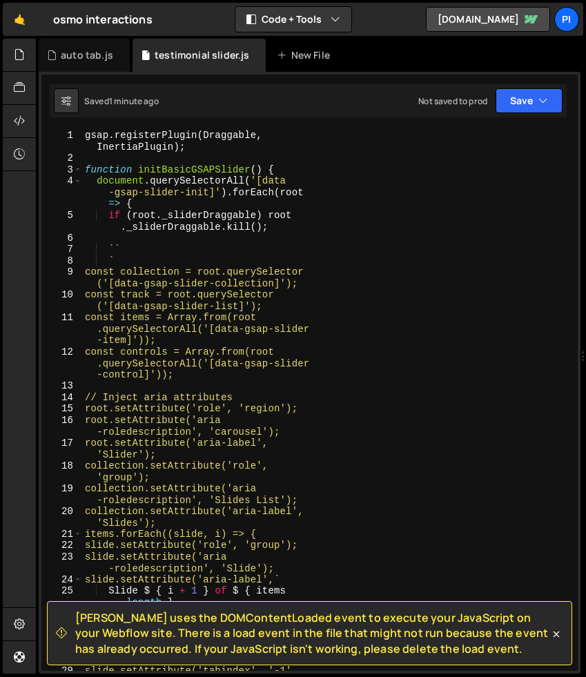
scroll to position [0, 0]
click at [170, 258] on div "gsap . registerPlugin ( Draggable , InertiaPlugin ) ; function initBasicGSAPSli…" at bounding box center [327, 423] width 490 height 587
type textarea "`"
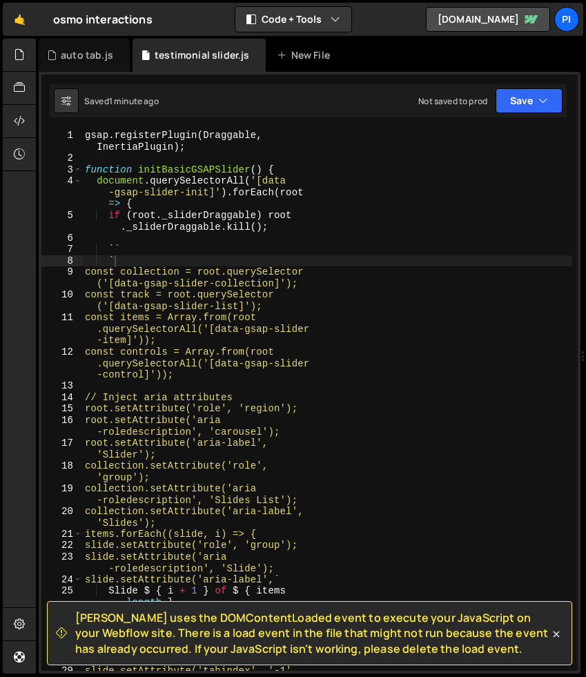
click at [328, 242] on div "gsap . registerPlugin ( Draggable , InertiaPlugin ) ; function initBasicGSAPSli…" at bounding box center [327, 423] width 490 height 587
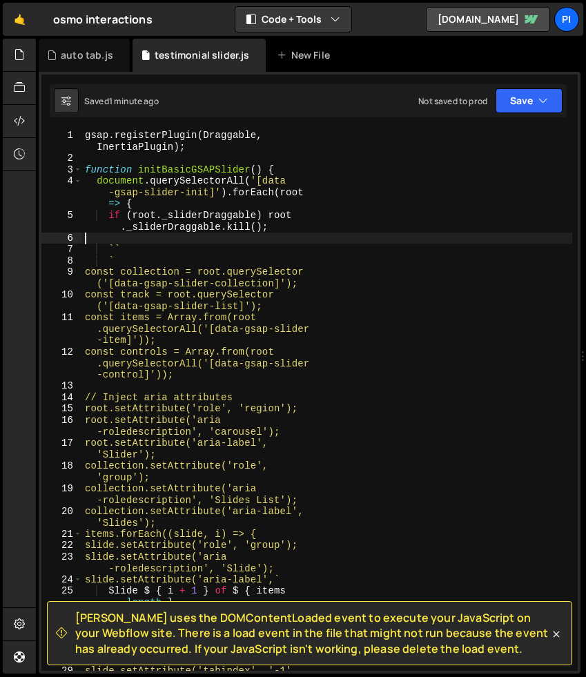
type textarea "});"
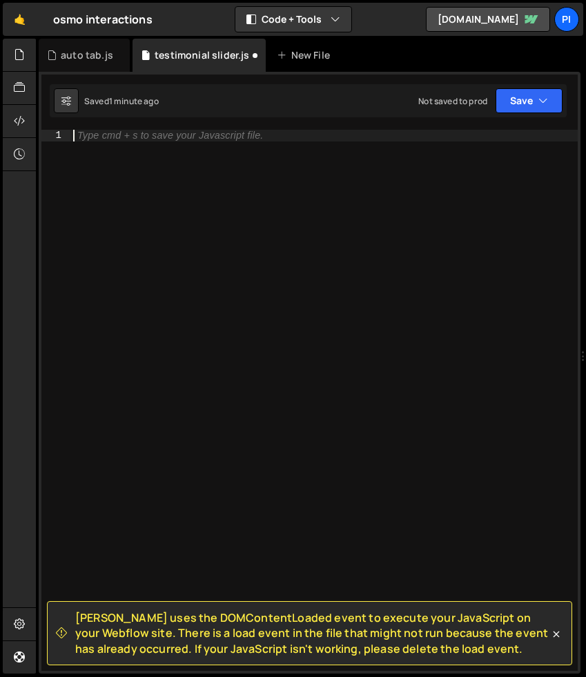
paste textarea "});"
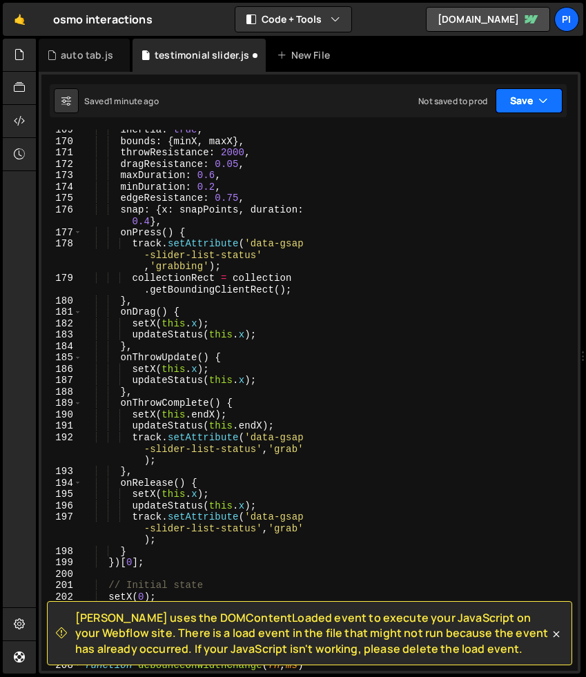
click at [540, 110] on button "Save" at bounding box center [529, 100] width 67 height 25
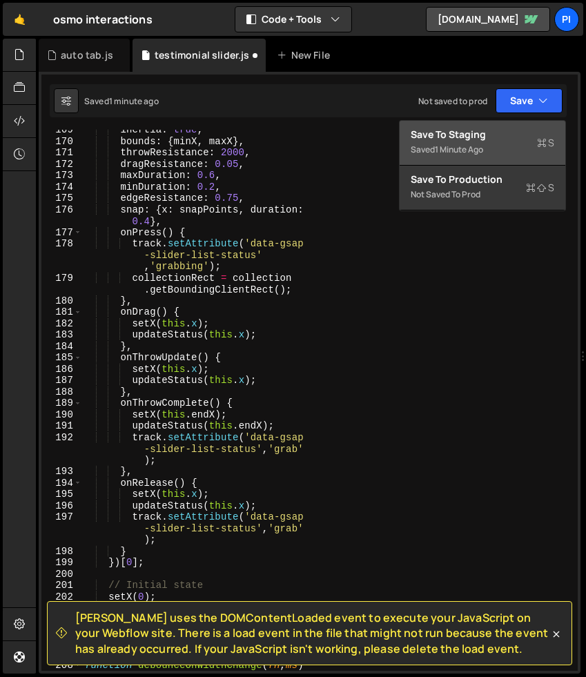
click at [525, 138] on div "Save to Staging S" at bounding box center [483, 135] width 144 height 14
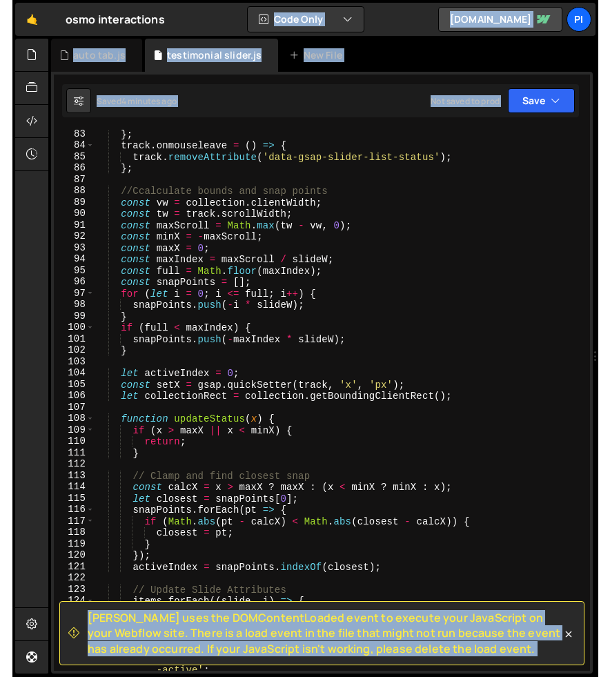
scroll to position [970, 0]
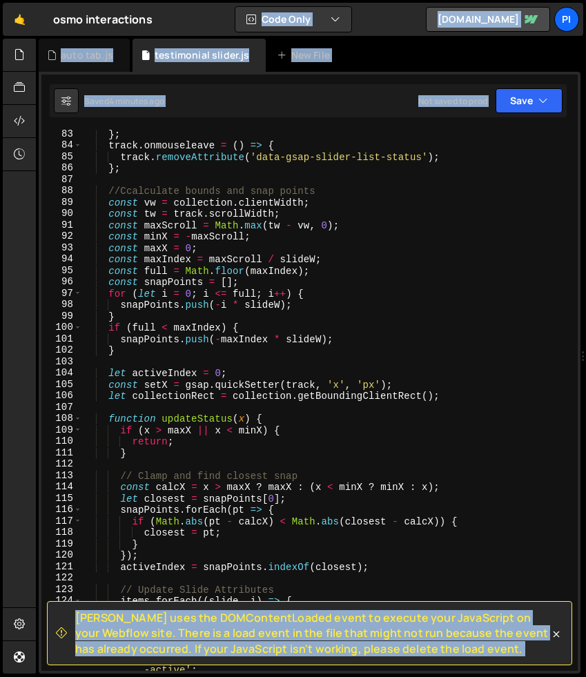
drag, startPoint x: 584, startPoint y: 359, endPoint x: 652, endPoint y: 356, distance: 68.4
click at [586, 356] on html "Projects Community Library Blog pi Projects Your Teams Account Upgrade Logout" at bounding box center [293, 338] width 586 height 677
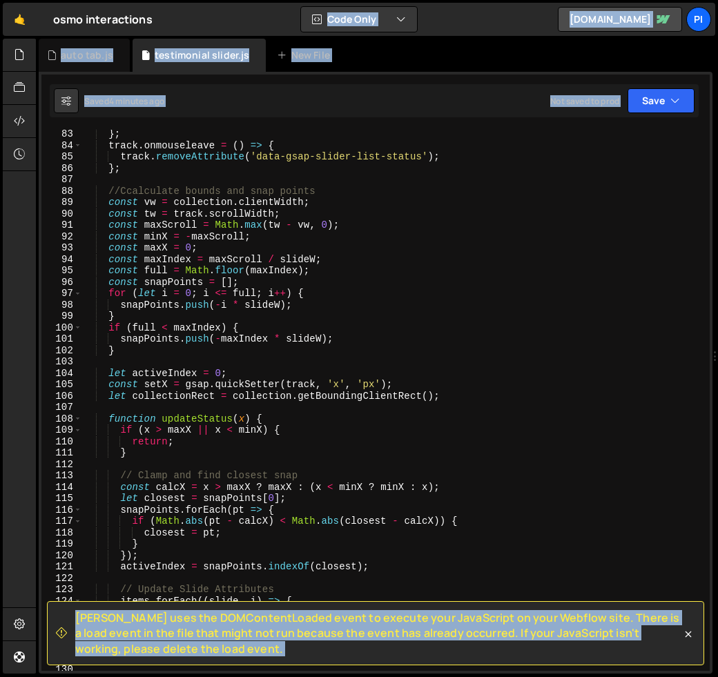
scroll to position [919, 0]
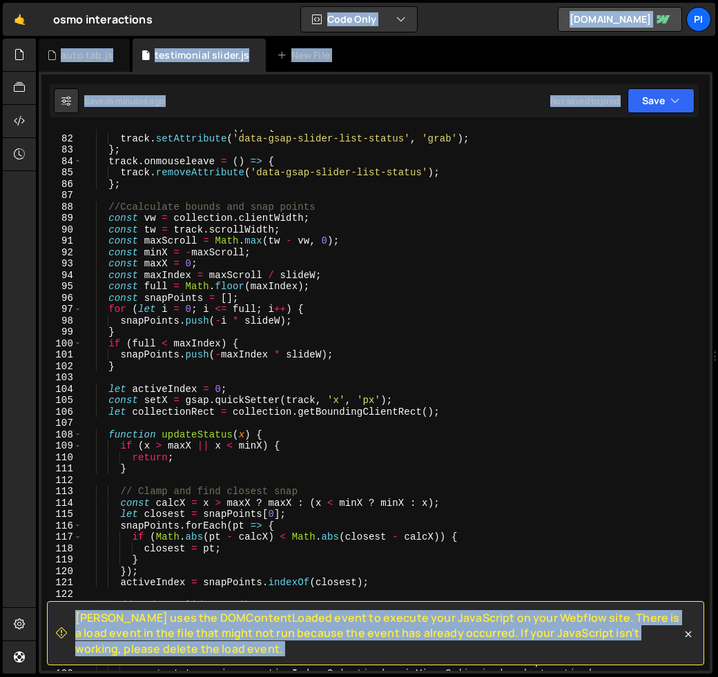
click at [256, 250] on div "track . onmouseenter = ( ) => { track . setAttribute ( 'data-gsap-slider-list-s…" at bounding box center [393, 403] width 622 height 564
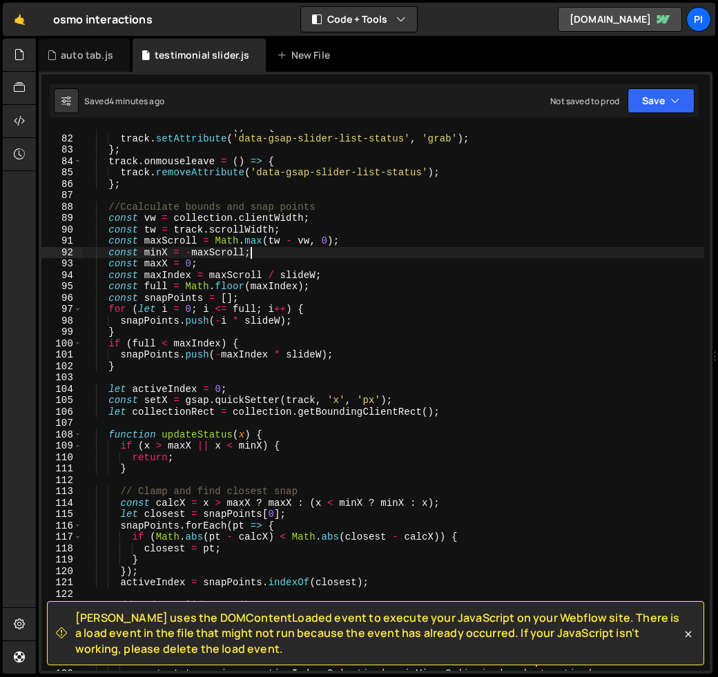
click at [323, 244] on div "track . onmouseenter = ( ) => { track . setAttribute ( 'data-gsap-slider-list-s…" at bounding box center [393, 403] width 622 height 564
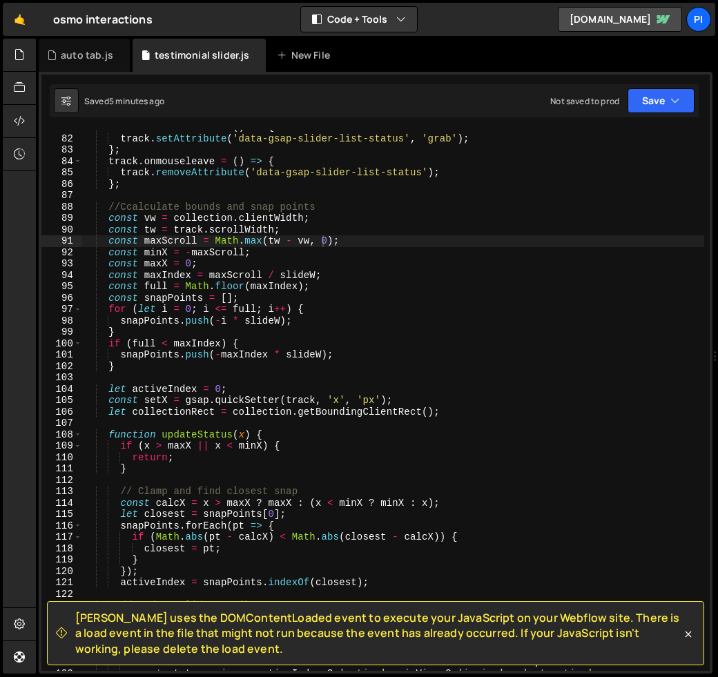
click at [242, 264] on div "track . onmouseenter = ( ) => { track . setAttribute ( 'data-gsap-slider-list-s…" at bounding box center [393, 403] width 622 height 564
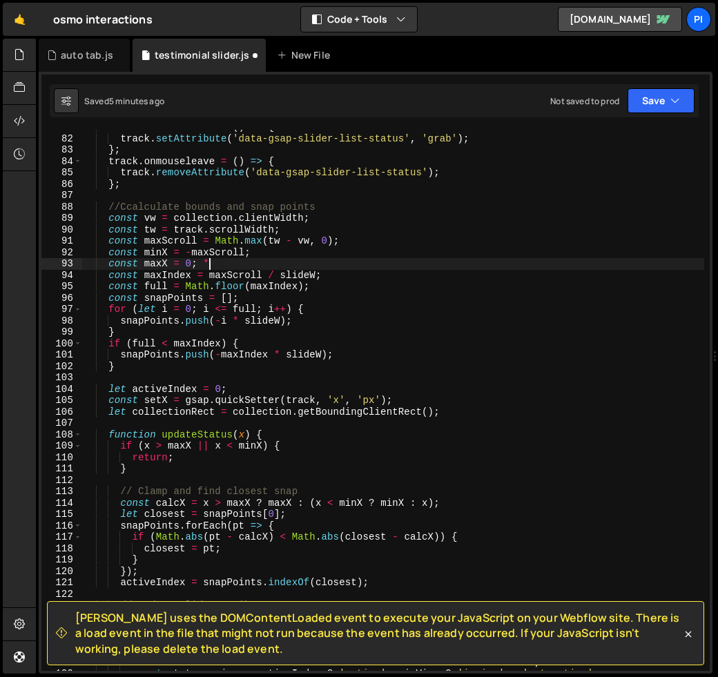
scroll to position [0, 8]
click at [109, 241] on div "track . onmouseenter = ( ) => { track . setAttribute ( 'data-gsap-slider-list-s…" at bounding box center [393, 403] width 622 height 564
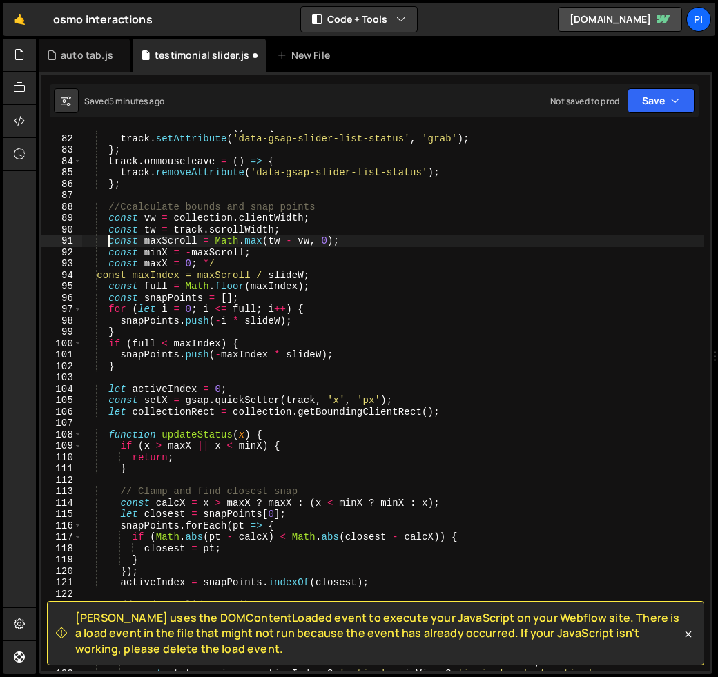
scroll to position [0, 2]
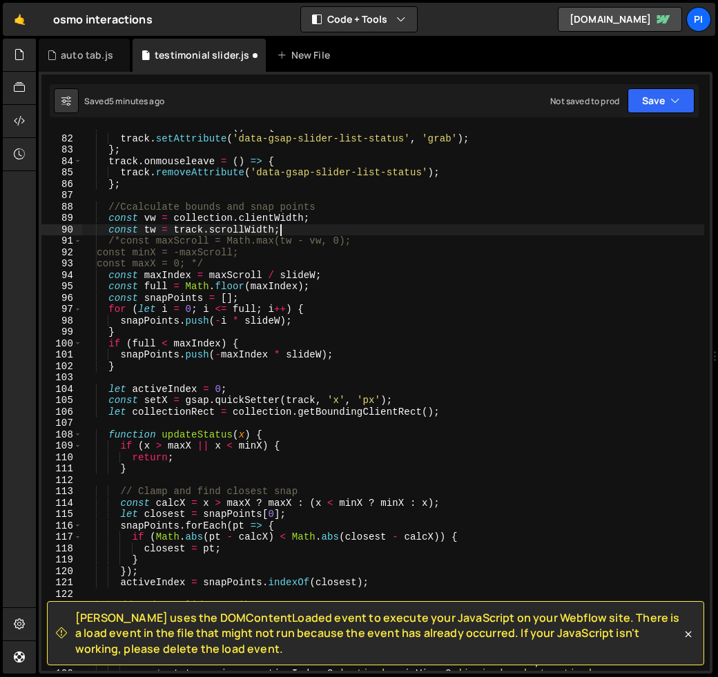
click at [294, 227] on div "track . onmouseenter = ( ) => { track . setAttribute ( 'data-gsap-slider-list-s…" at bounding box center [393, 403] width 622 height 564
type textarea "const tw = track.scrollWidth;"
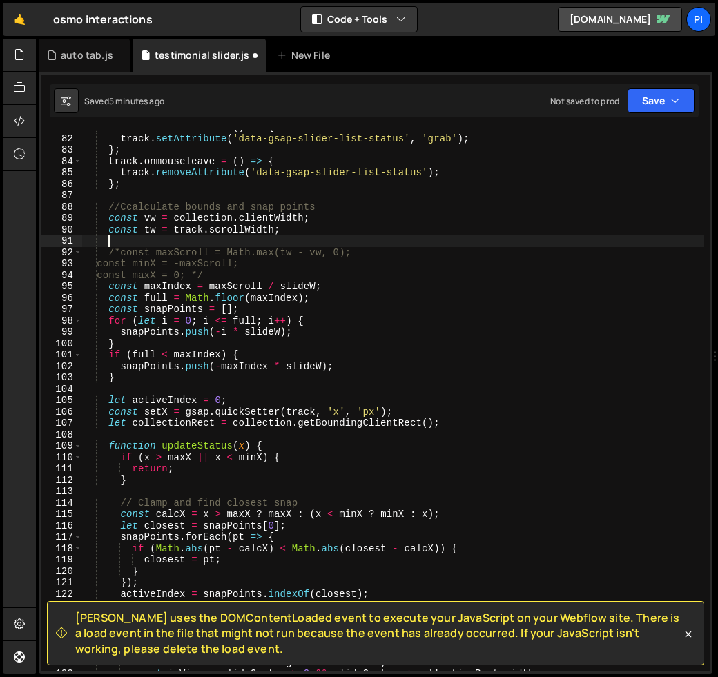
scroll to position [0, 1]
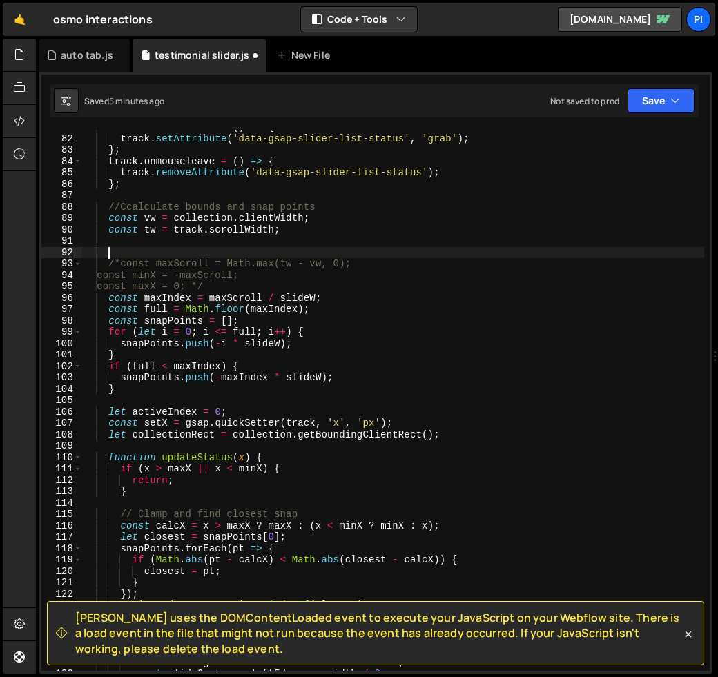
type textarea "/*const maxScroll = Math.max(tw - vw, 0);"
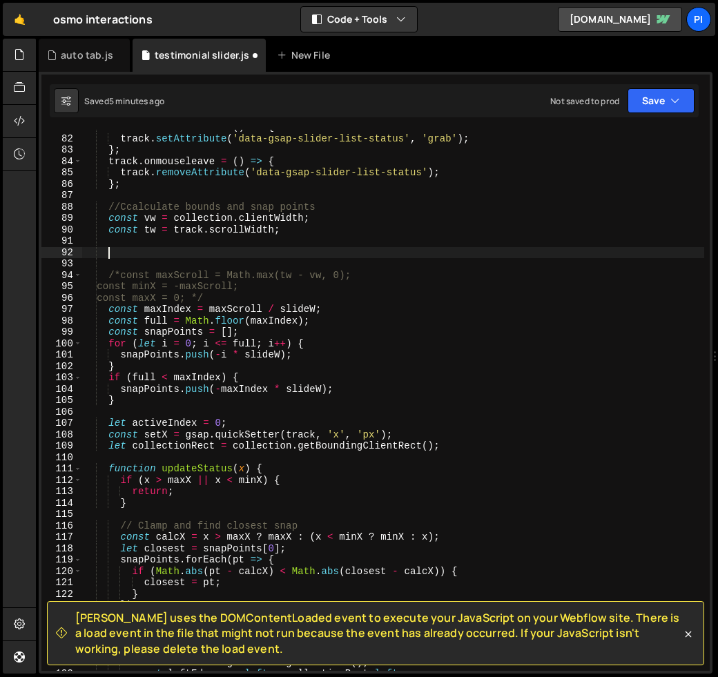
paste textarea "const maxX = 0;"
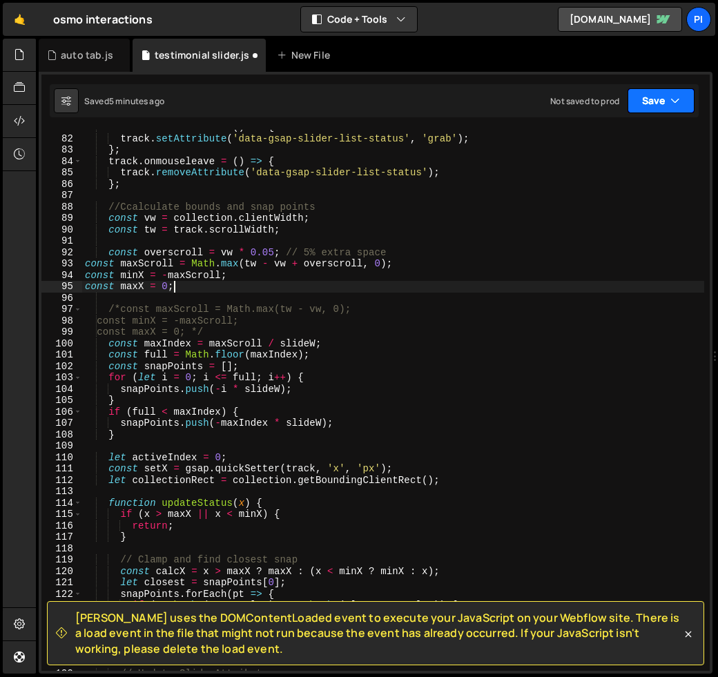
click at [681, 106] on button "Save" at bounding box center [660, 100] width 67 height 25
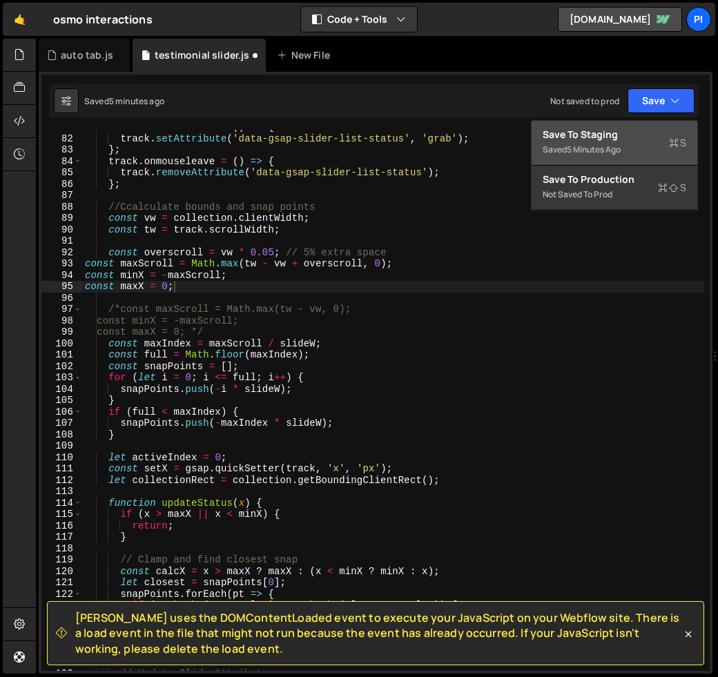
click at [661, 141] on div "Save to Staging S" at bounding box center [615, 135] width 144 height 14
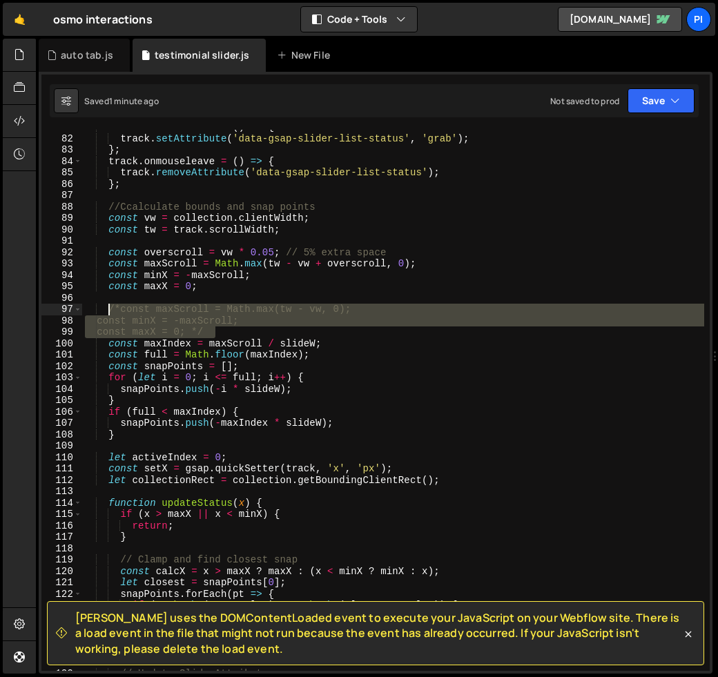
drag, startPoint x: 235, startPoint y: 330, endPoint x: 110, endPoint y: 309, distance: 127.3
click at [110, 309] on div "track . onmouseenter = ( ) => { track . setAttribute ( 'data-gsap-slider-list-s…" at bounding box center [393, 403] width 622 height 564
type textarea "/*const maxScroll = Math.max(tw - vw, 0); const minX = -maxScroll;"
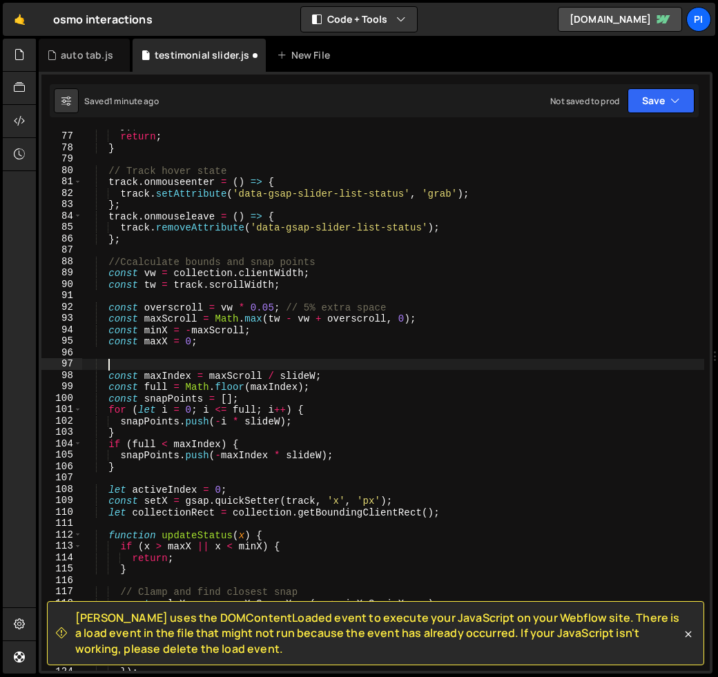
scroll to position [892, 0]
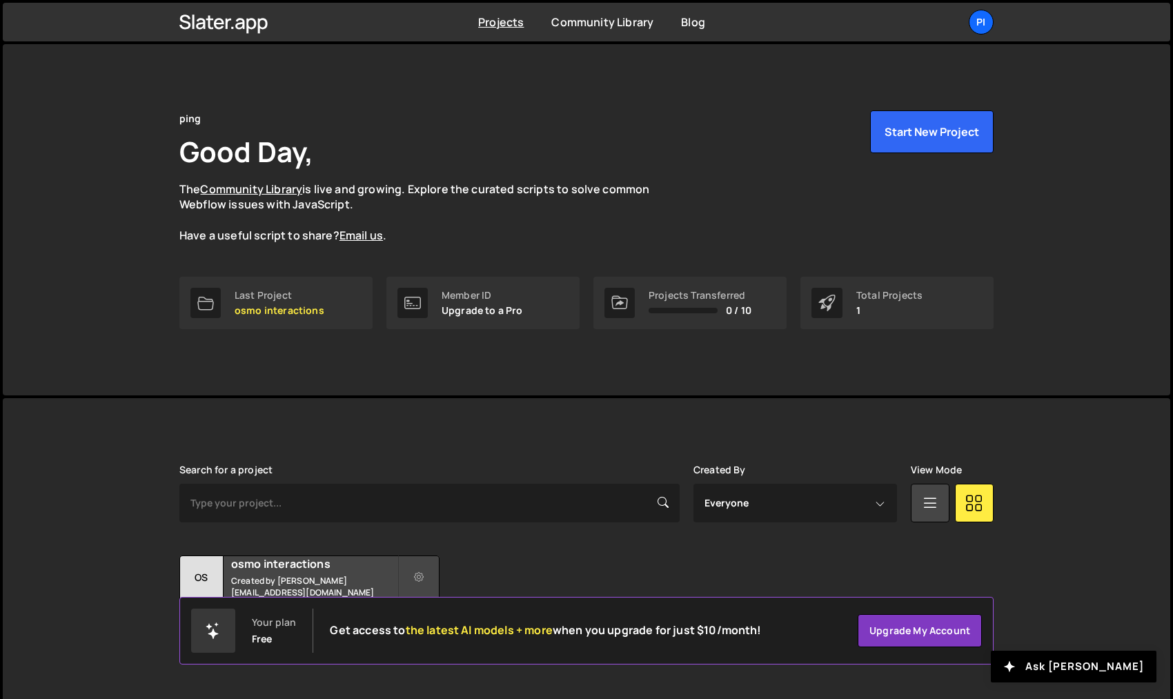
scroll to position [11, 0]
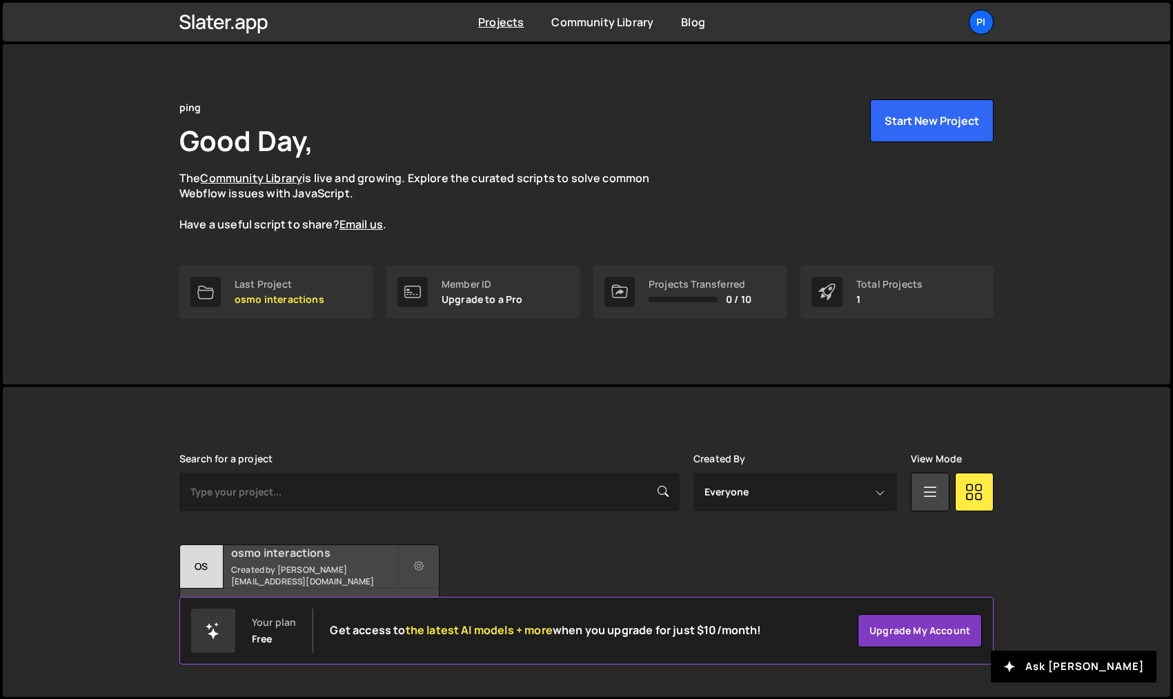
click at [317, 561] on h2 "osmo interactions" at bounding box center [314, 552] width 166 height 15
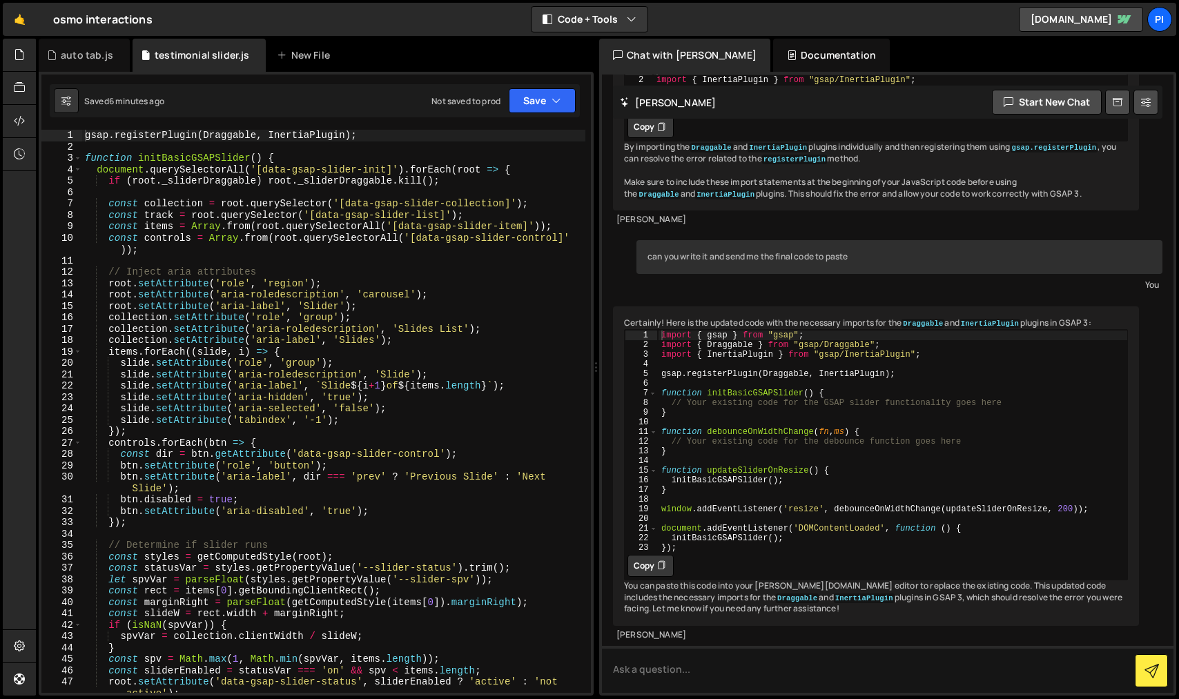
scroll to position [3225, 0]
click at [611, 20] on button "Code + Tools" at bounding box center [590, 19] width 116 height 25
click at [613, 52] on button "Code Only" at bounding box center [590, 49] width 116 height 25
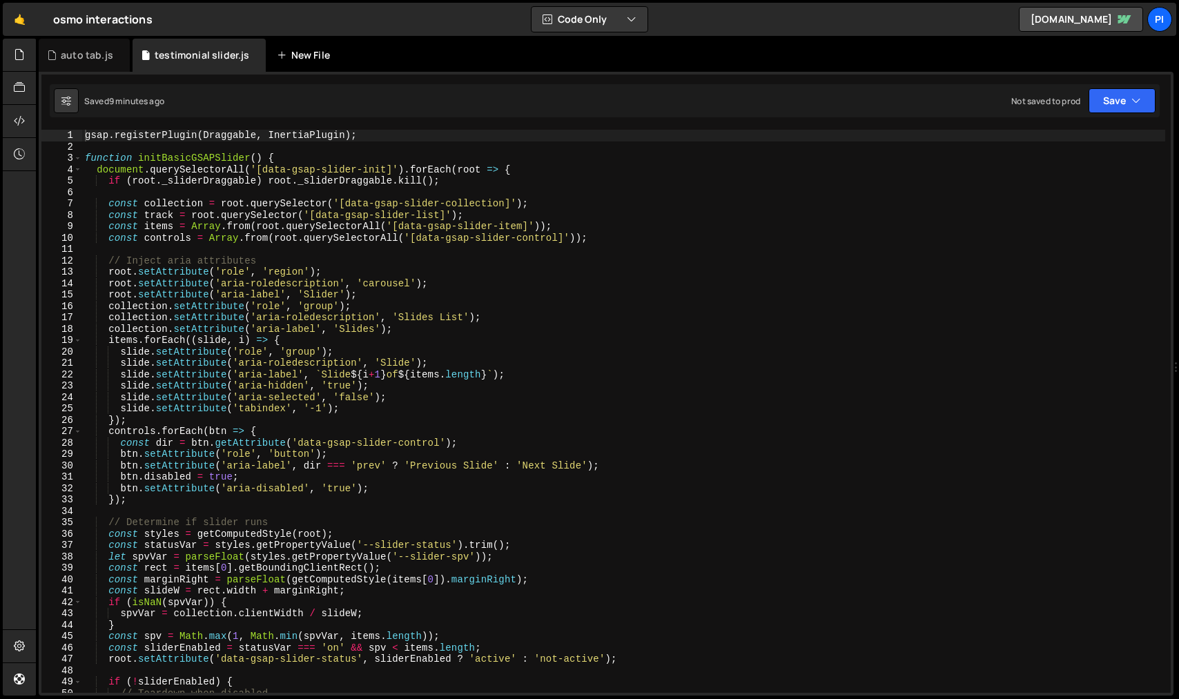
click at [308, 49] on div "New File" at bounding box center [306, 55] width 58 height 14
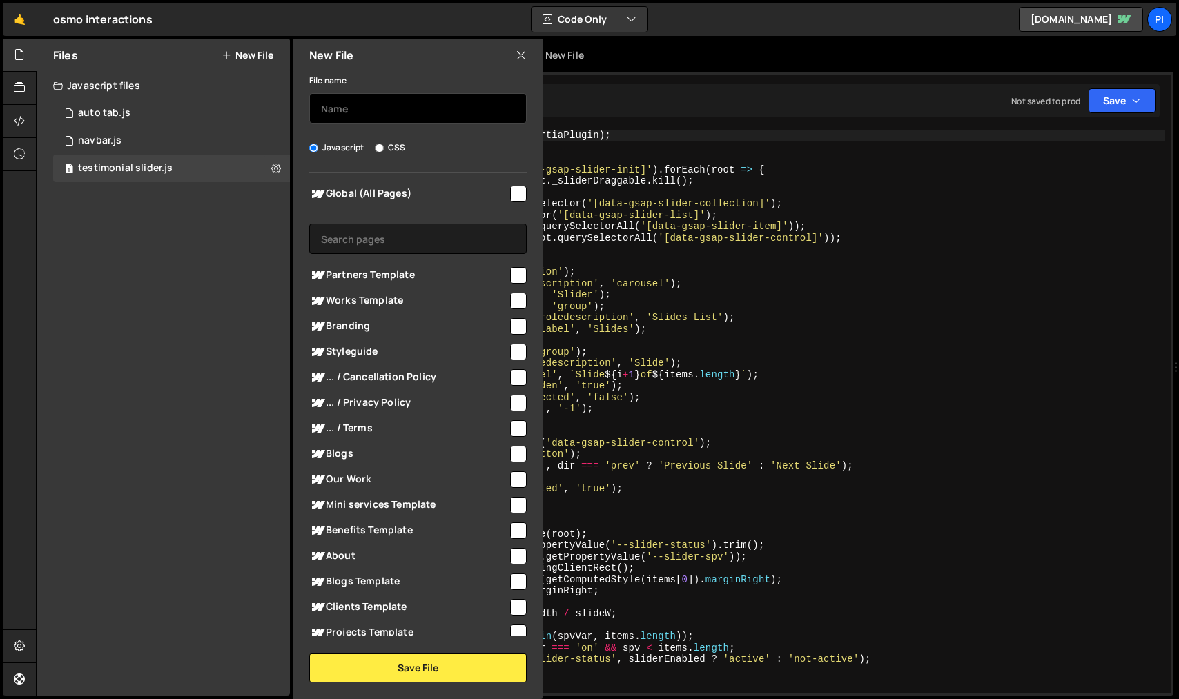
click at [353, 112] on input "text" at bounding box center [417, 108] width 217 height 30
type input "button"
click at [388, 190] on span "Global (All Pages)" at bounding box center [408, 194] width 199 height 17
checkbox input "true"
click at [401, 108] on input "button" at bounding box center [417, 108] width 217 height 30
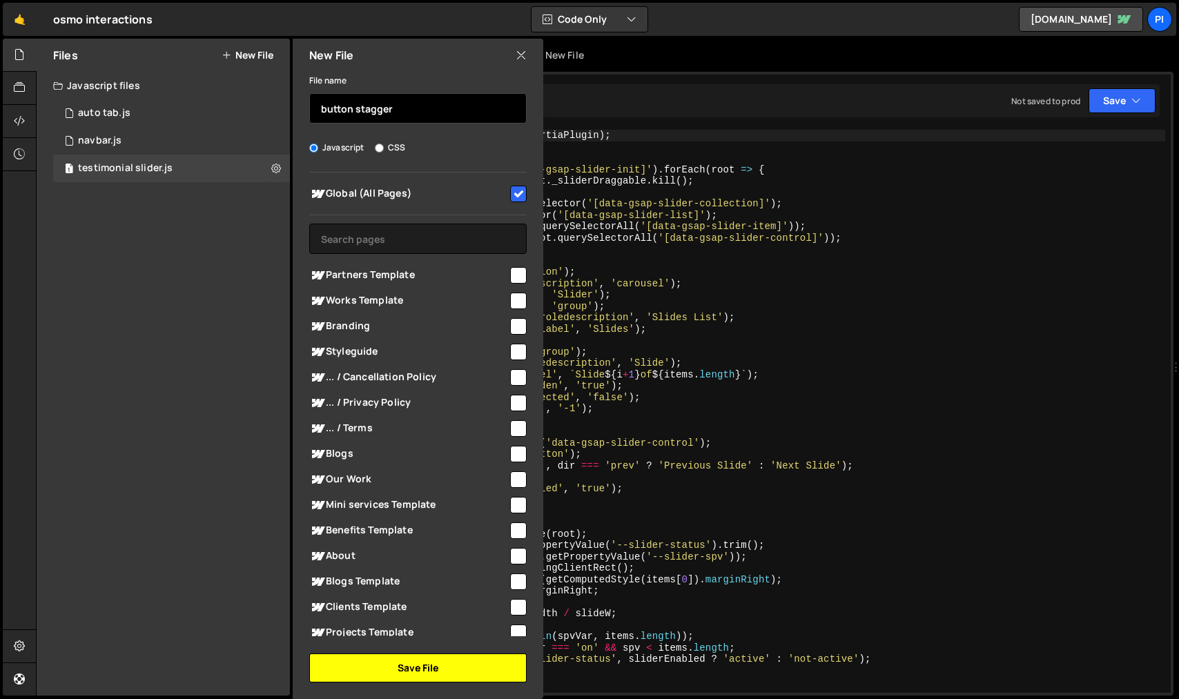
type input "button stagger"
click at [360, 666] on button "Save File" at bounding box center [417, 668] width 217 height 29
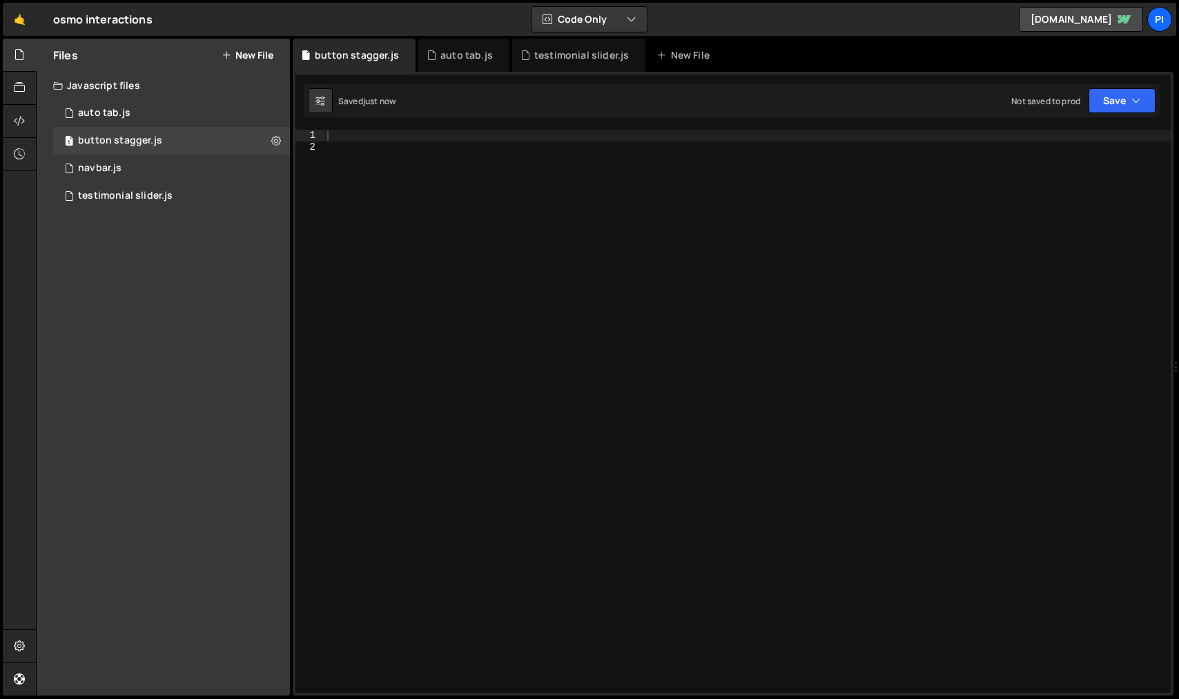
click at [348, 137] on div at bounding box center [747, 423] width 846 height 586
paste textarea "});"
type textarea "});"
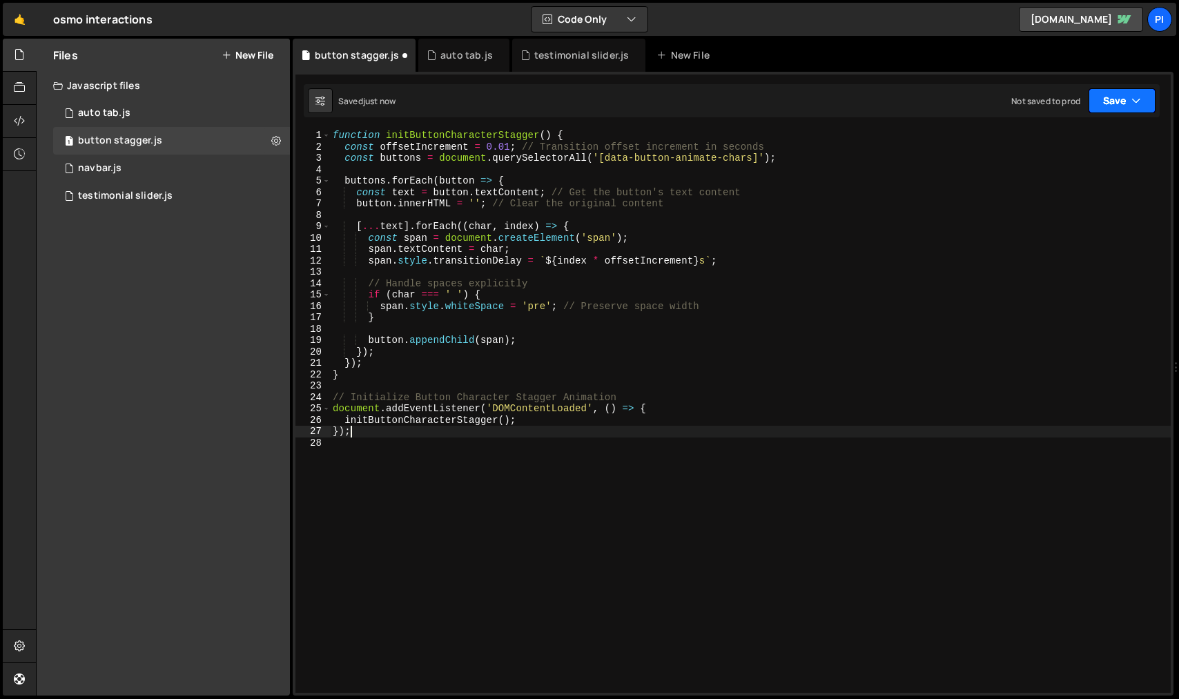
click at [1119, 101] on button "Save" at bounding box center [1122, 100] width 67 height 25
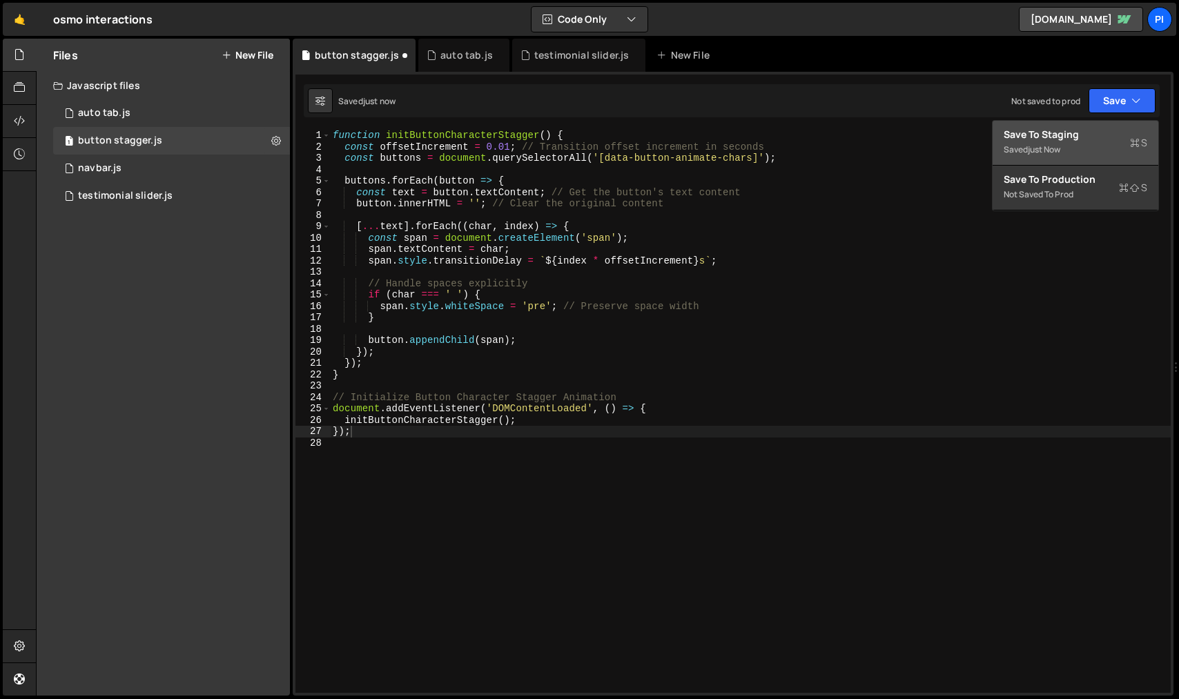
click at [1109, 132] on div "Save to Staging S" at bounding box center [1076, 135] width 144 height 14
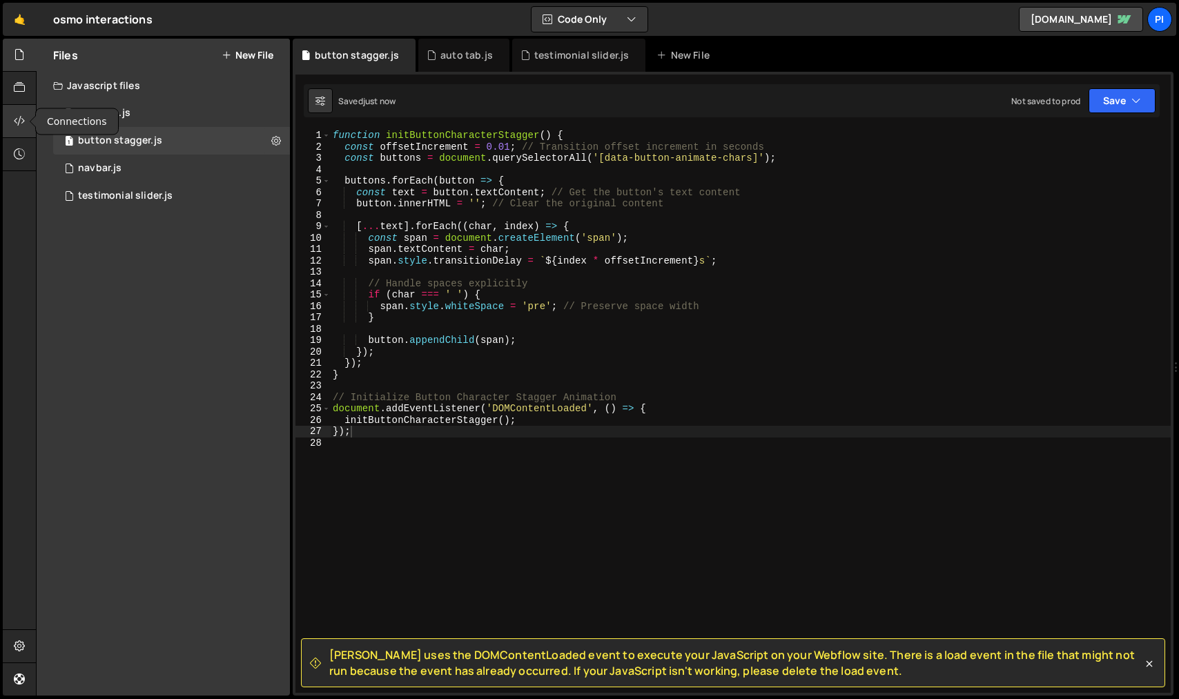
click at [24, 113] on div at bounding box center [20, 121] width 34 height 33
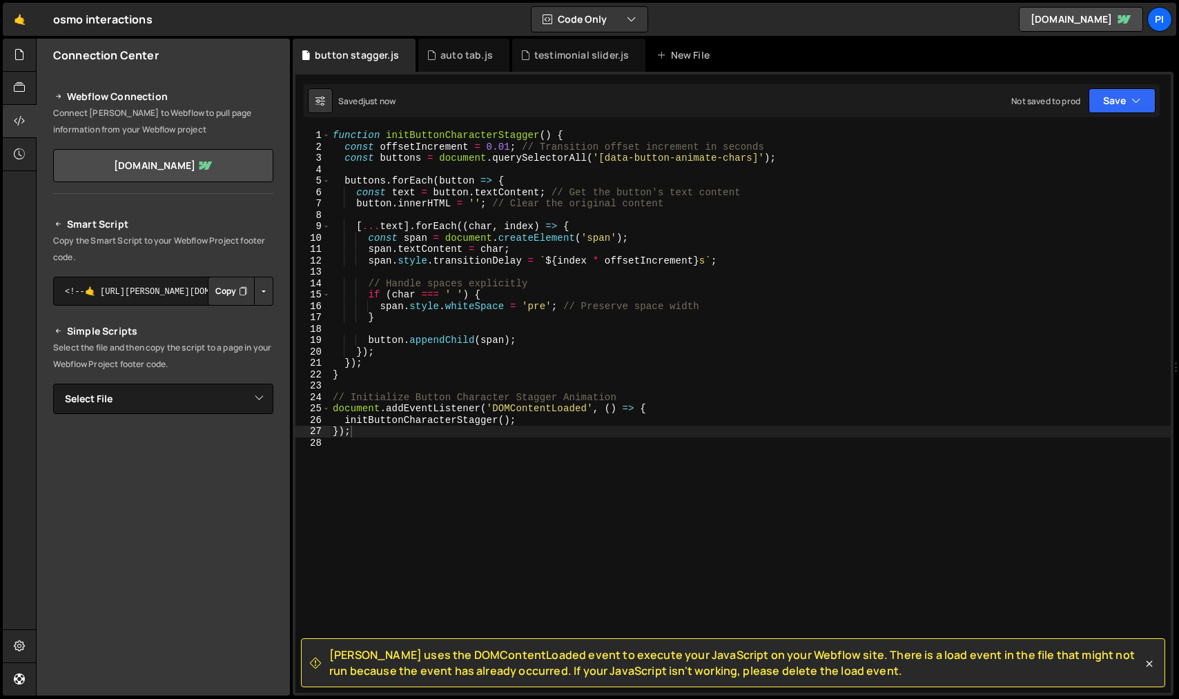
click at [262, 298] on button "Button group with nested dropdown" at bounding box center [263, 291] width 19 height 29
click at [240, 318] on link "Copy Staging Script" at bounding box center [204, 317] width 135 height 19
click at [236, 391] on select "Select File auto tab.js navbar.js testimonial slider.js button stagger.js" at bounding box center [163, 399] width 220 height 30
select select "44724"
click at [53, 384] on select "Select File auto tab.js navbar.js testimonial slider.js button stagger.js" at bounding box center [163, 399] width 220 height 30
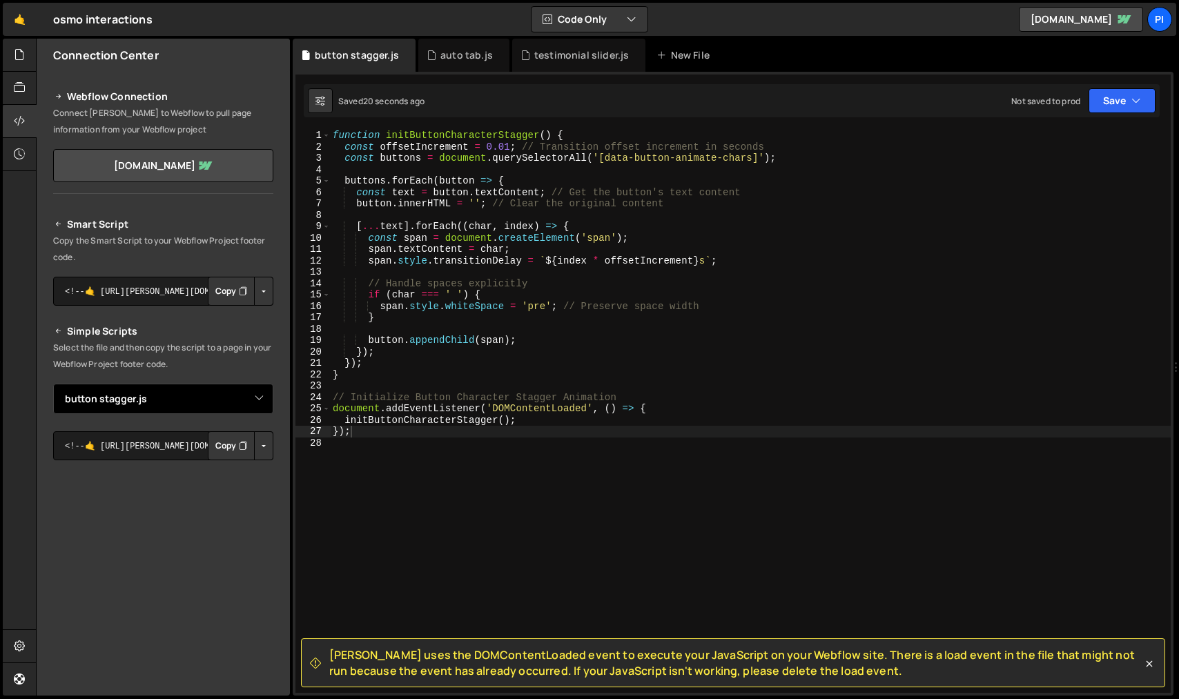
click at [256, 449] on button "Button group with nested dropdown" at bounding box center [263, 445] width 19 height 29
click at [245, 473] on link "Copy Staging js" at bounding box center [215, 471] width 115 height 19
click at [1146, 107] on button "Save" at bounding box center [1122, 100] width 67 height 25
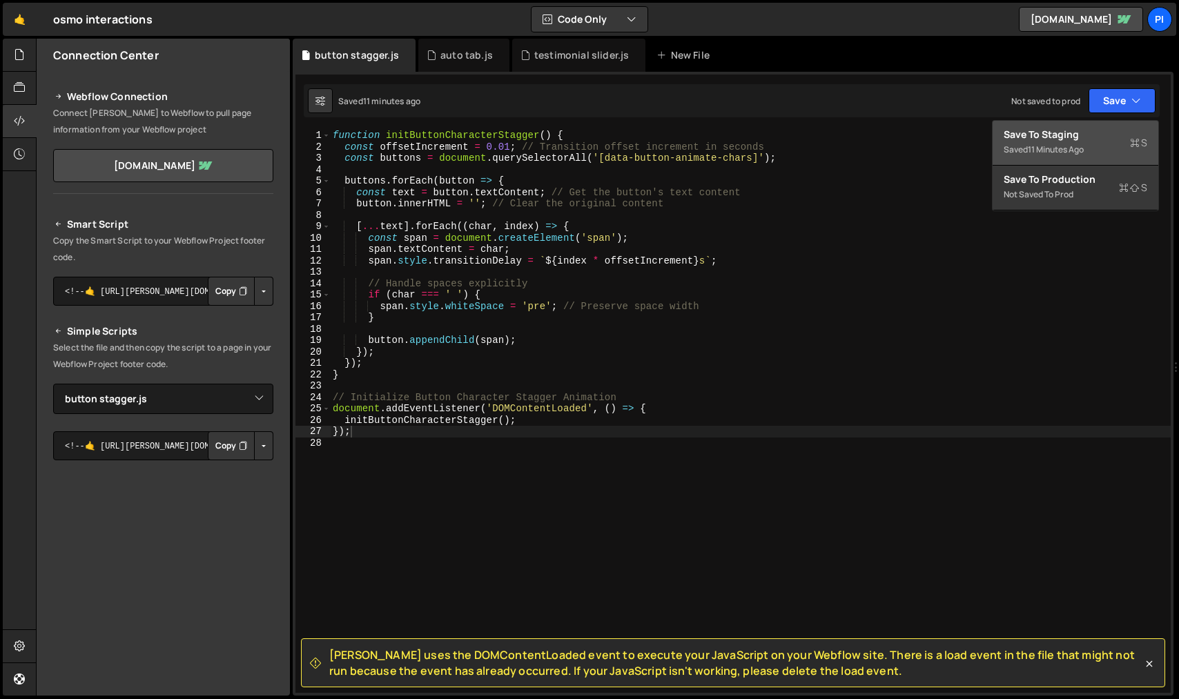
click at [1124, 130] on div "Save to Staging S" at bounding box center [1076, 135] width 144 height 14
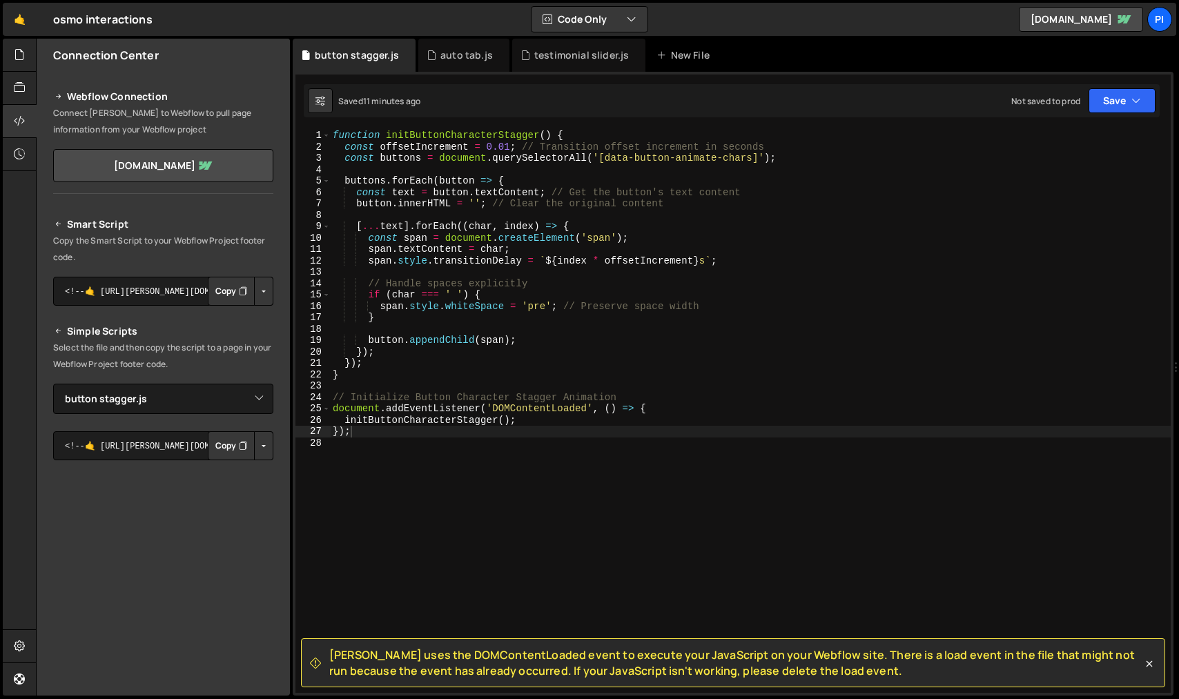
click at [541, 334] on div "function initButtonCharacterStagger ( ) { const offsetIncrement = 0.01 ; // Tra…" at bounding box center [750, 423] width 841 height 586
type textarea "});"
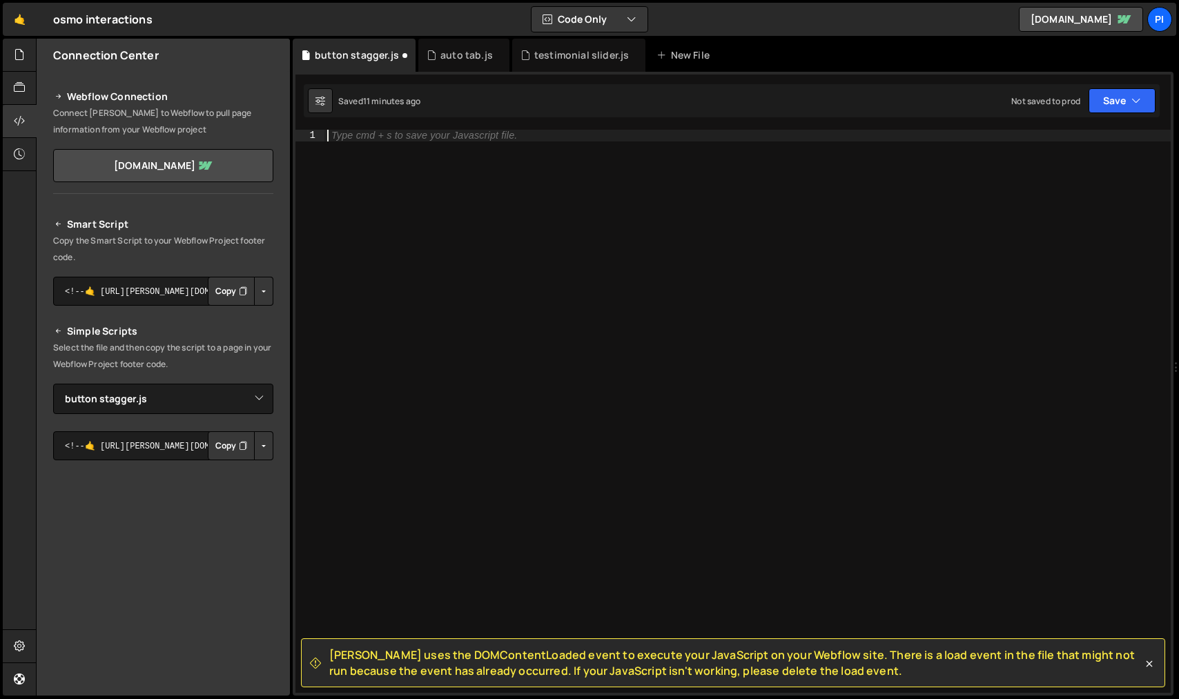
paste textarea "});"
type textarea "});"
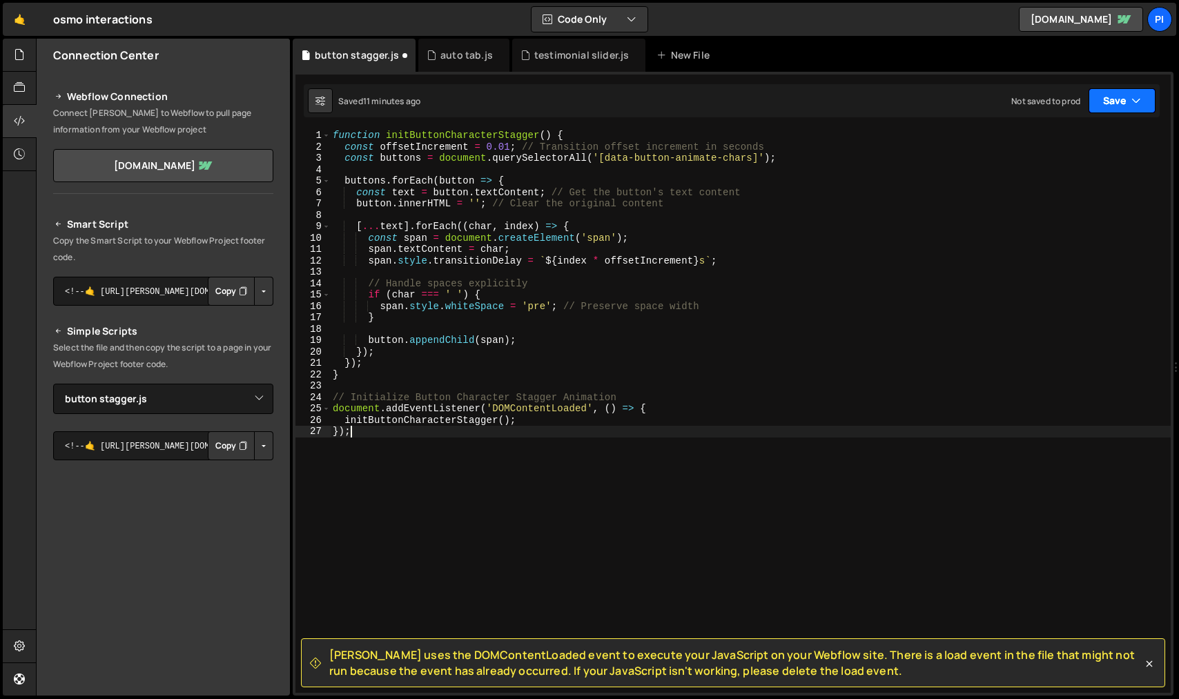
click at [1138, 108] on button "Save" at bounding box center [1122, 100] width 67 height 25
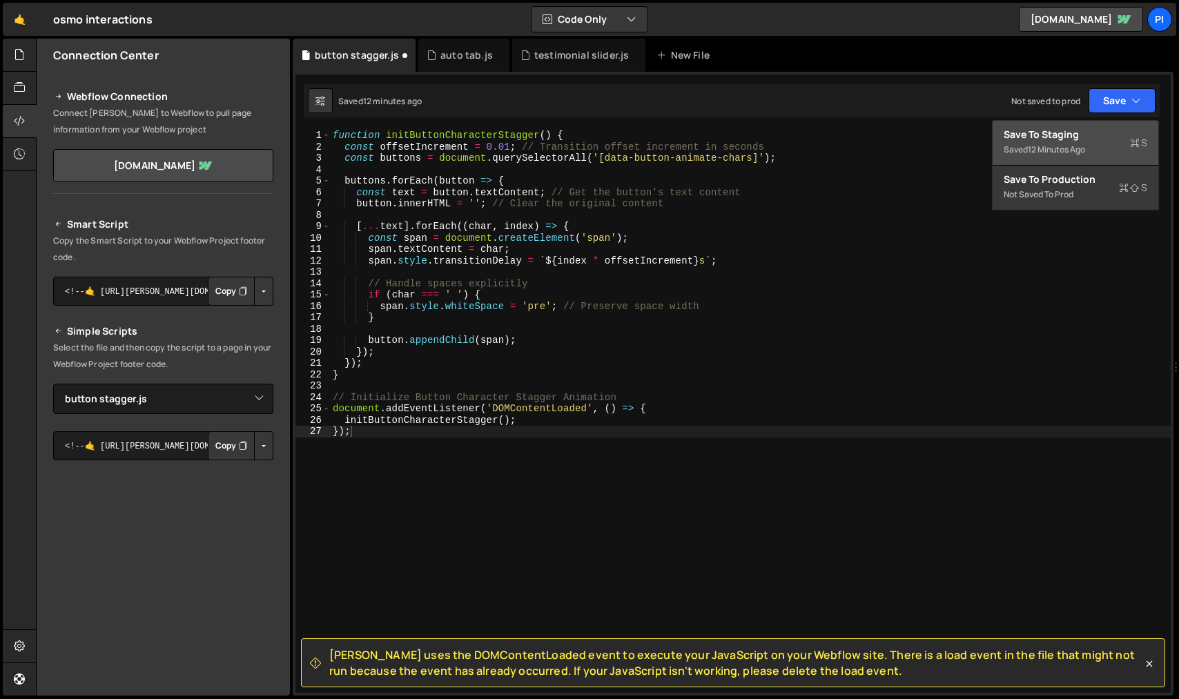
click at [1120, 130] on div "Save to Staging S" at bounding box center [1076, 135] width 144 height 14
